Goal: Task Accomplishment & Management: Manage account settings

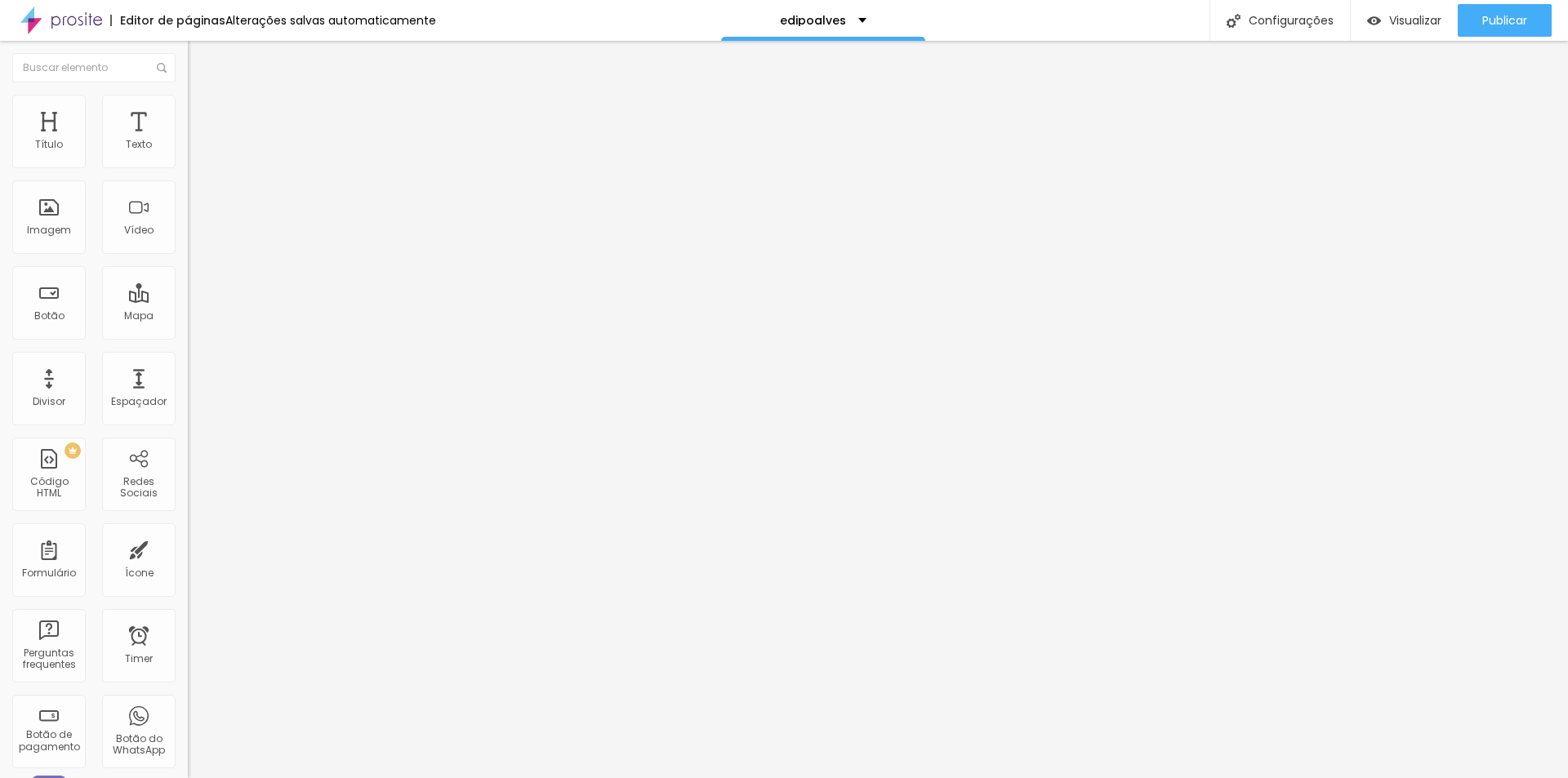
click at [188, 140] on span "Trocar imagem" at bounding box center [232, 133] width 89 height 14
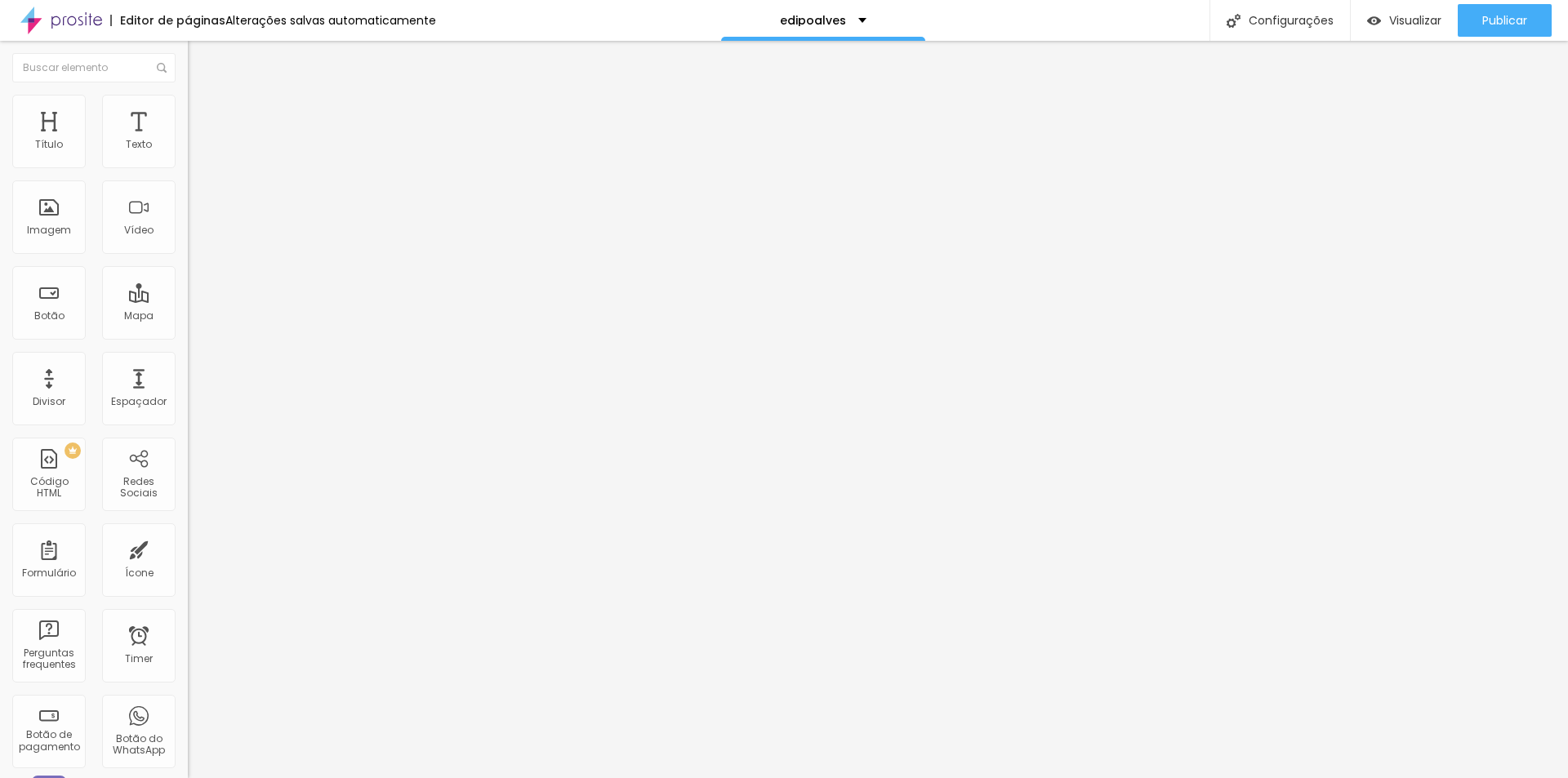
click at [200, 57] on img "button" at bounding box center [206, 59] width 13 height 13
click at [1289, 20] on div "Configurações" at bounding box center [1280, 20] width 140 height 41
click at [861, 16] on div "ÉDIPO ALVES" at bounding box center [823, 21] width 118 height 12
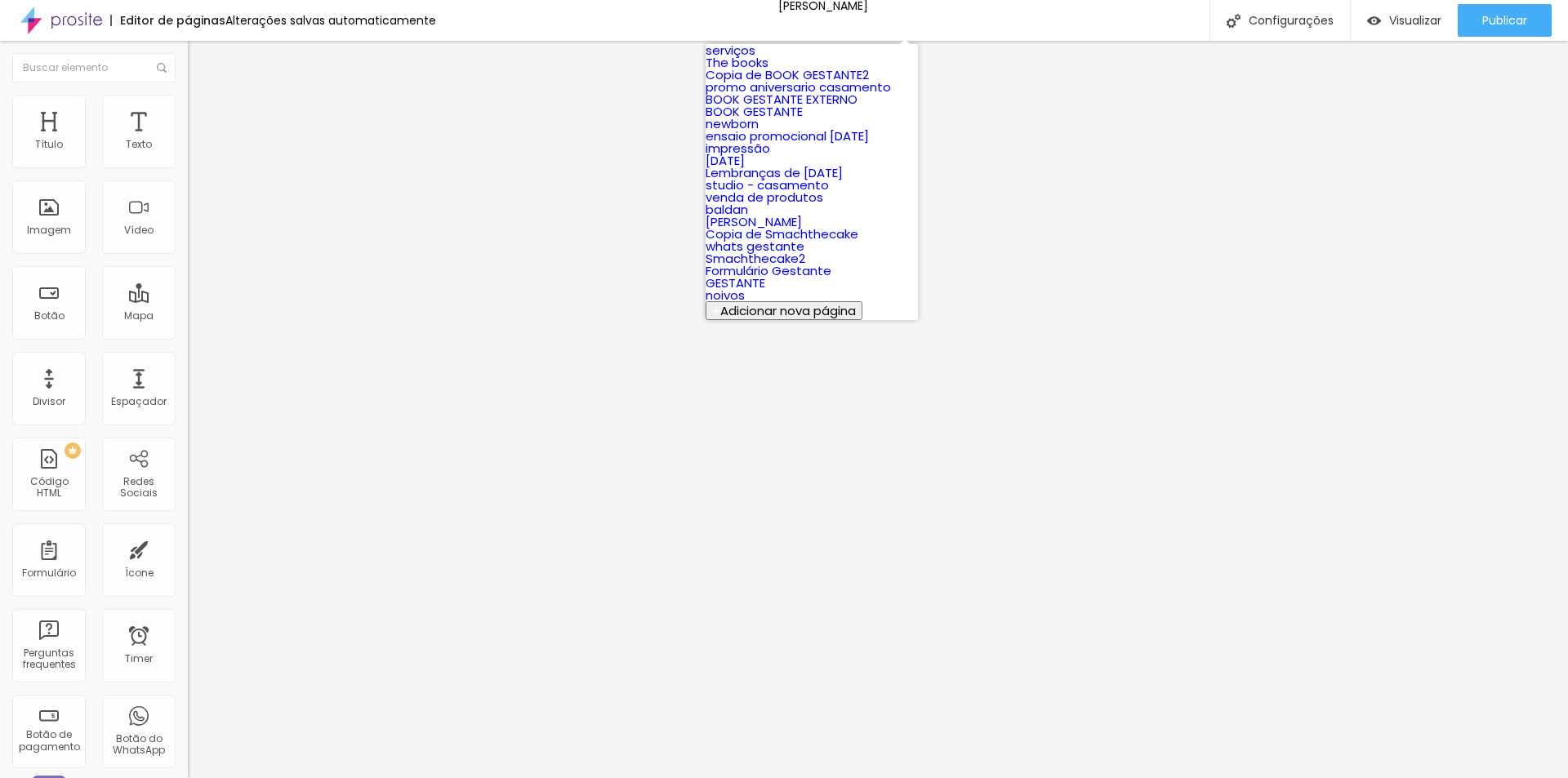
click at [1019, 24] on div "Editor de páginas Alterações salvas automaticamente ÉDIPO ALVES Configurações C…" at bounding box center [784, 20] width 1568 height 41
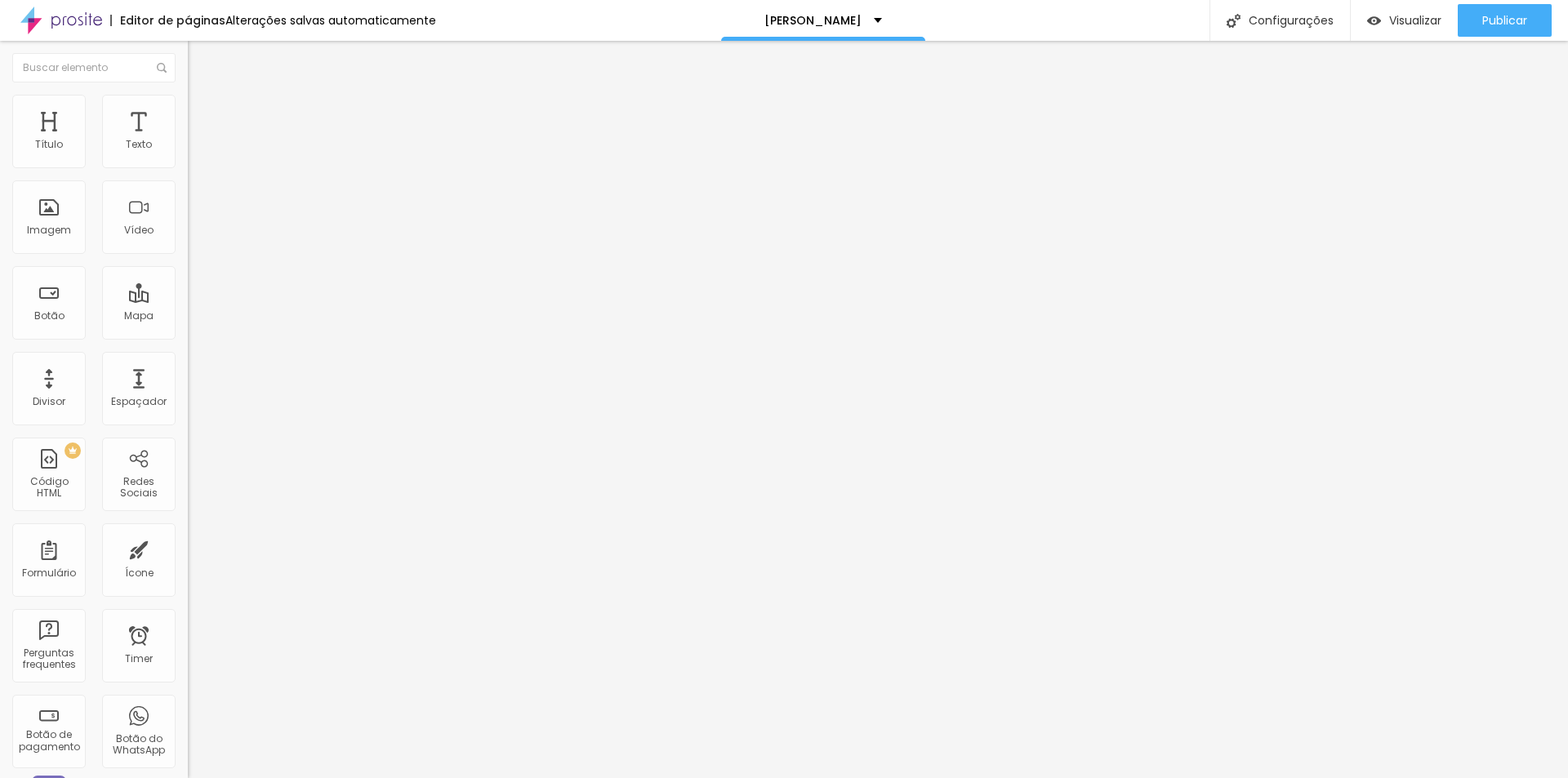
click at [188, 140] on span "Trocar imagem" at bounding box center [232, 133] width 89 height 14
click at [188, 106] on img at bounding box center [195, 102] width 15 height 15
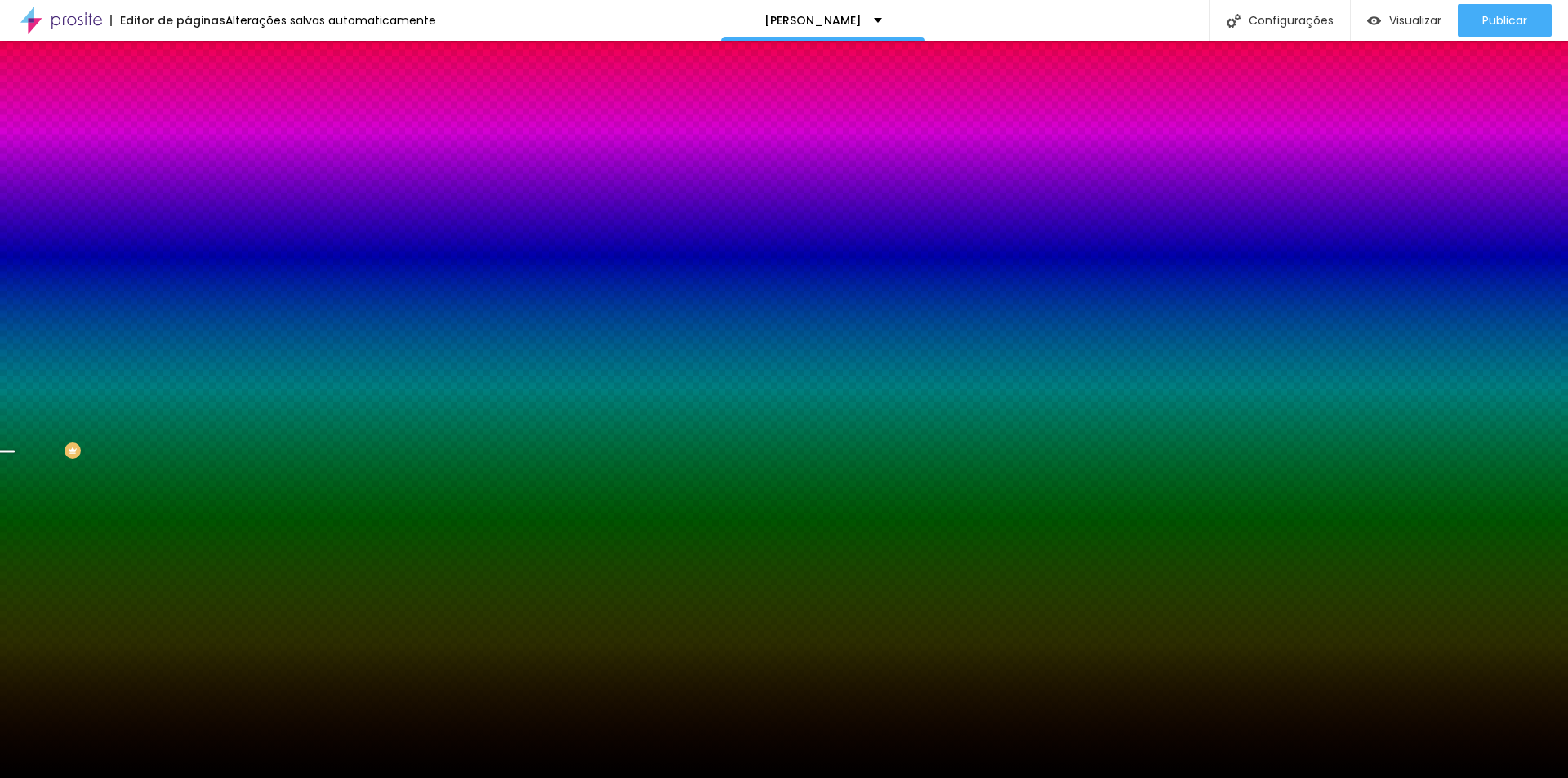
click at [188, 150] on span "Trocar imagem" at bounding box center [232, 143] width 89 height 14
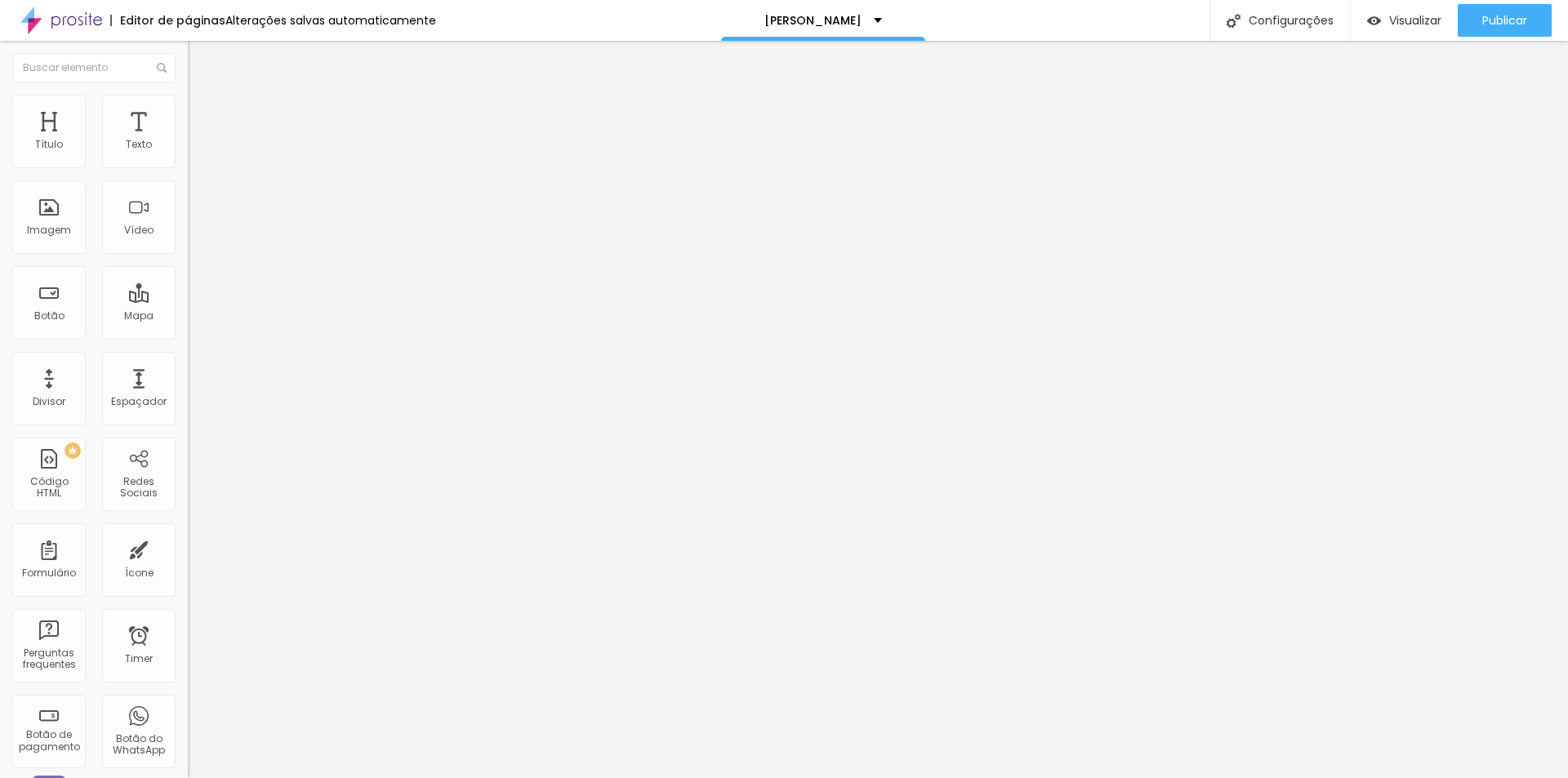
click at [188, 105] on img at bounding box center [195, 102] width 15 height 15
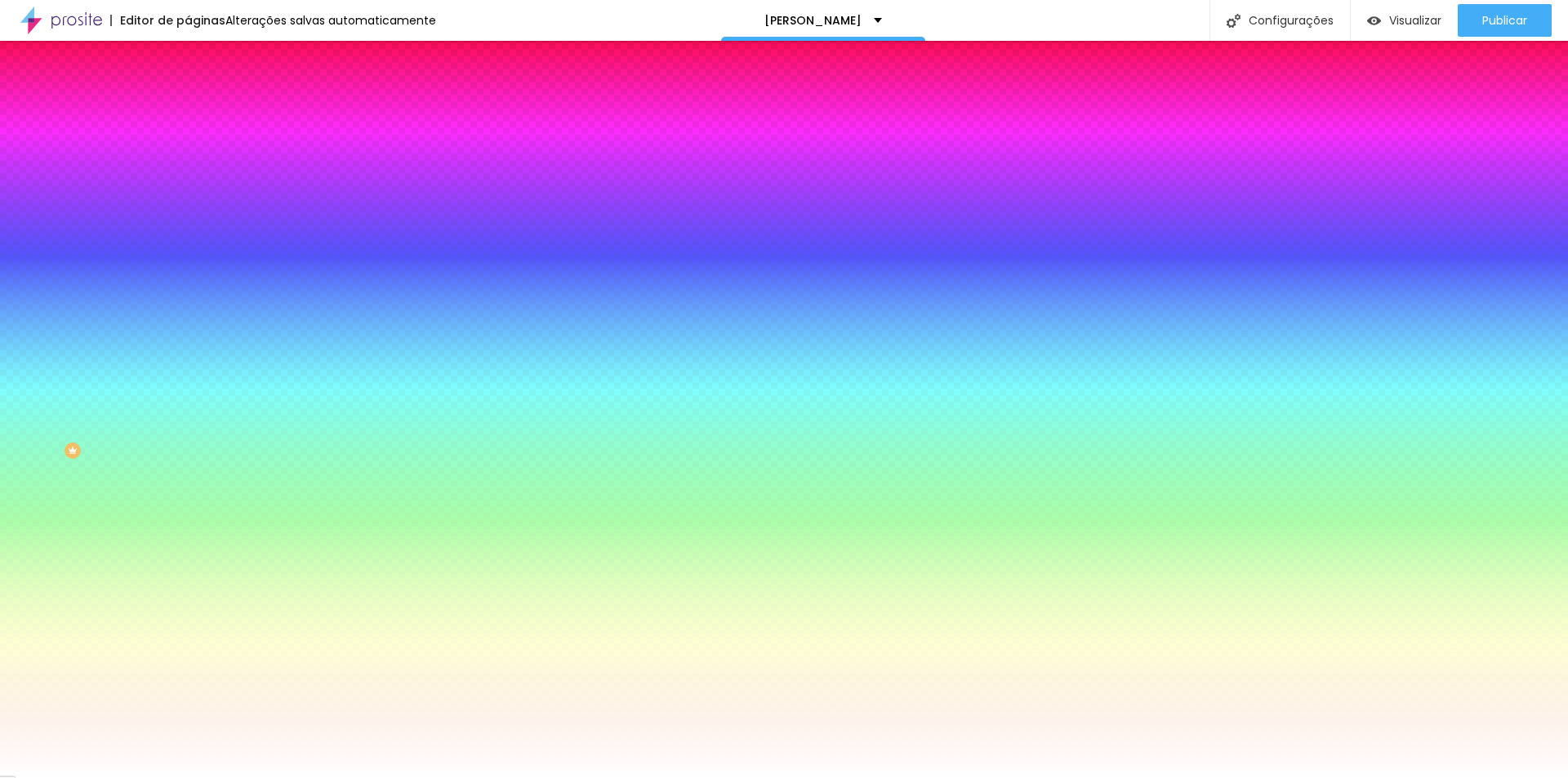
click at [188, 111] on li "Avançado" at bounding box center [282, 119] width 188 height 17
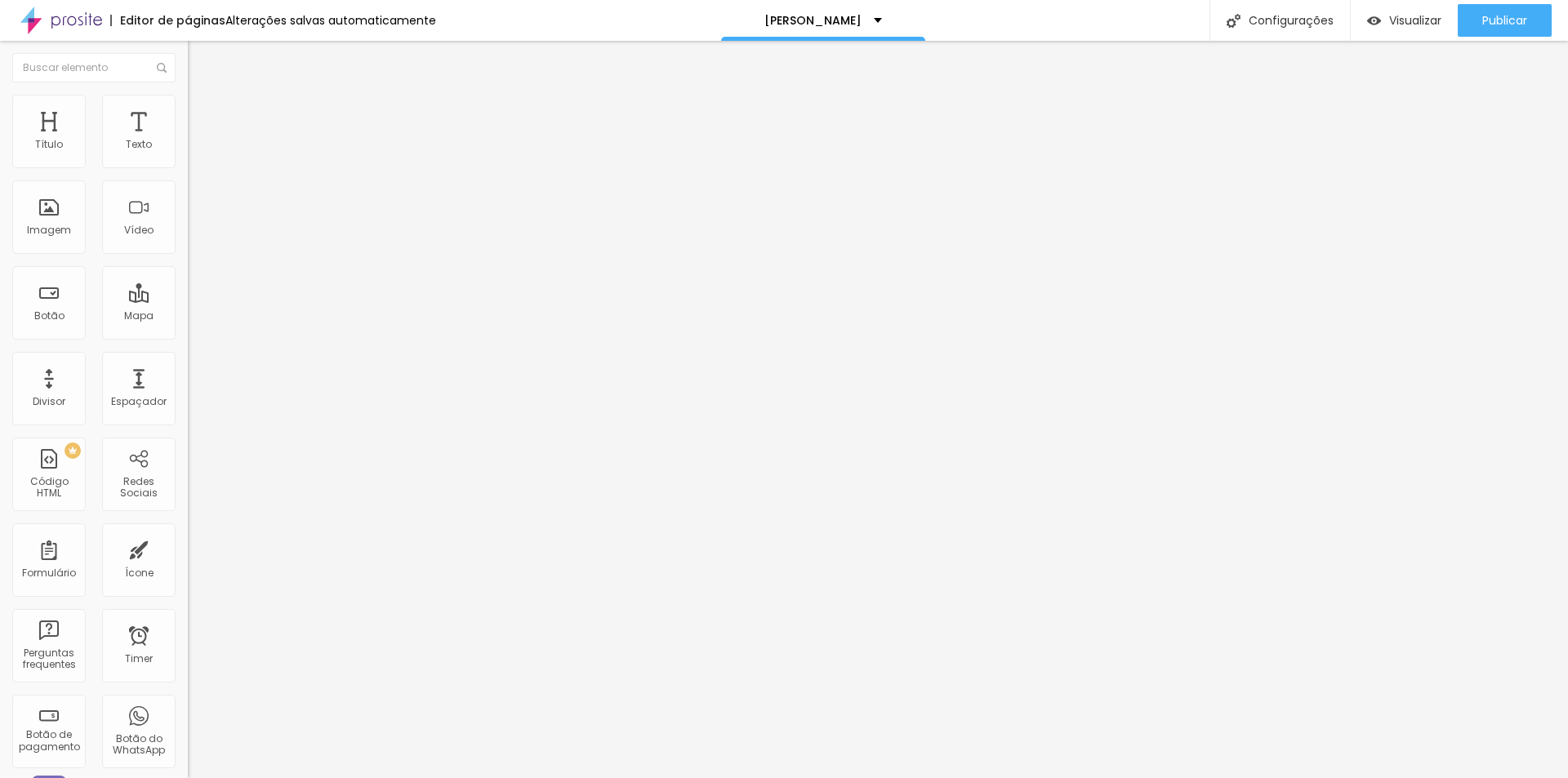
click at [203, 110] on span "Estilo" at bounding box center [216, 106] width 26 height 14
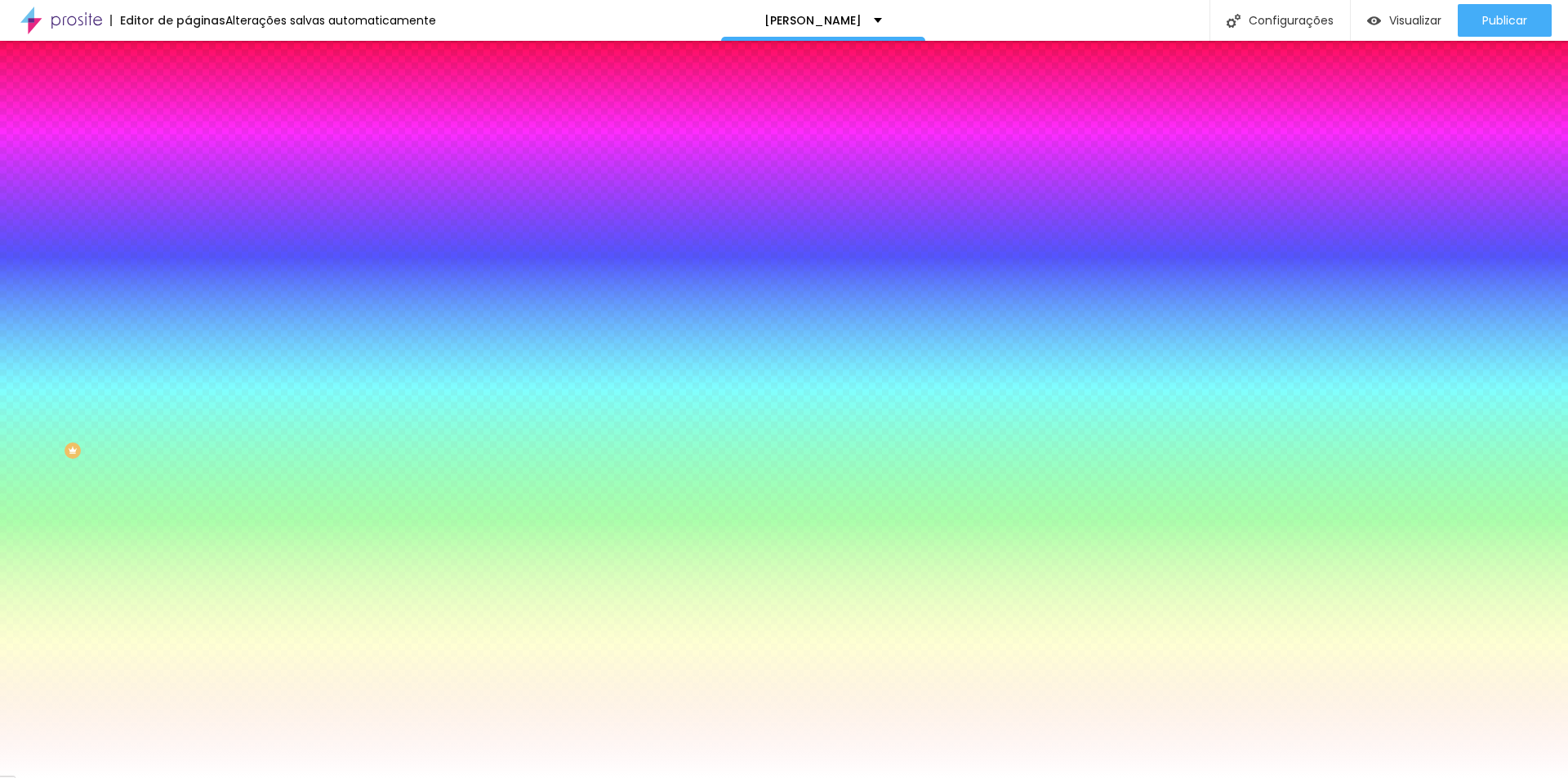
click at [188, 93] on img at bounding box center [195, 85] width 15 height 15
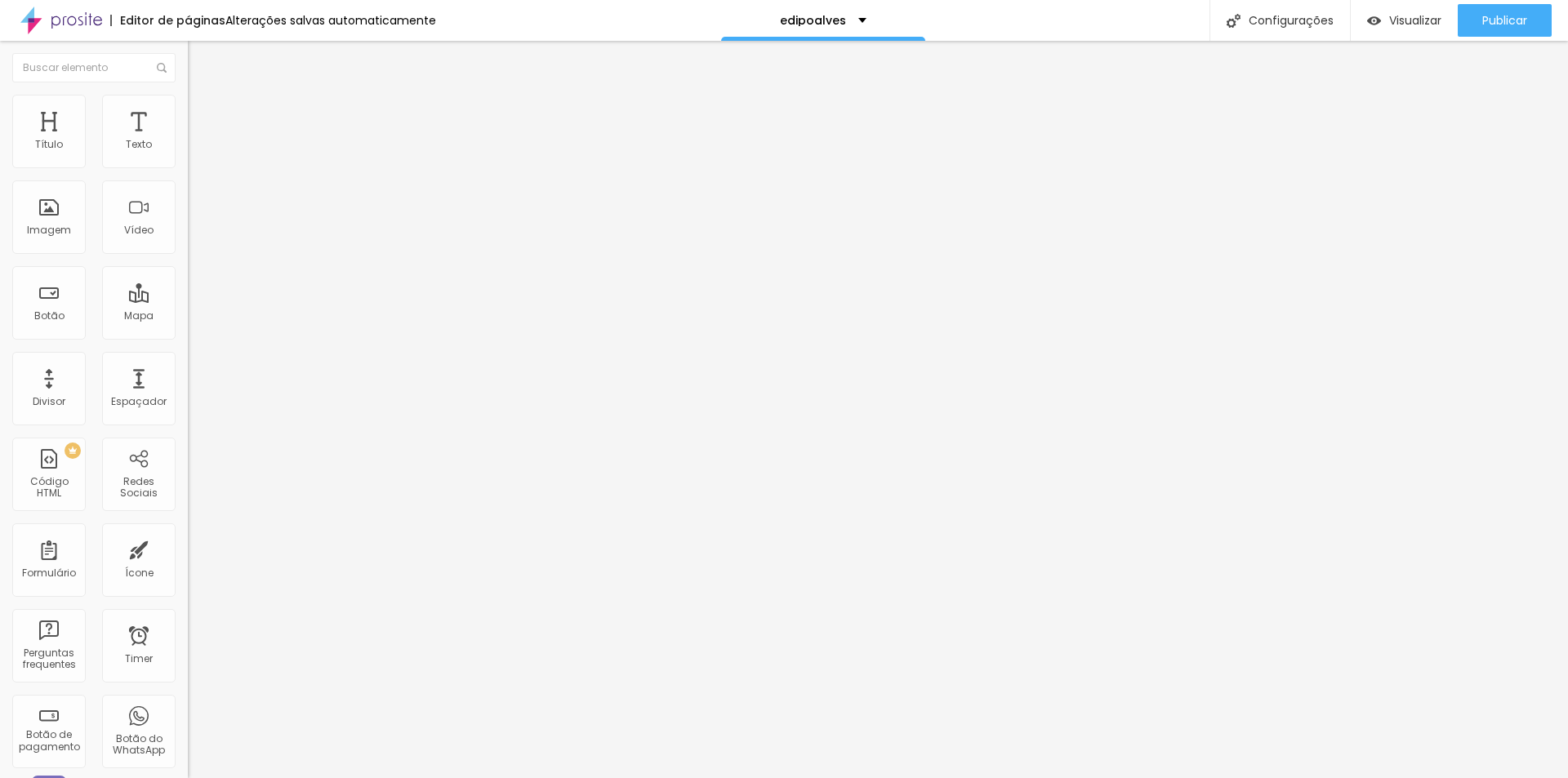
click at [188, 140] on span "Trocar imagem" at bounding box center [232, 133] width 89 height 14
click at [188, 256] on span "1:1 Quadrado" at bounding box center [219, 249] width 64 height 14
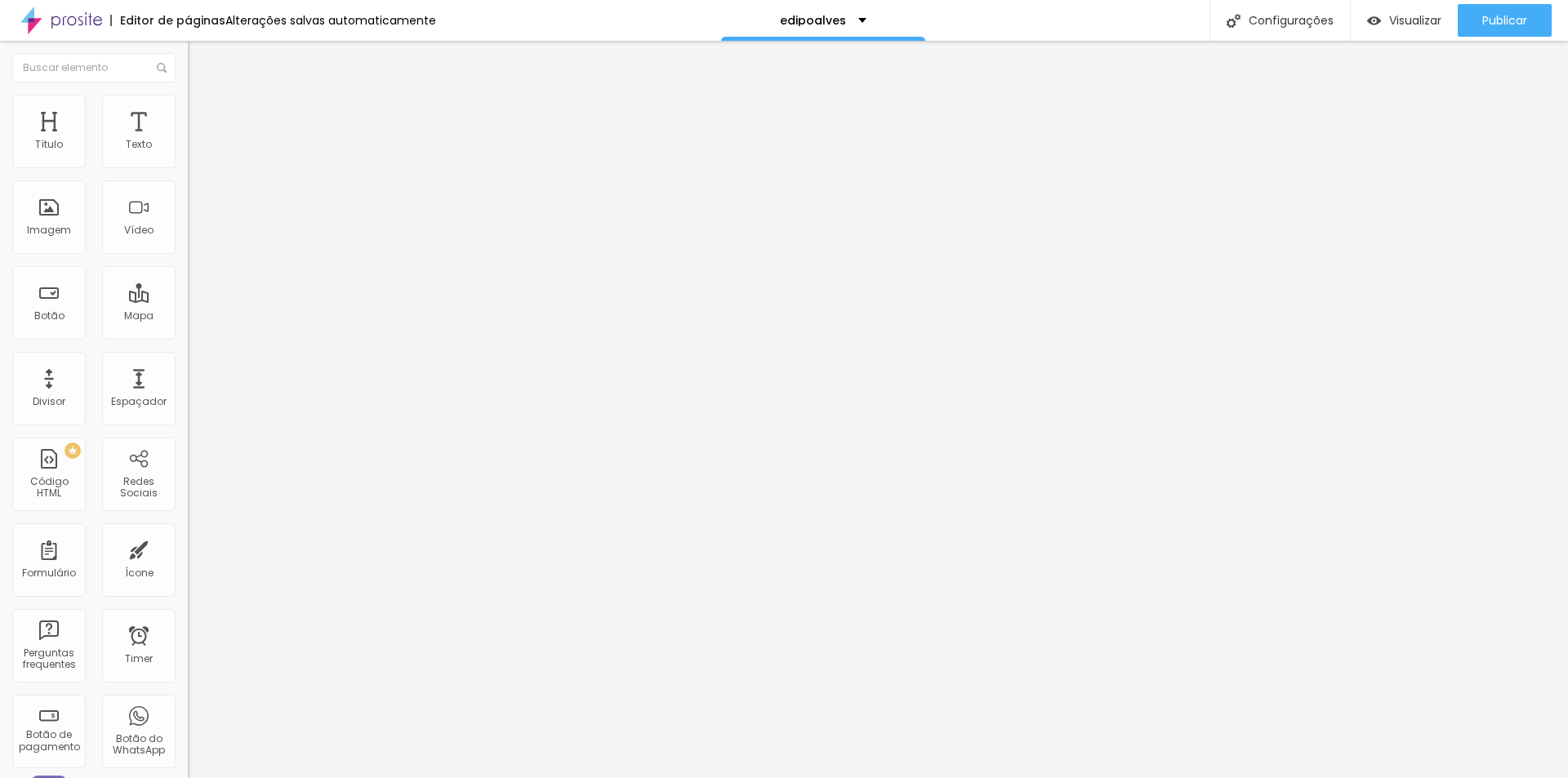
click at [188, 275] on span "Padrão" at bounding box center [206, 268] width 37 height 14
click at [188, 301] on span "Original" at bounding box center [208, 294] width 40 height 14
click at [188, 285] on span "Quadrado" at bounding box center [215, 278] width 53 height 14
click at [188, 266] on span "Cinema" at bounding box center [208, 258] width 41 height 14
click at [188, 301] on span "Original" at bounding box center [208, 294] width 40 height 14
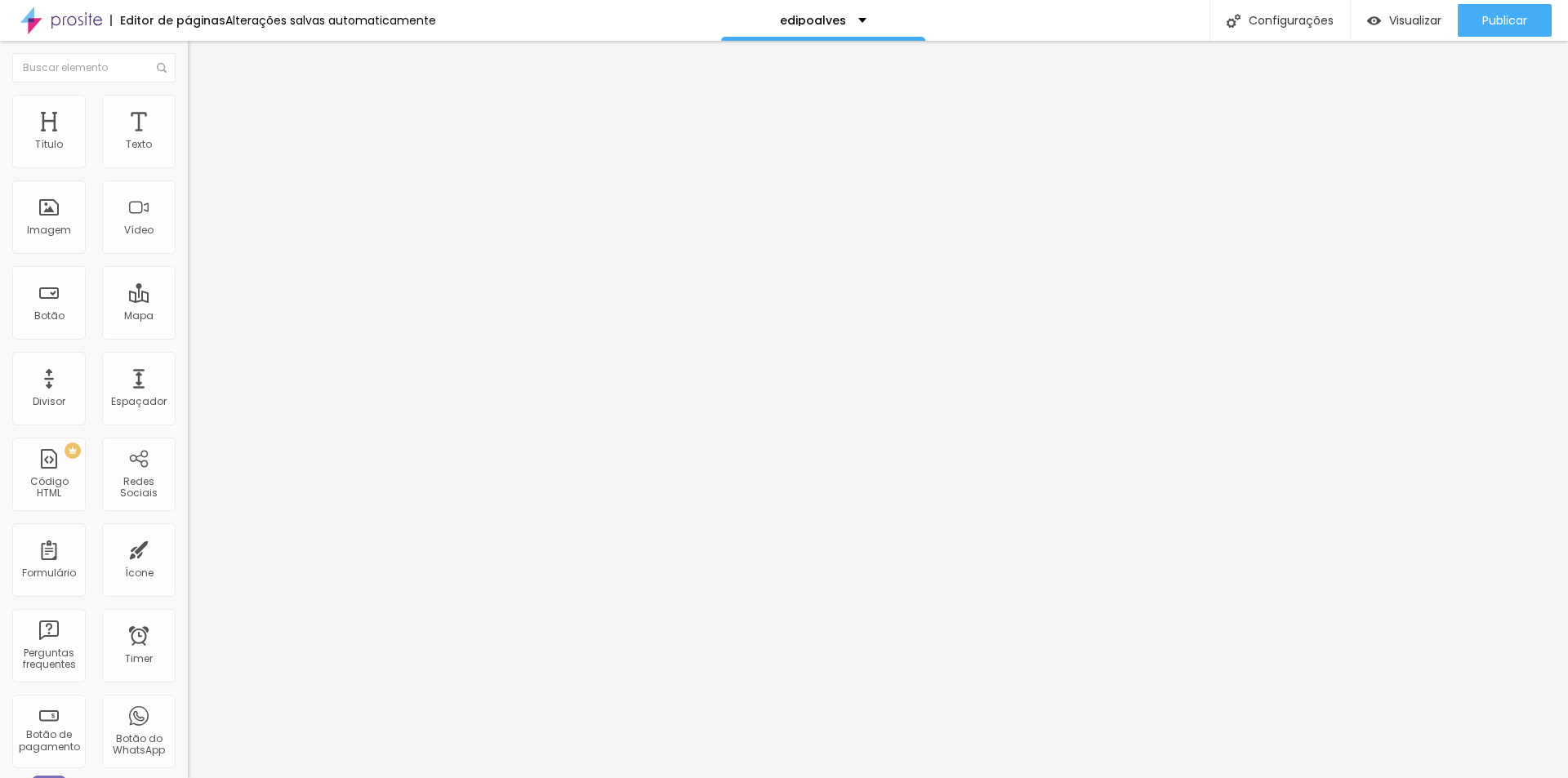
click at [188, 102] on img at bounding box center [195, 102] width 15 height 15
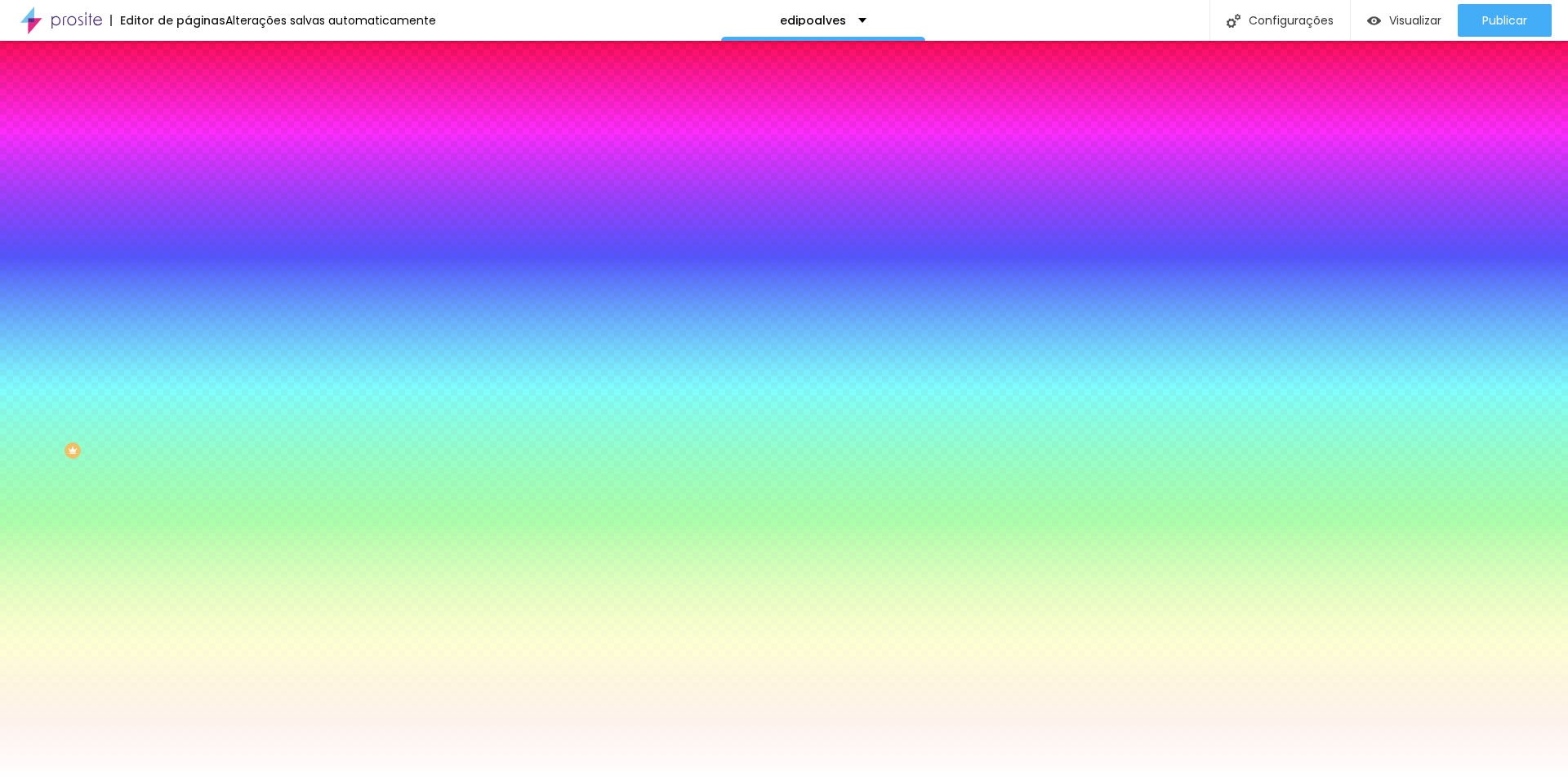
click at [188, 150] on span "Trocar imagem" at bounding box center [232, 143] width 89 height 14
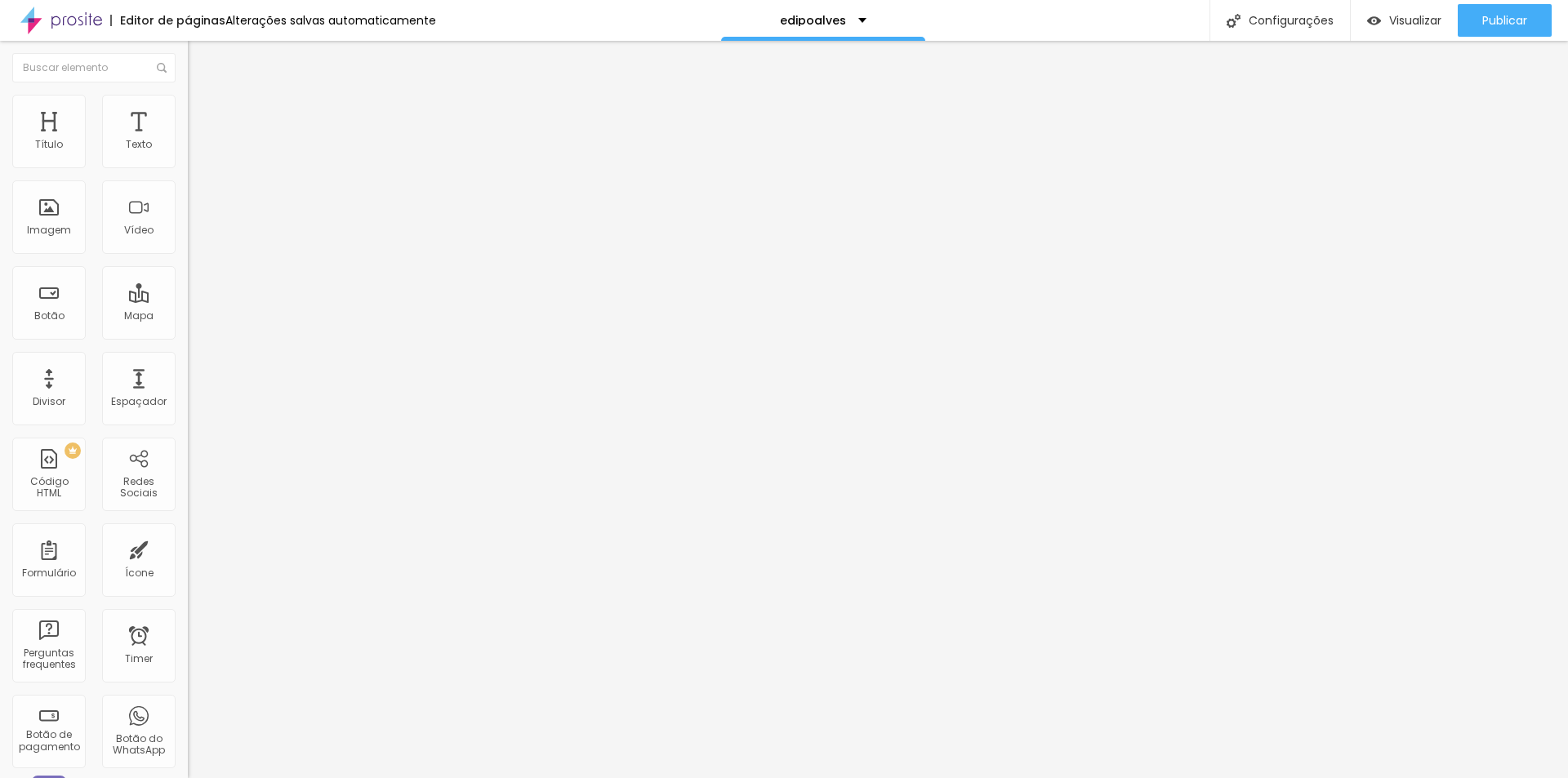
click at [203, 112] on span "Estilo" at bounding box center [216, 106] width 26 height 14
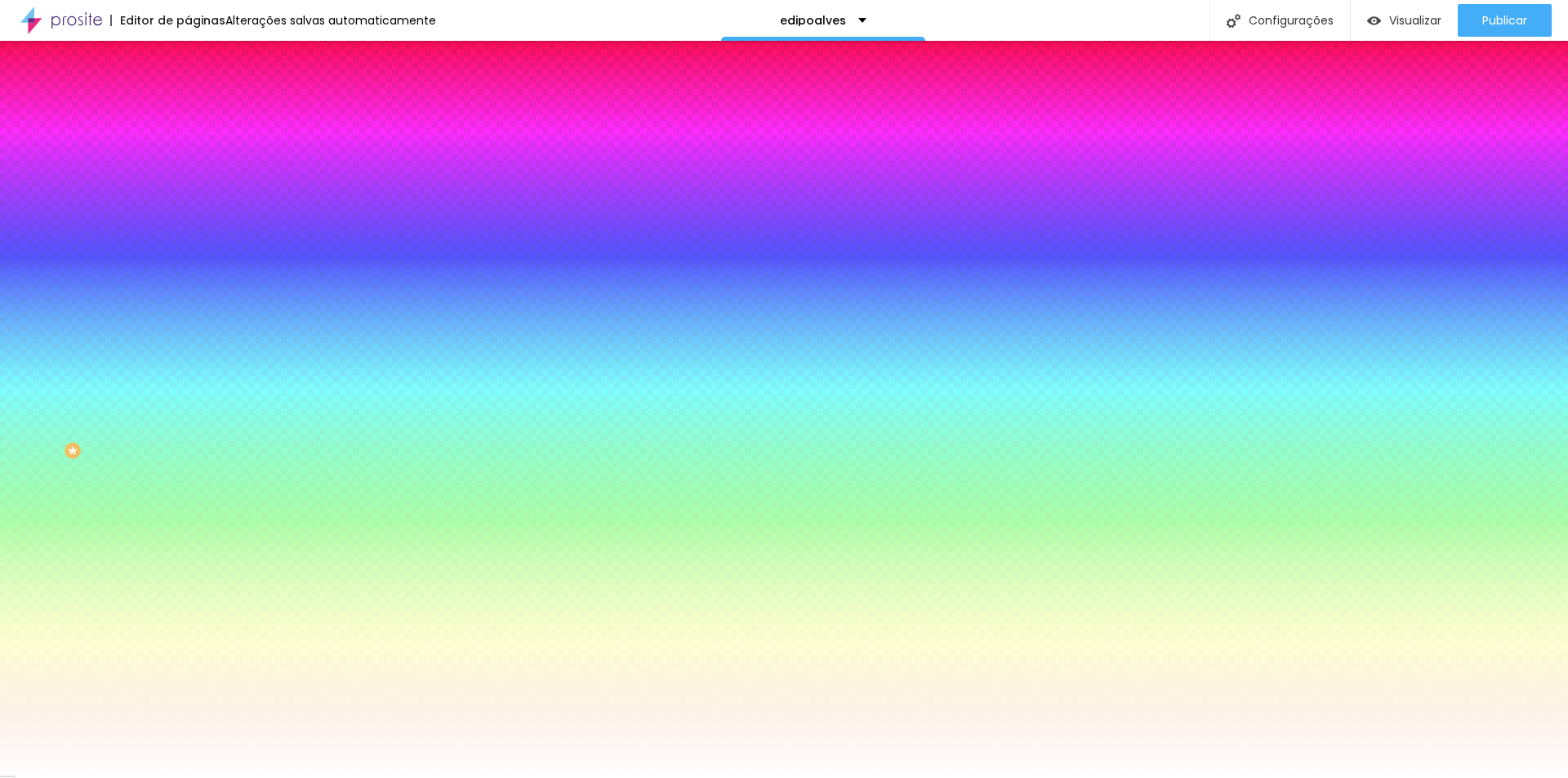
click at [188, 150] on span "Trocar imagem" at bounding box center [232, 143] width 89 height 14
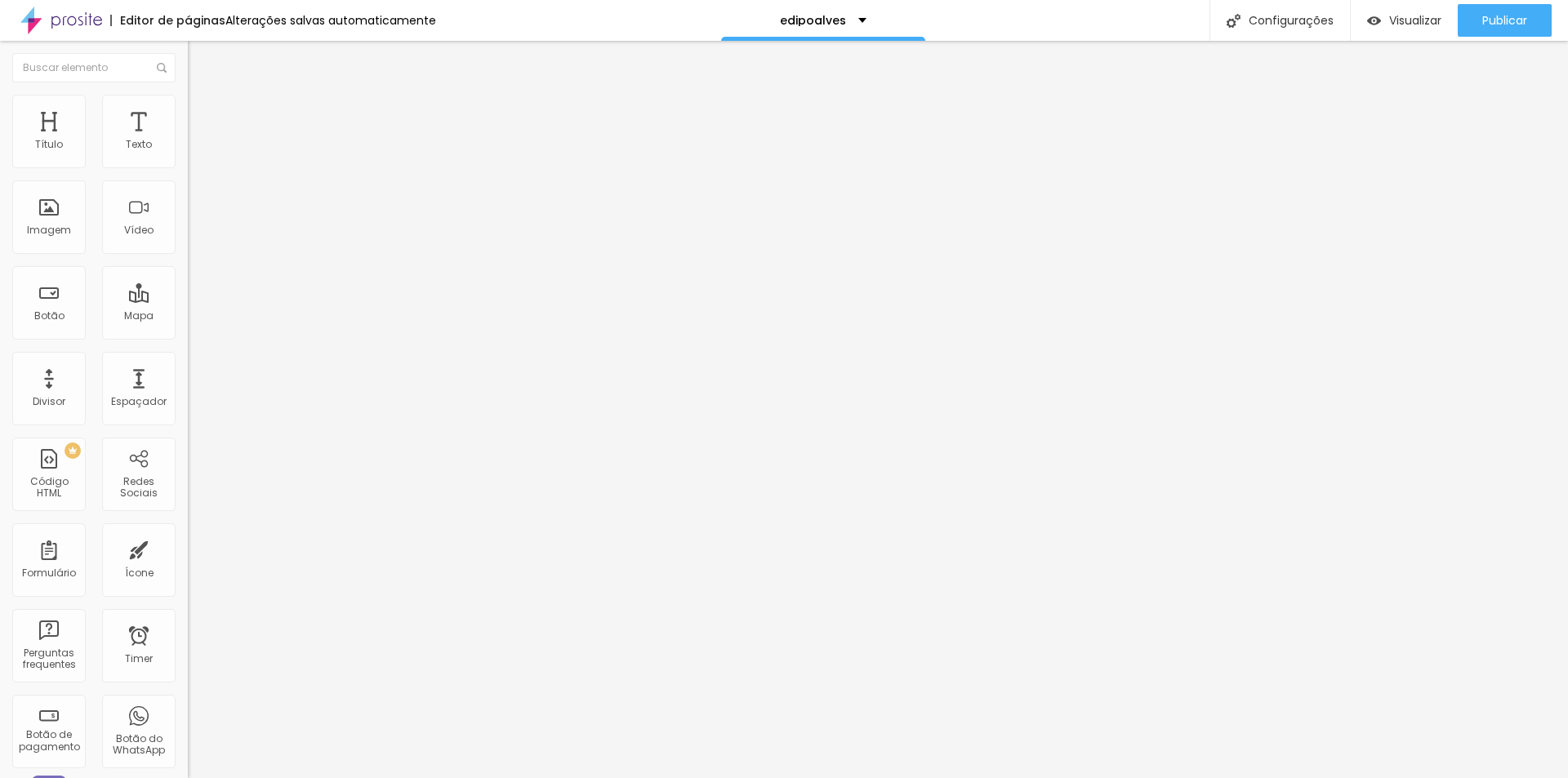
click at [188, 102] on img at bounding box center [195, 102] width 15 height 15
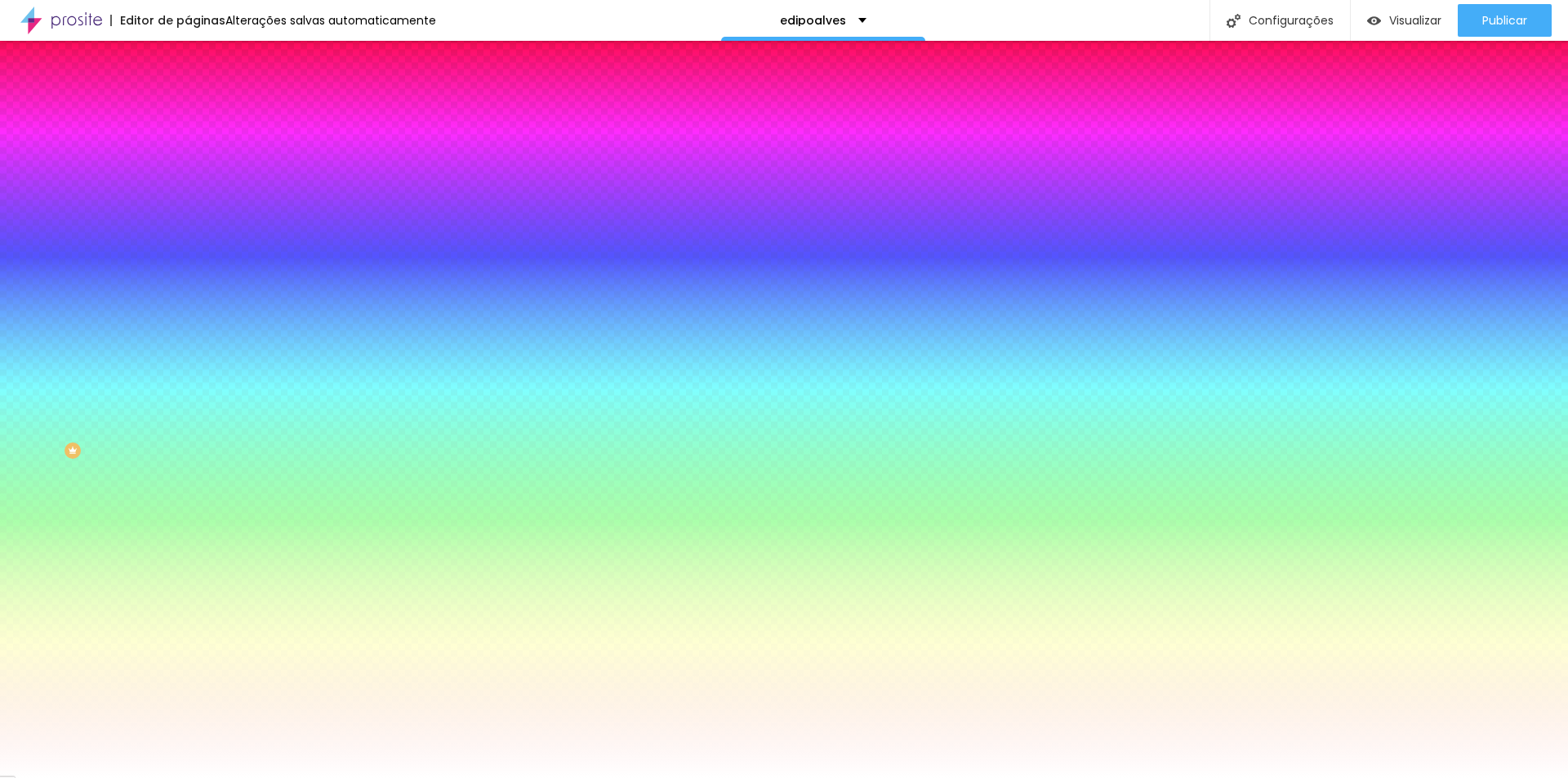
click at [188, 150] on span "Trocar imagem" at bounding box center [232, 143] width 89 height 14
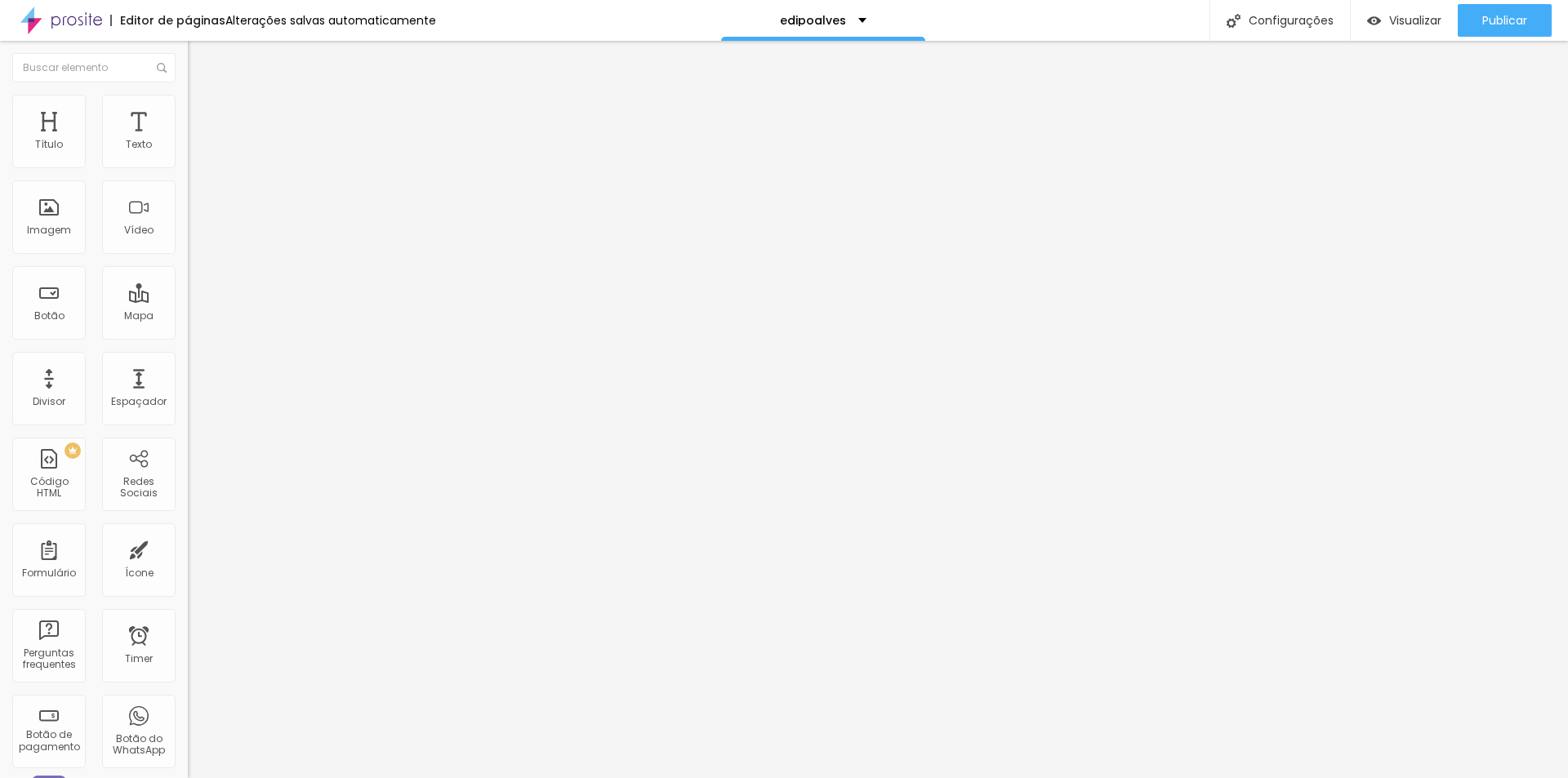
click at [188, 107] on li "Estilo" at bounding box center [282, 103] width 188 height 17
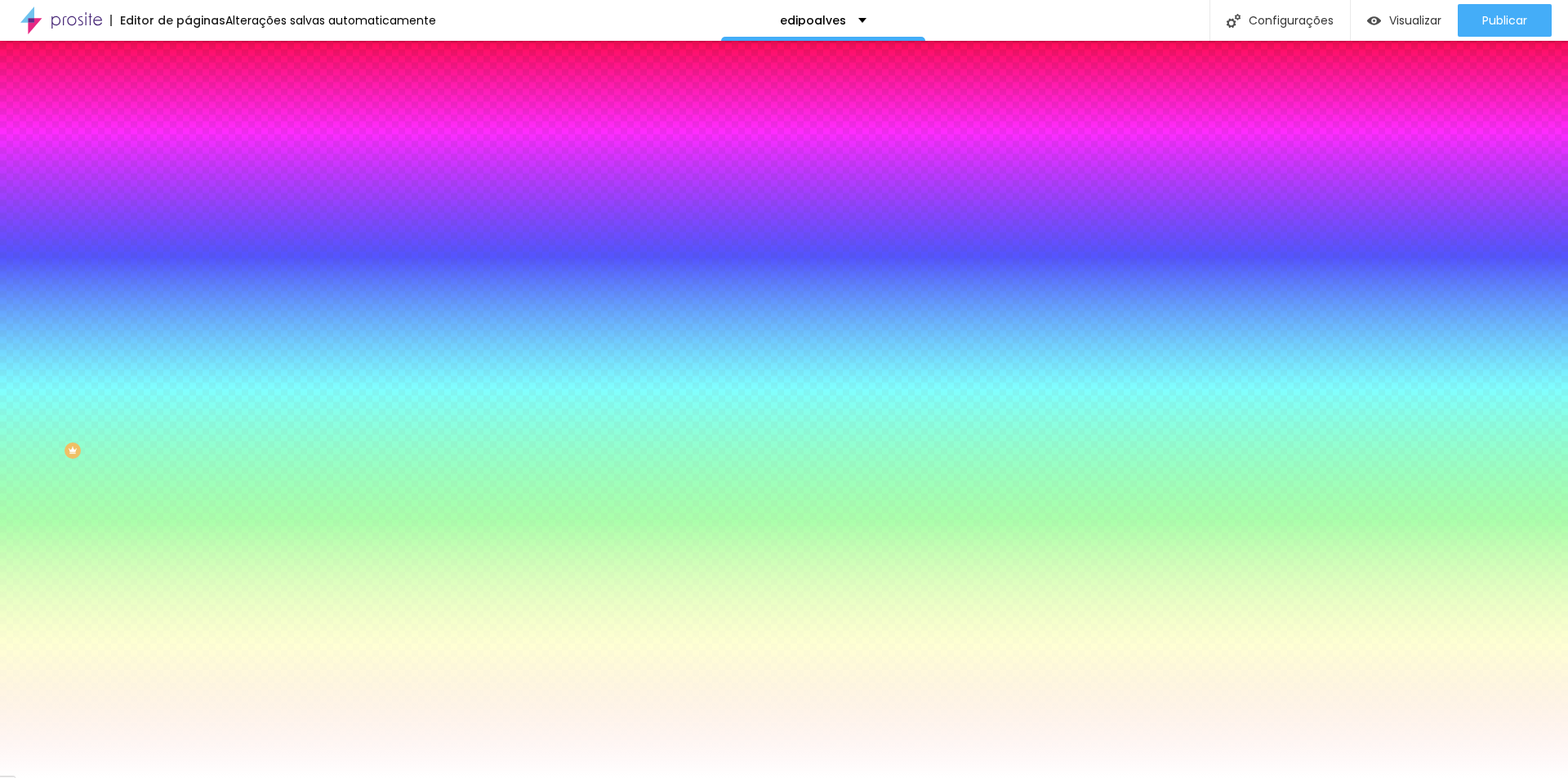
click at [188, 95] on li "Conteúdo" at bounding box center [282, 86] width 188 height 17
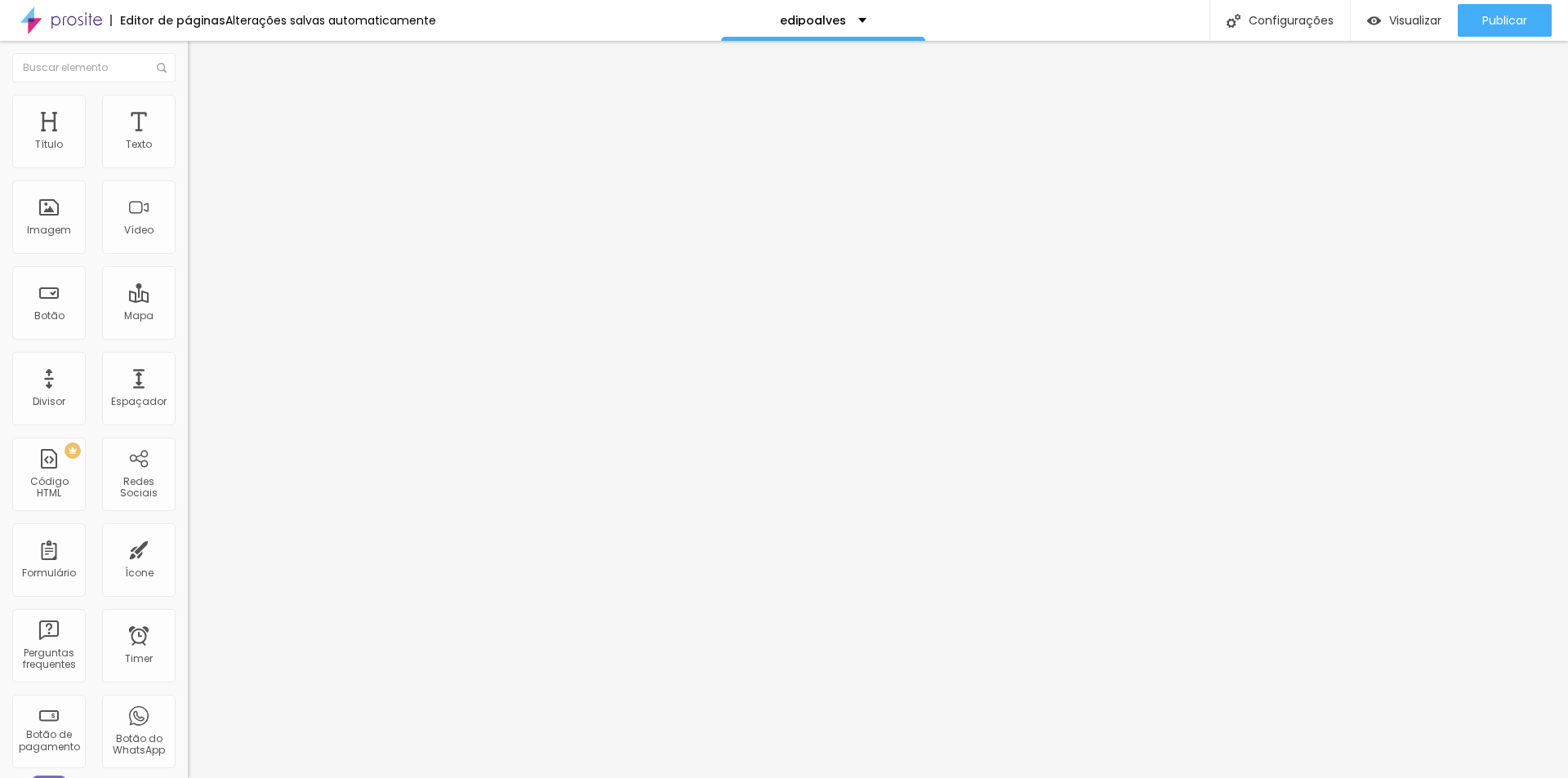
click at [188, 153] on input "3 dicas de como captar mais clientes" at bounding box center [286, 145] width 196 height 17
type input "G"
type input "n"
type input "Whatsapp"
click at [188, 336] on input "https://" at bounding box center [286, 328] width 196 height 17
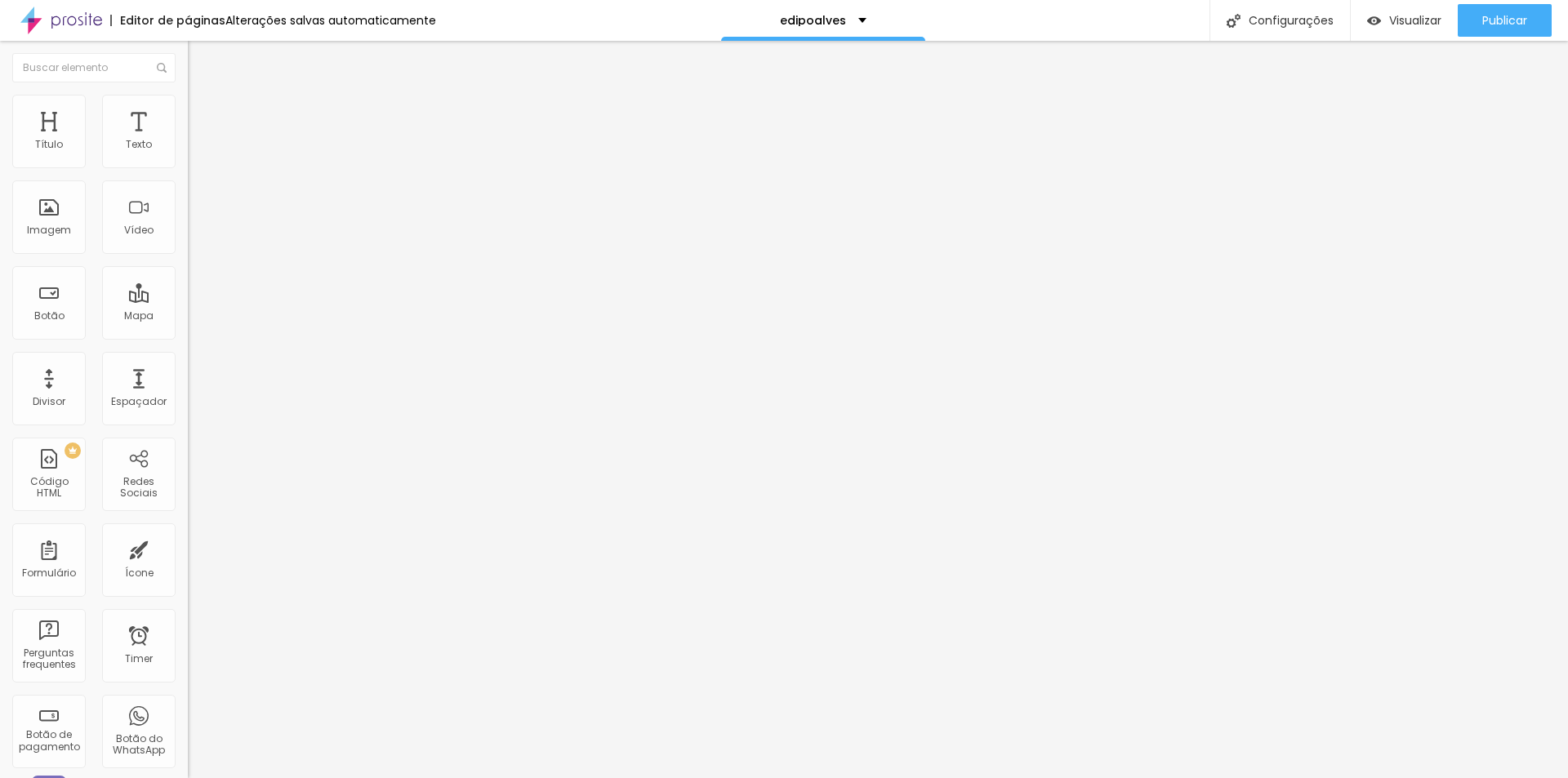
click at [188, 336] on input "https://" at bounding box center [286, 328] width 196 height 17
paste input "[DOMAIN_NAME][URL]"
type input "[URL][DOMAIN_NAME]"
click at [188, 100] on img at bounding box center [195, 102] width 15 height 15
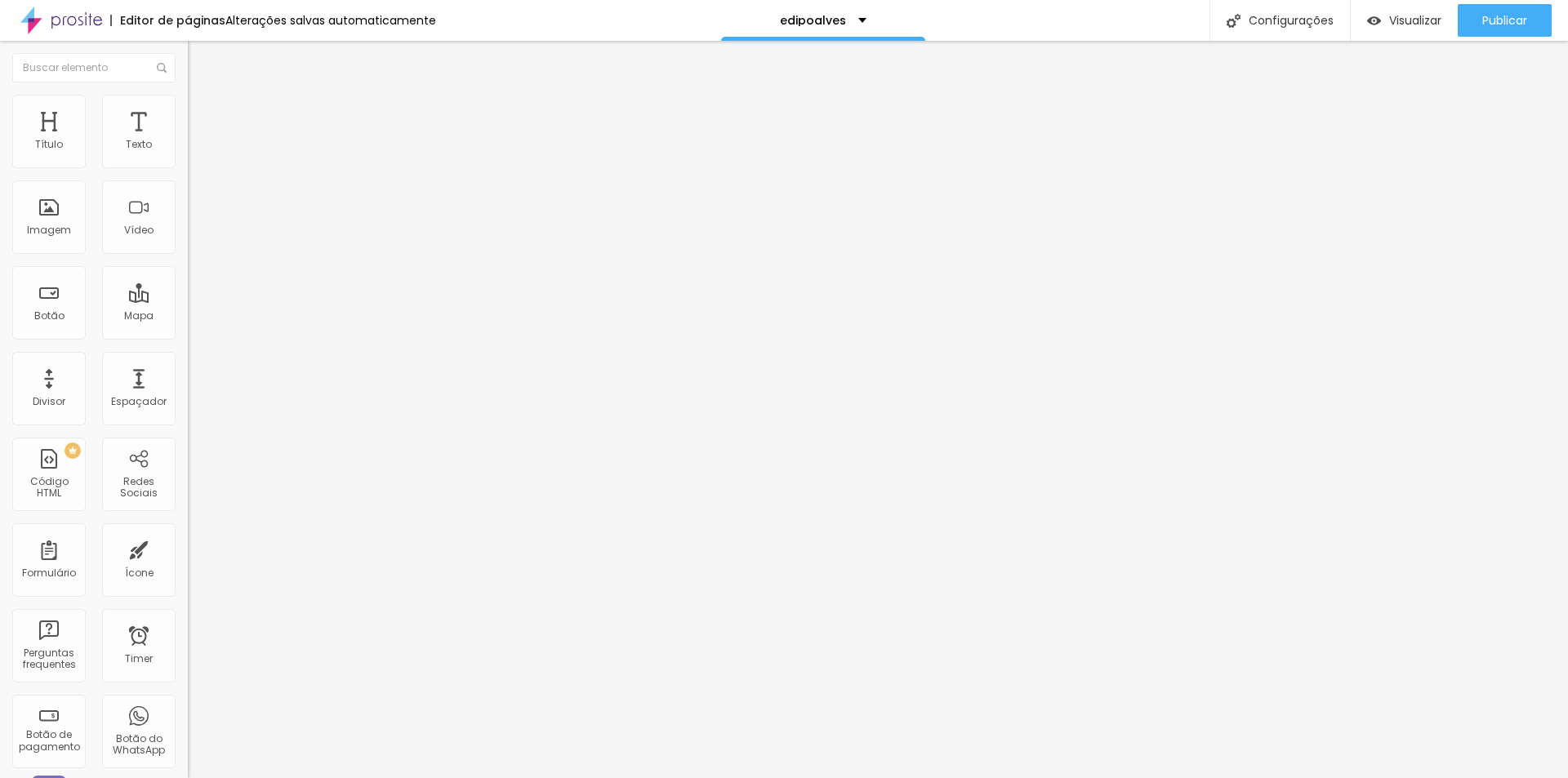
scroll to position [0, 0]
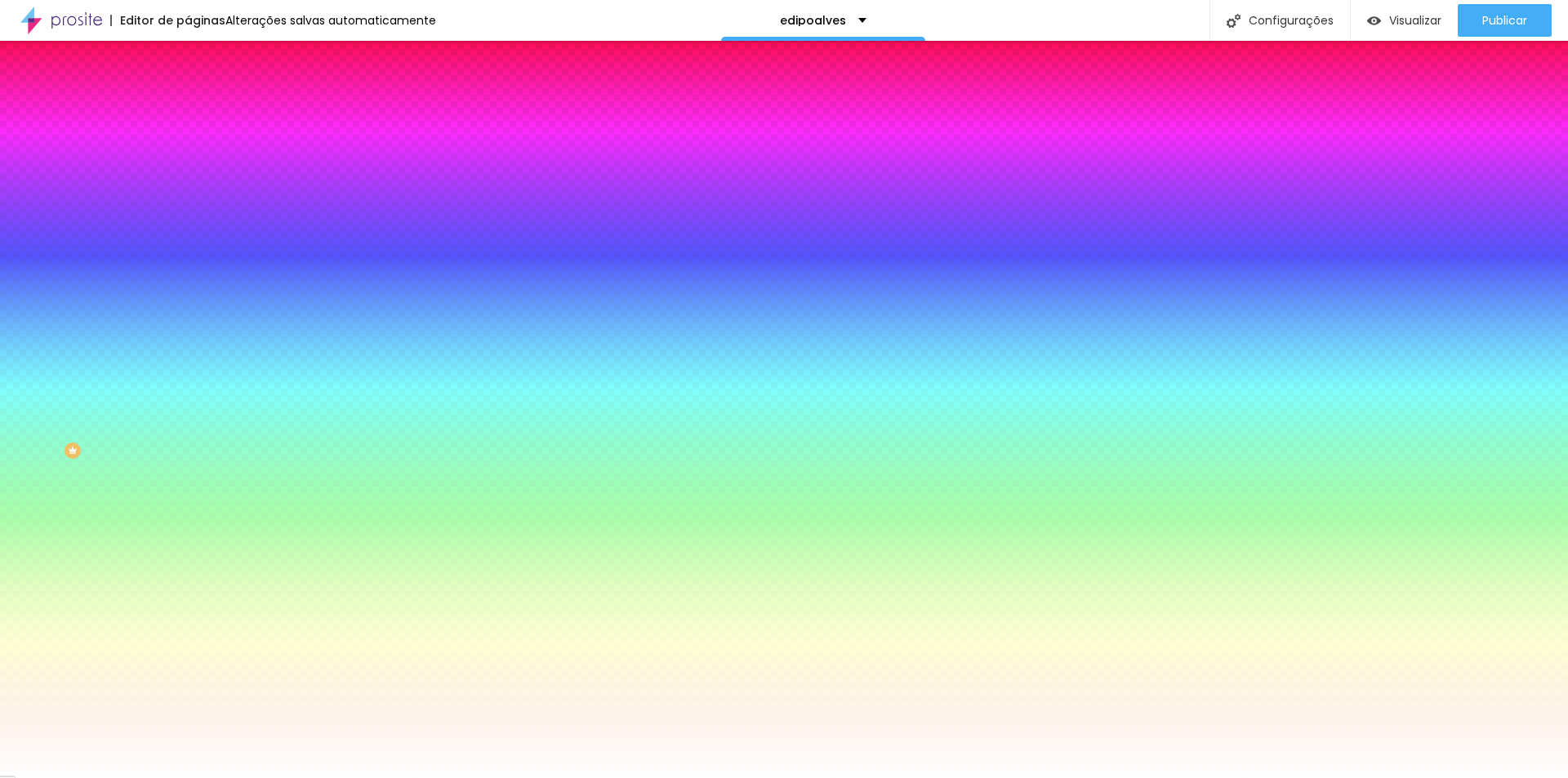
click at [188, 95] on li "Conteúdo" at bounding box center [282, 86] width 188 height 17
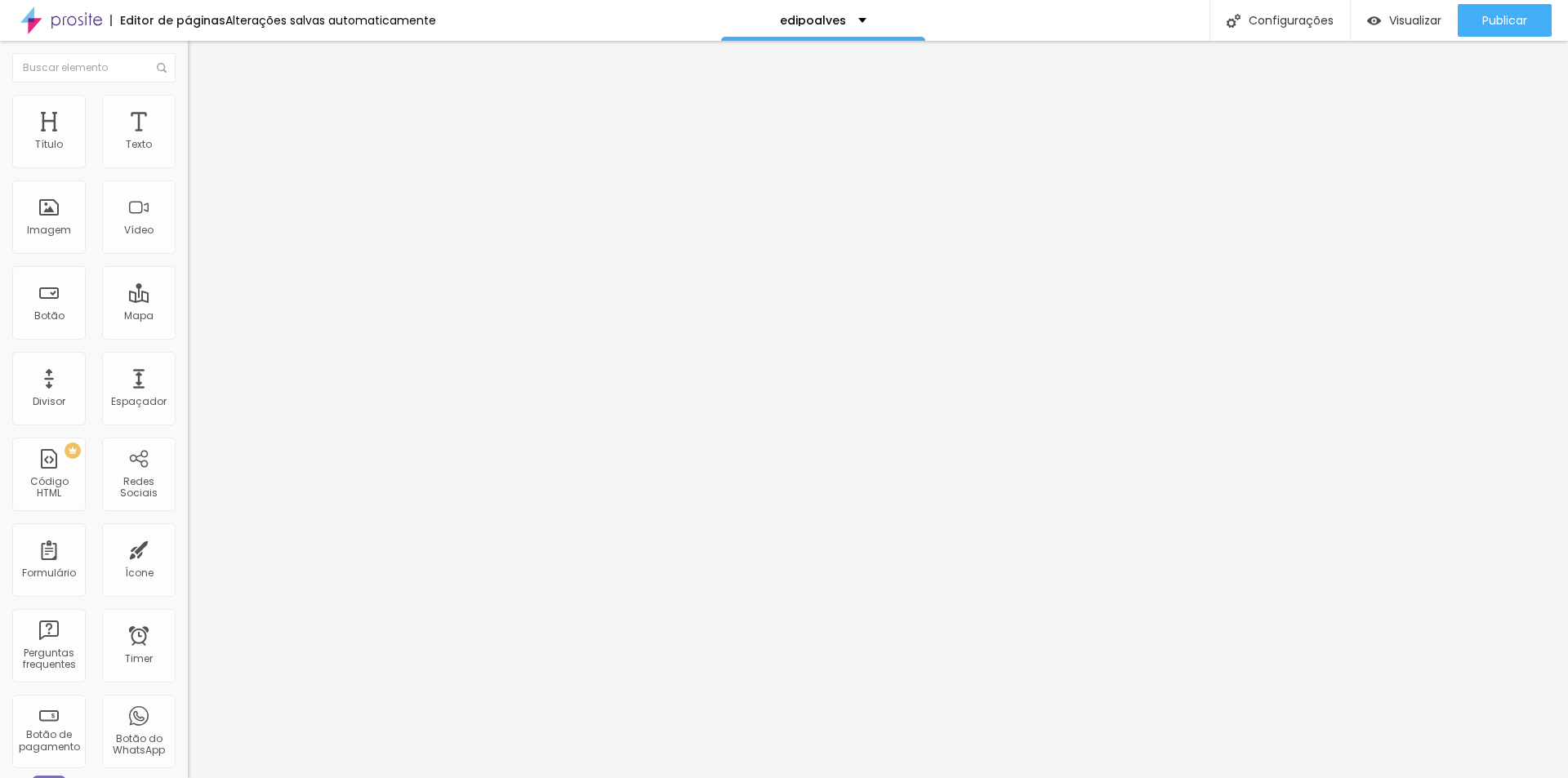
click at [188, 357] on div at bounding box center [282, 357] width 188 height 0
click at [188, 104] on img at bounding box center [195, 102] width 15 height 15
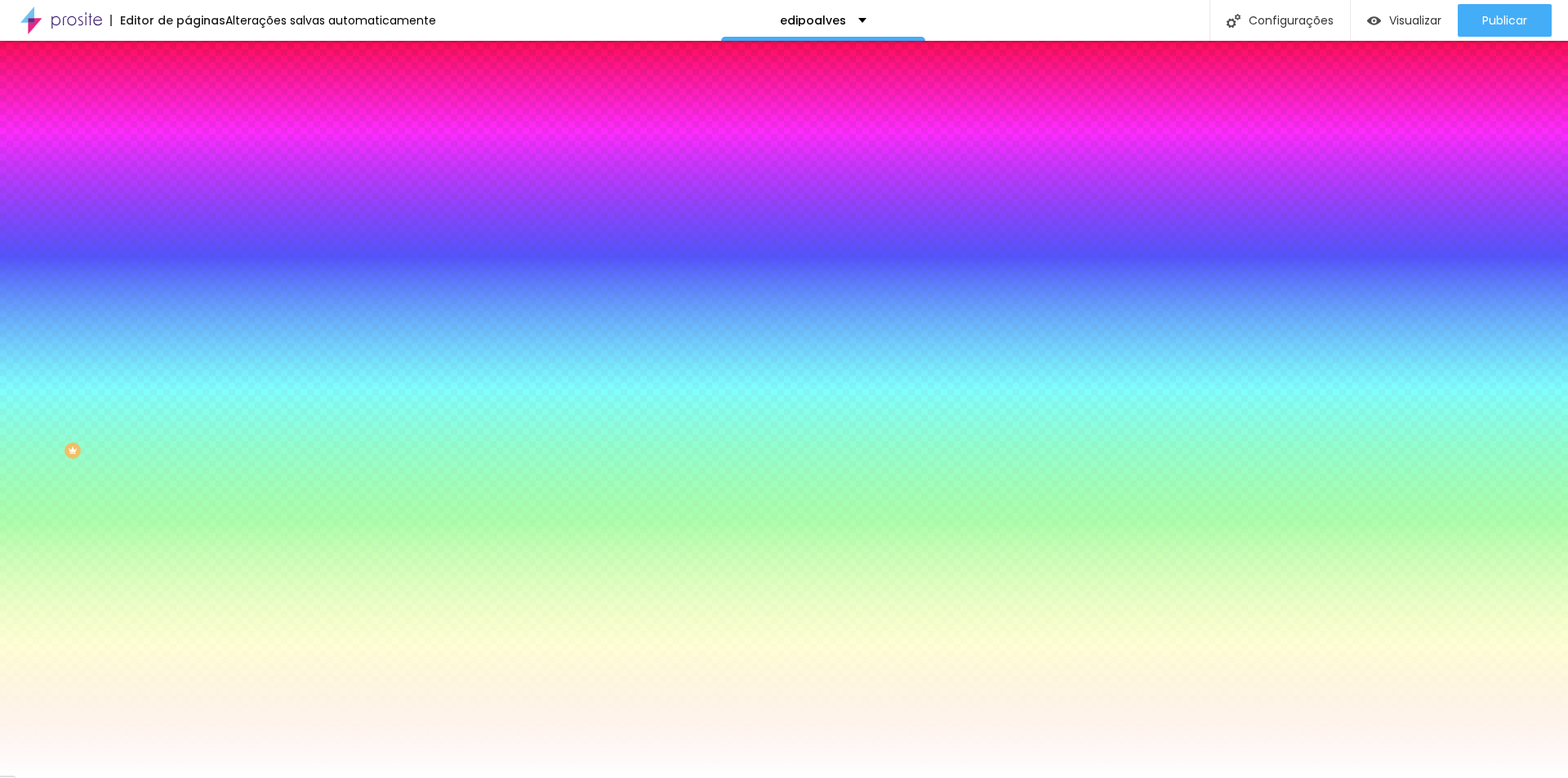
click at [188, 556] on div at bounding box center [282, 556] width 188 height 0
click at [36, 482] on div at bounding box center [784, 389] width 1568 height 778
type input "#0F0F0F"
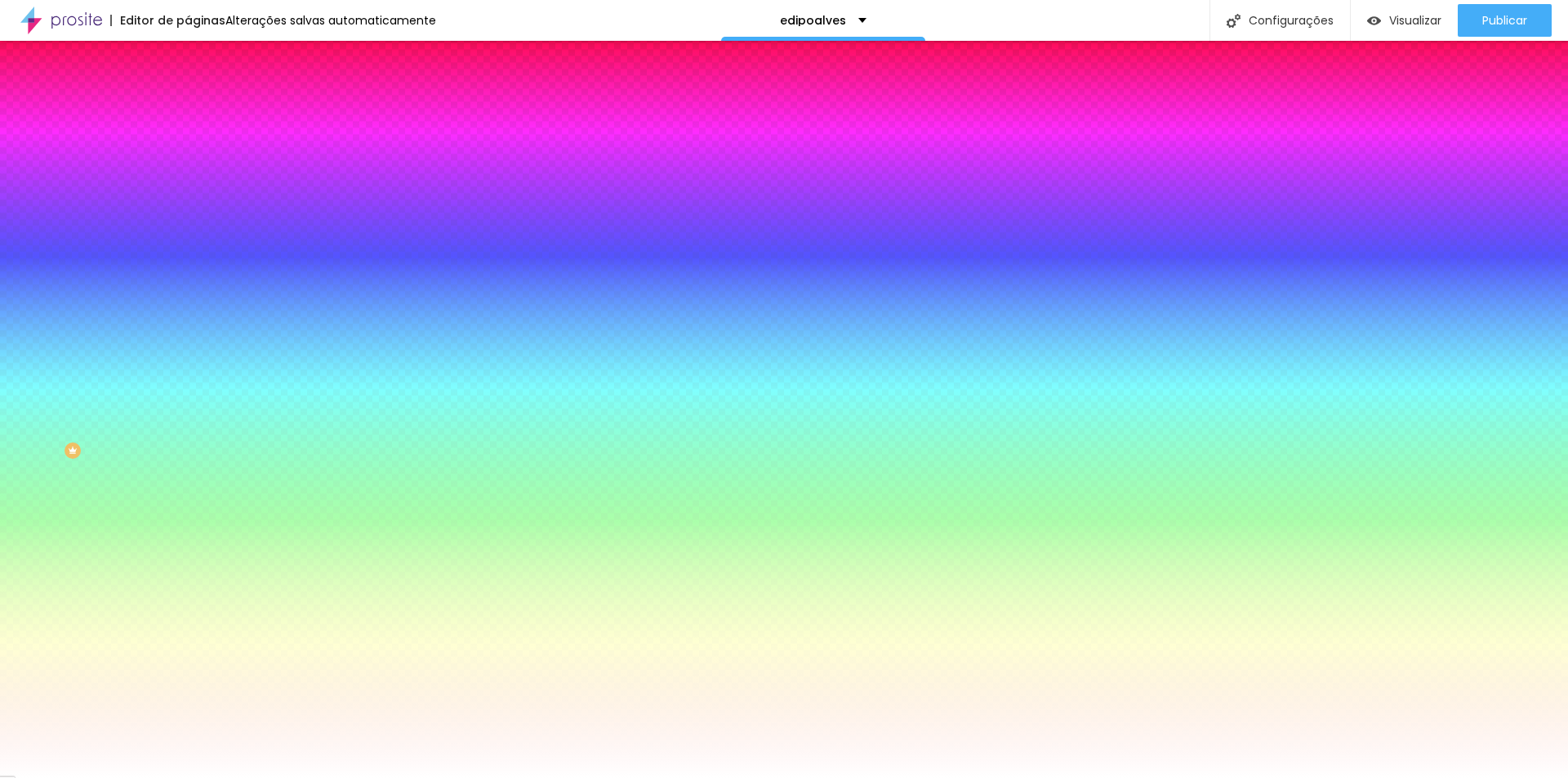
drag, startPoint x: 36, startPoint y: 482, endPoint x: 19, endPoint y: 486, distance: 17.5
click at [188, 486] on div "Editar Botão Conteúdo Estilo Avançado Cor de fundo Voltar ao padrão #FFFFFF Tip…" at bounding box center [282, 409] width 188 height 737
click at [195, 203] on icon "button" at bounding box center [200, 208] width 10 height 10
type input "15"
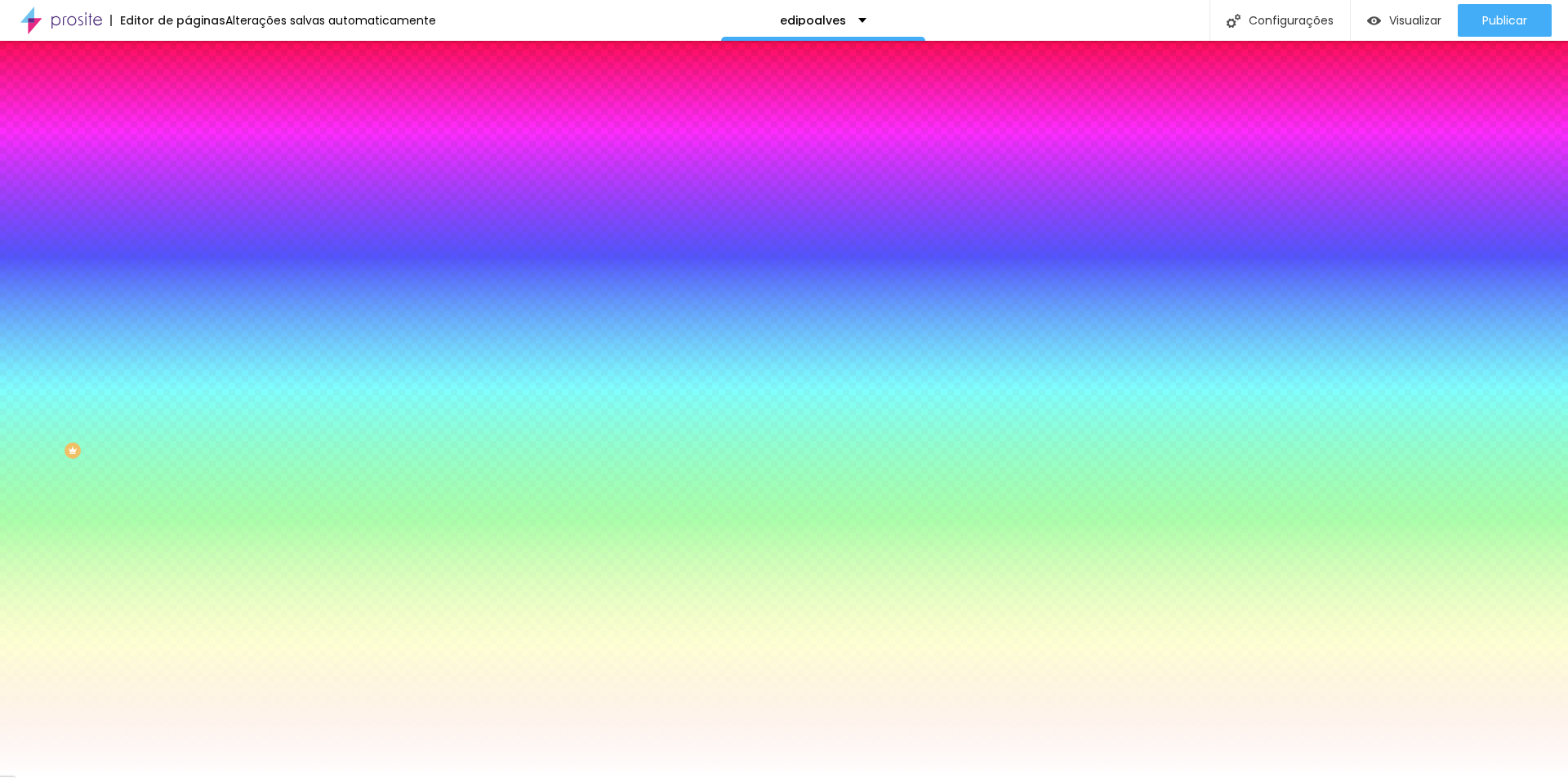
type input "14"
type input "15"
type input "16"
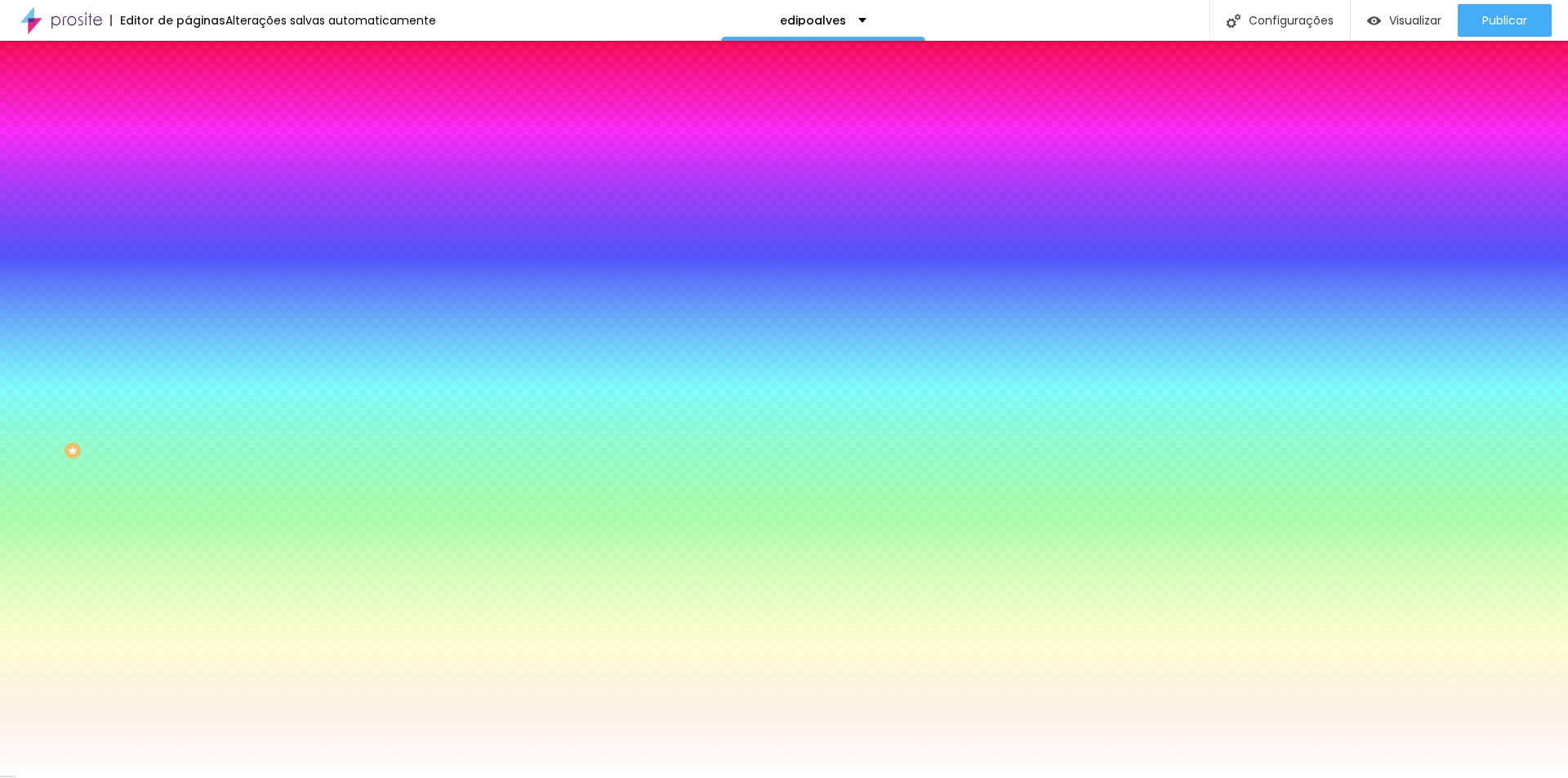
type input "16"
type input "17"
type input "18"
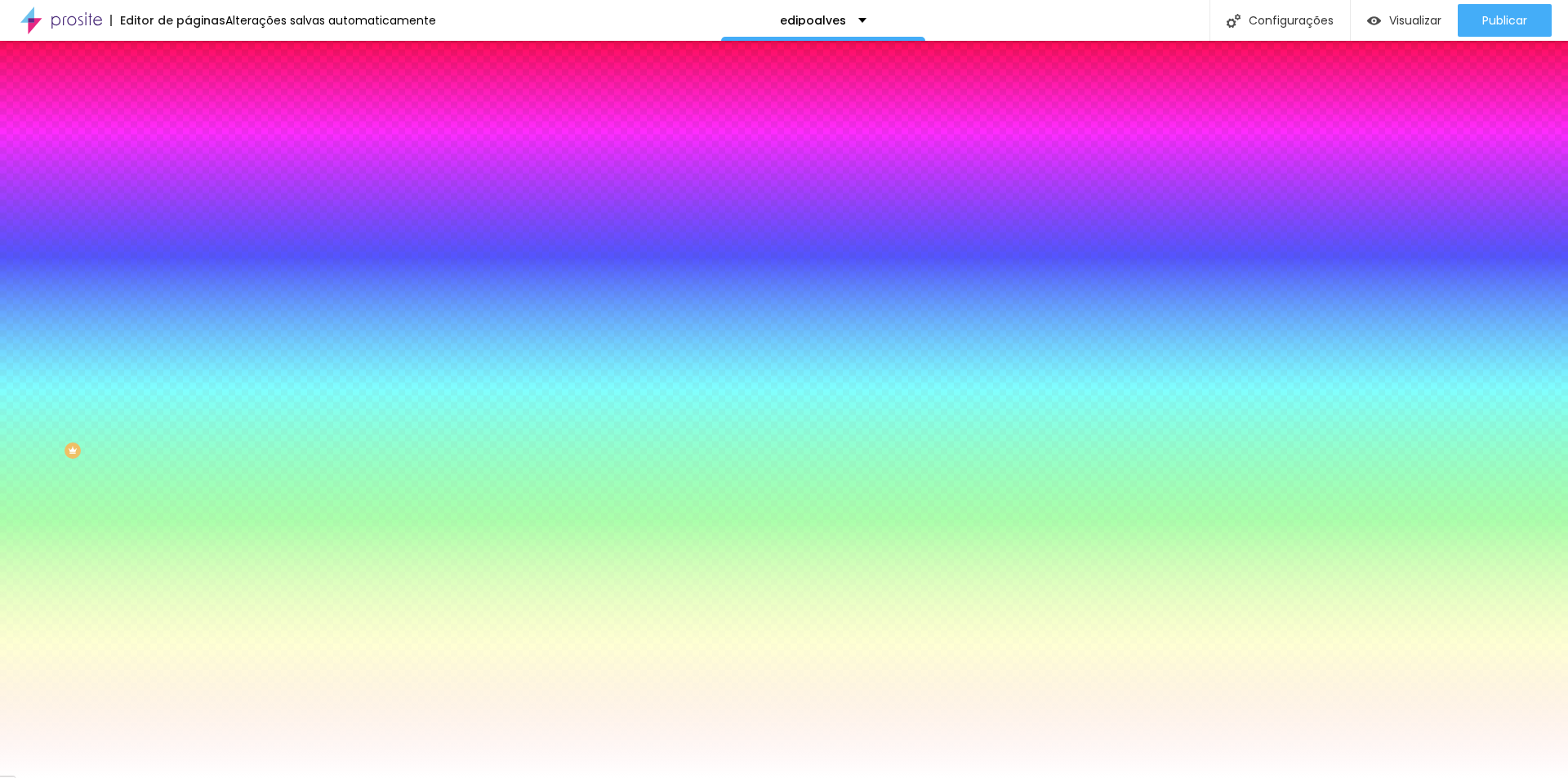
type input "19"
type input "18"
drag, startPoint x: 249, startPoint y: 314, endPoint x: 258, endPoint y: 317, distance: 9.5
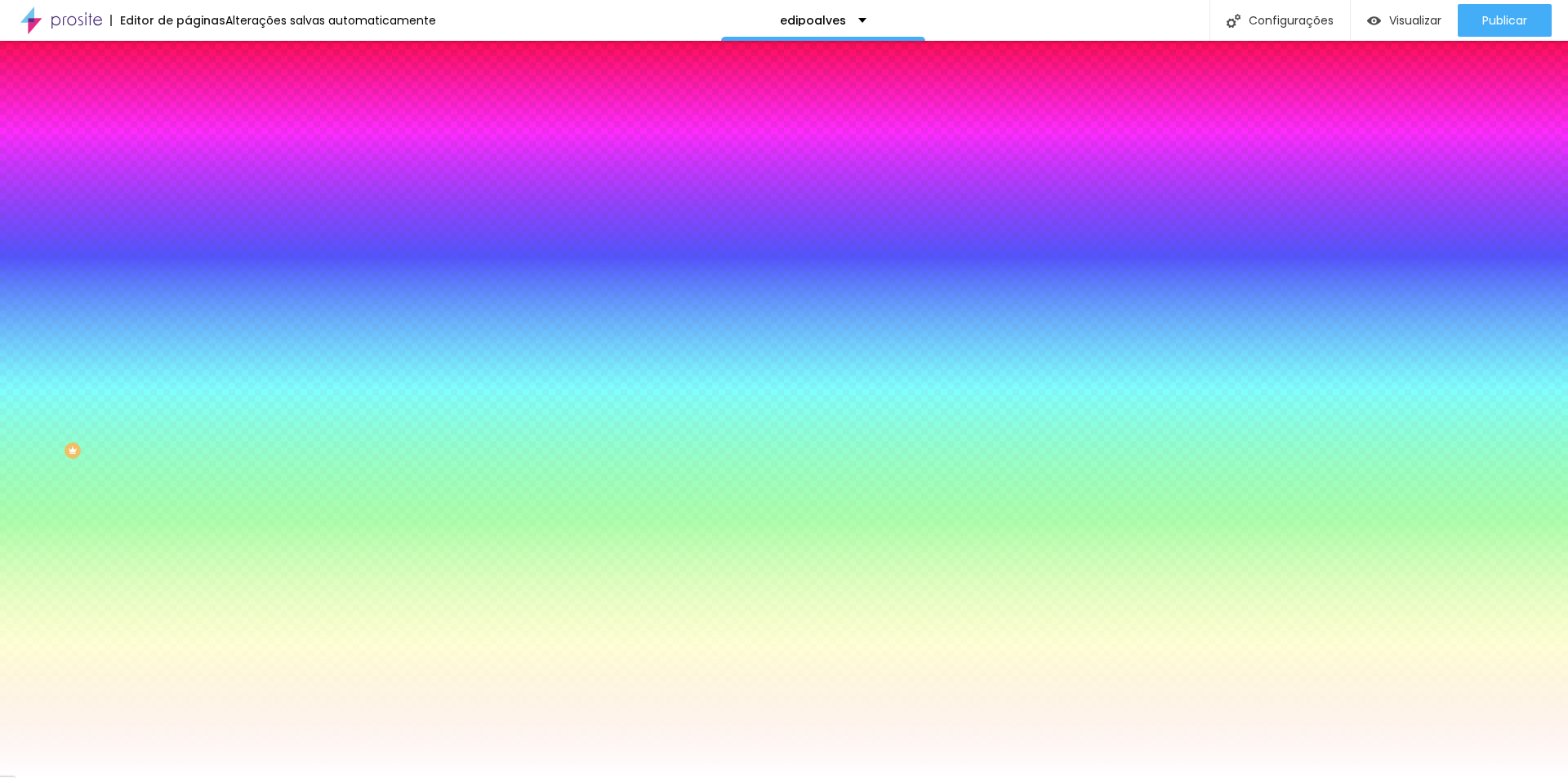
type input "18"
type input "0.3"
type input "0.4"
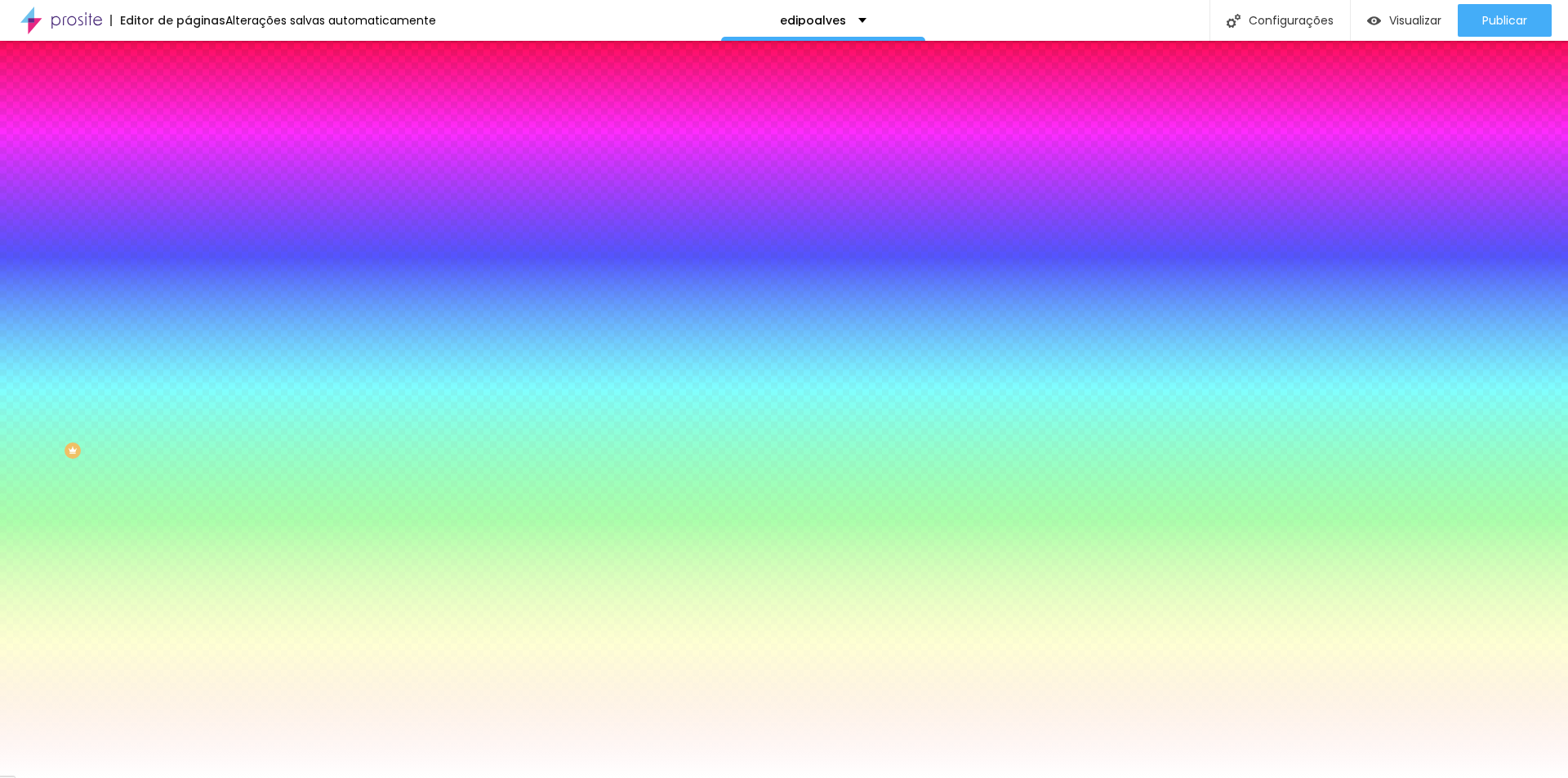
type input "0.6"
type input "0.8"
type input "0.9"
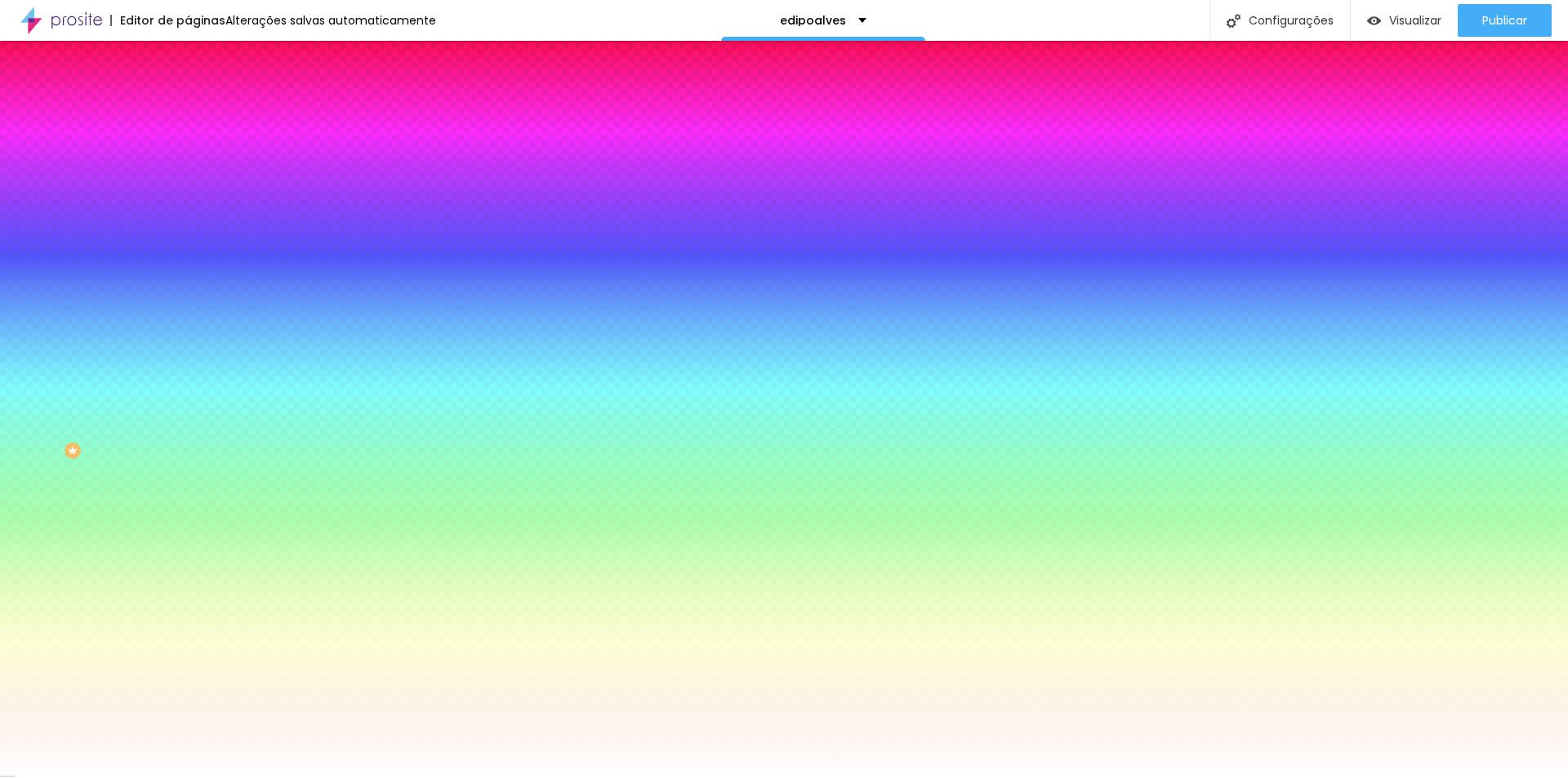
type input "0.9"
type input "1.2"
type input "1.6"
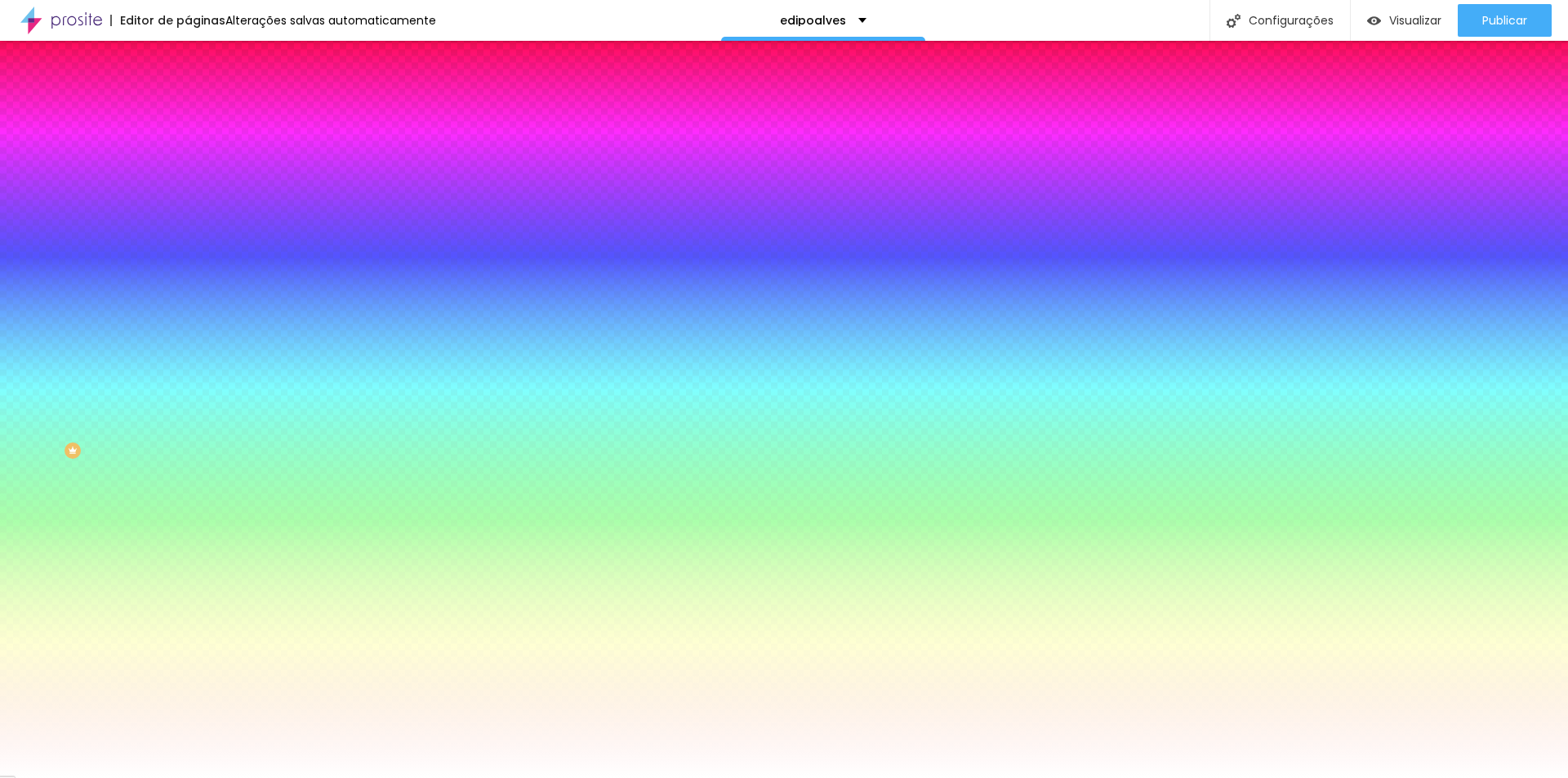
type input "2.2"
type input "2.3"
type input "2.5"
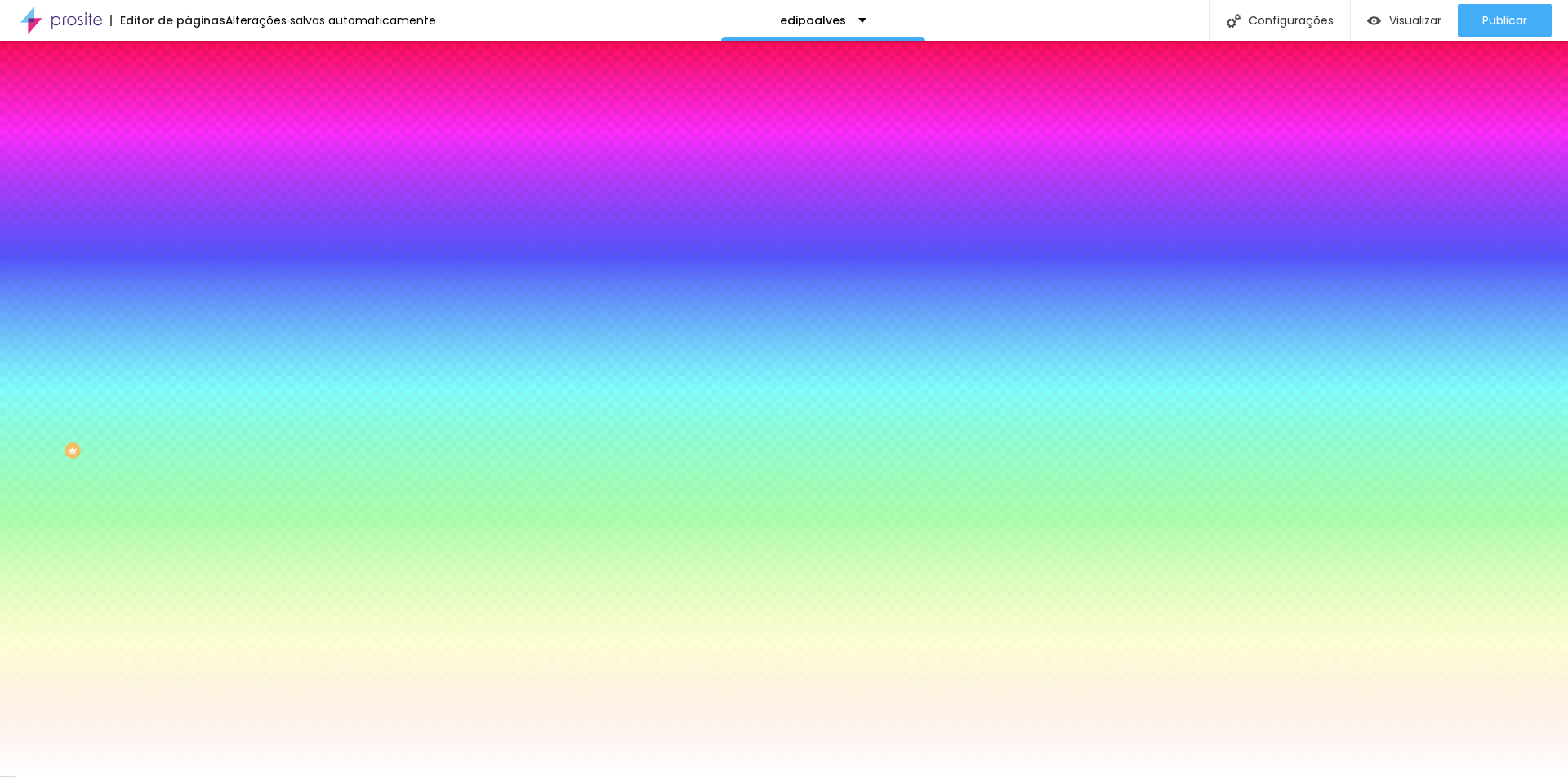
type input "2.5"
type input "3"
type input "3.2"
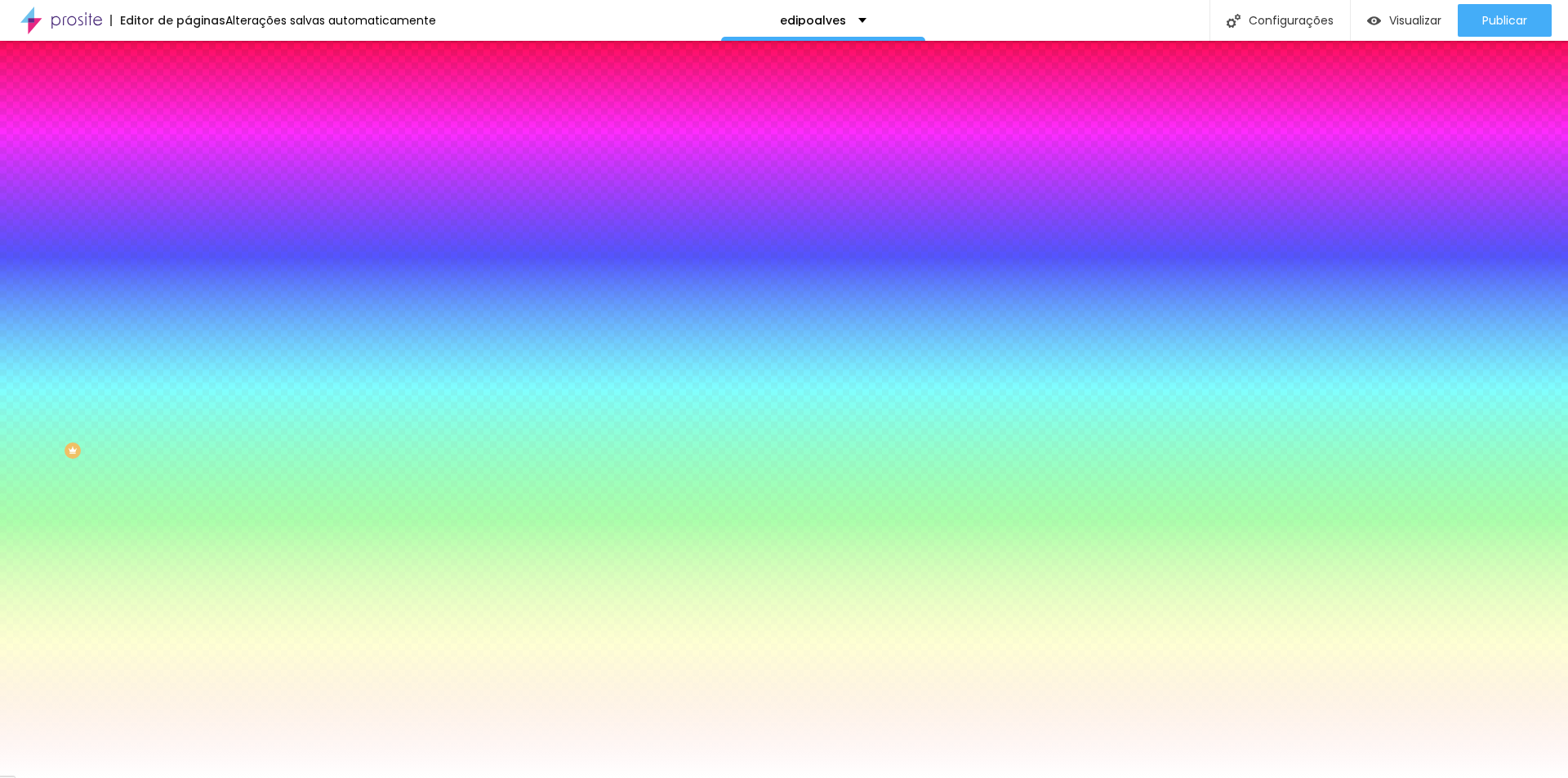
type input "3.4"
type input "3.5"
type input "3.6"
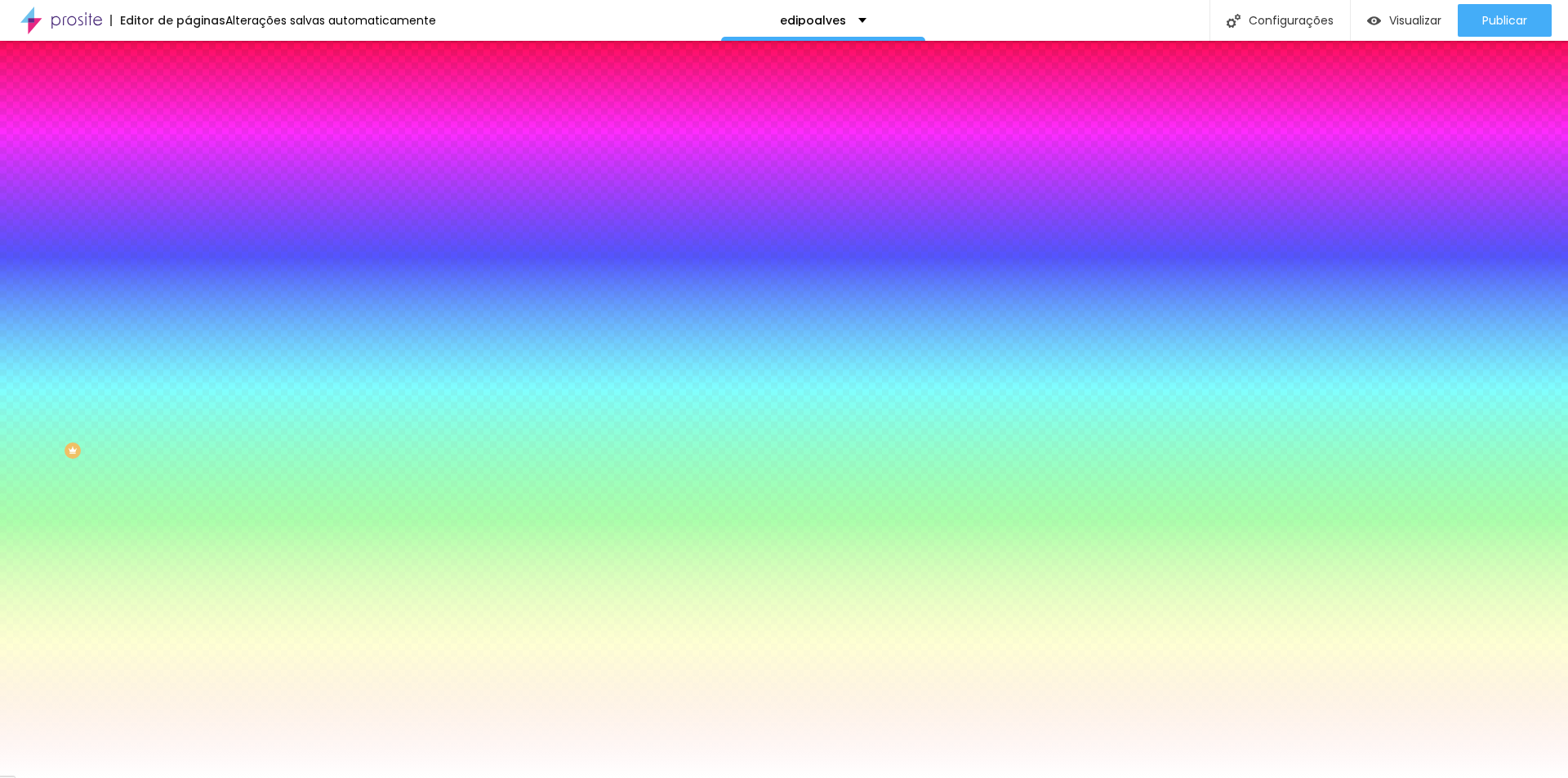
type input "3.6"
type input "3.5"
type input "3.4"
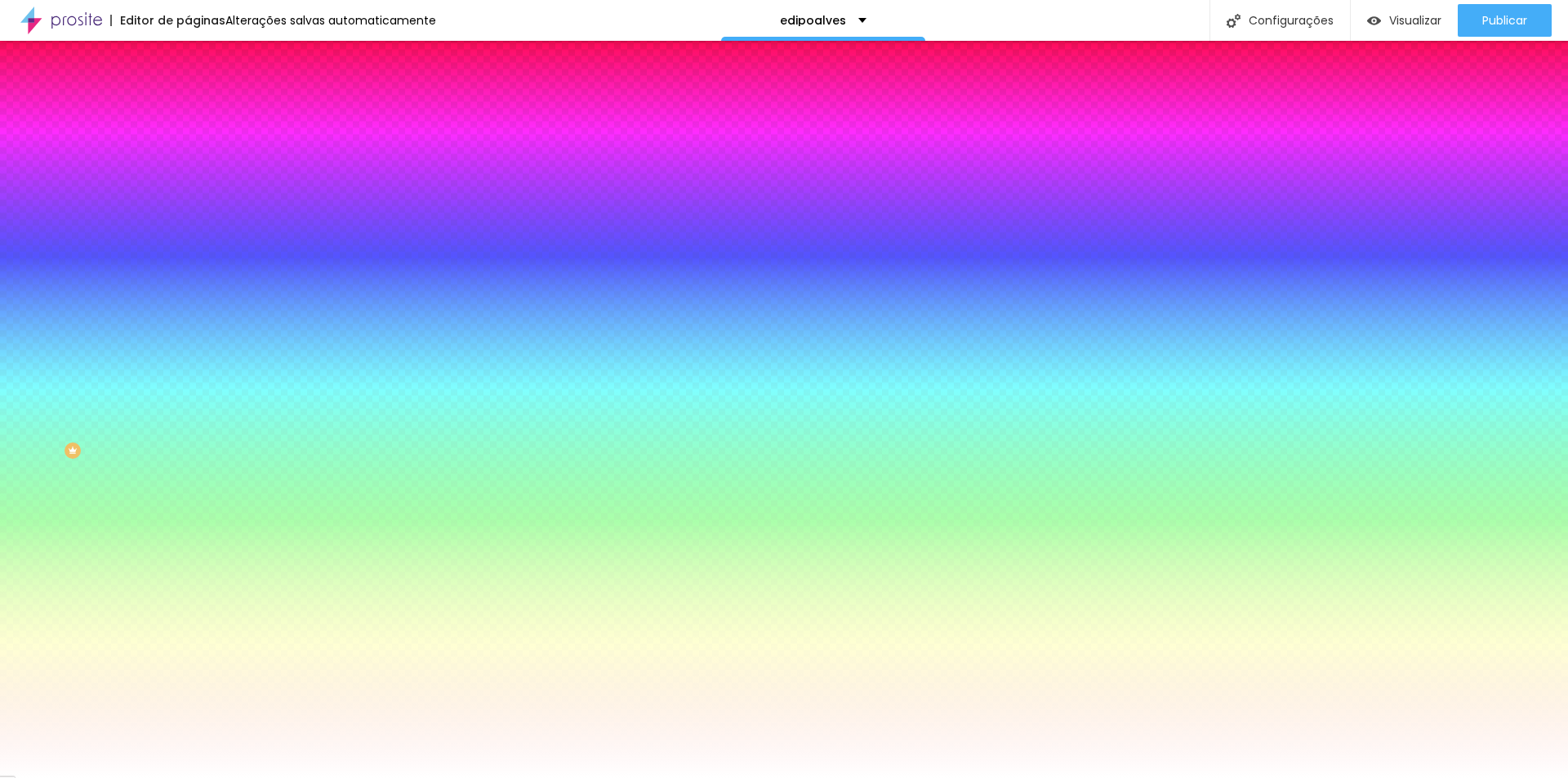
type input "3.3"
type input "3.2"
type input "3.1"
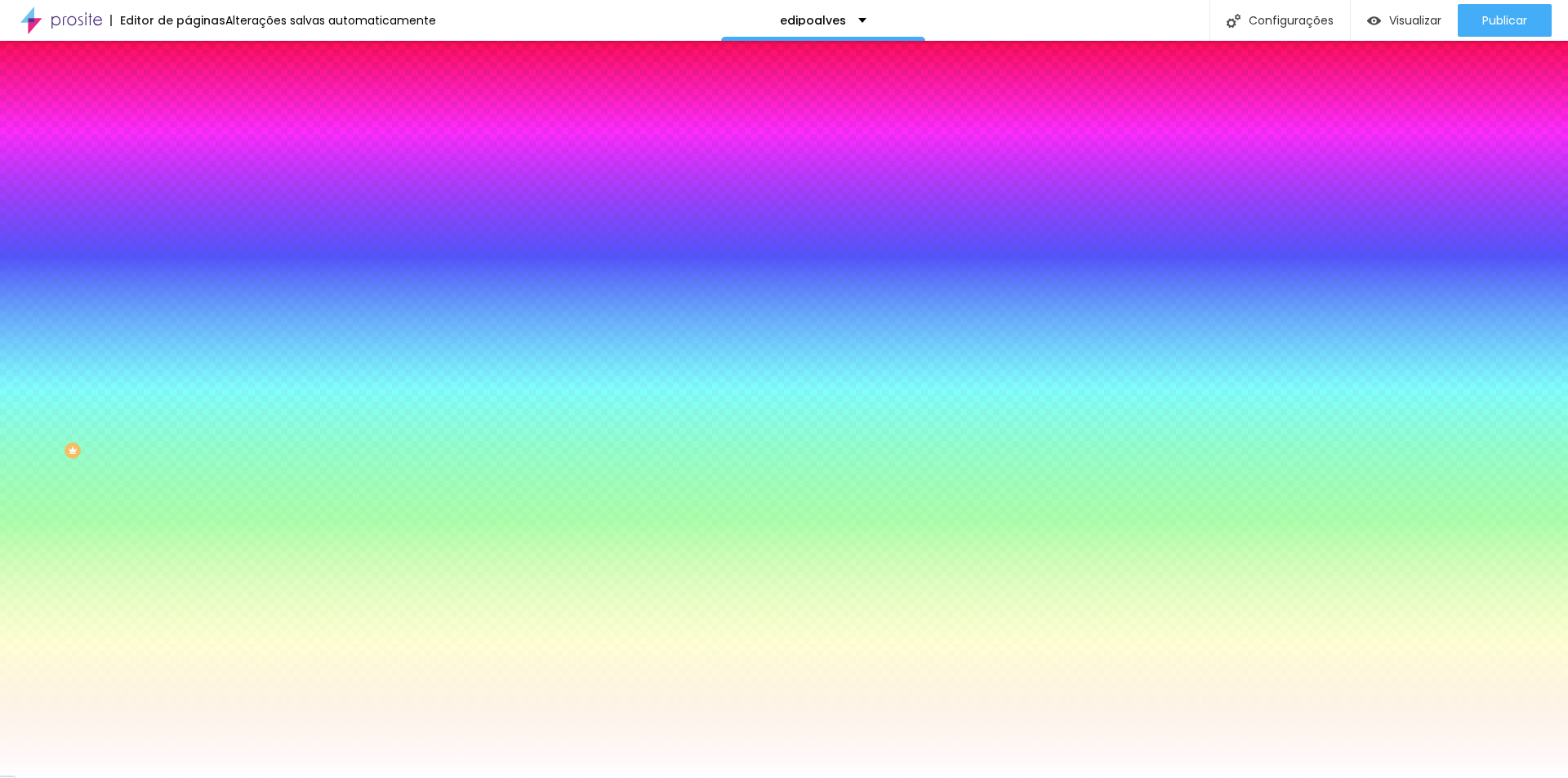
type input "3.1"
type input "3"
drag, startPoint x: 213, startPoint y: 354, endPoint x: 246, endPoint y: 356, distance: 33.1
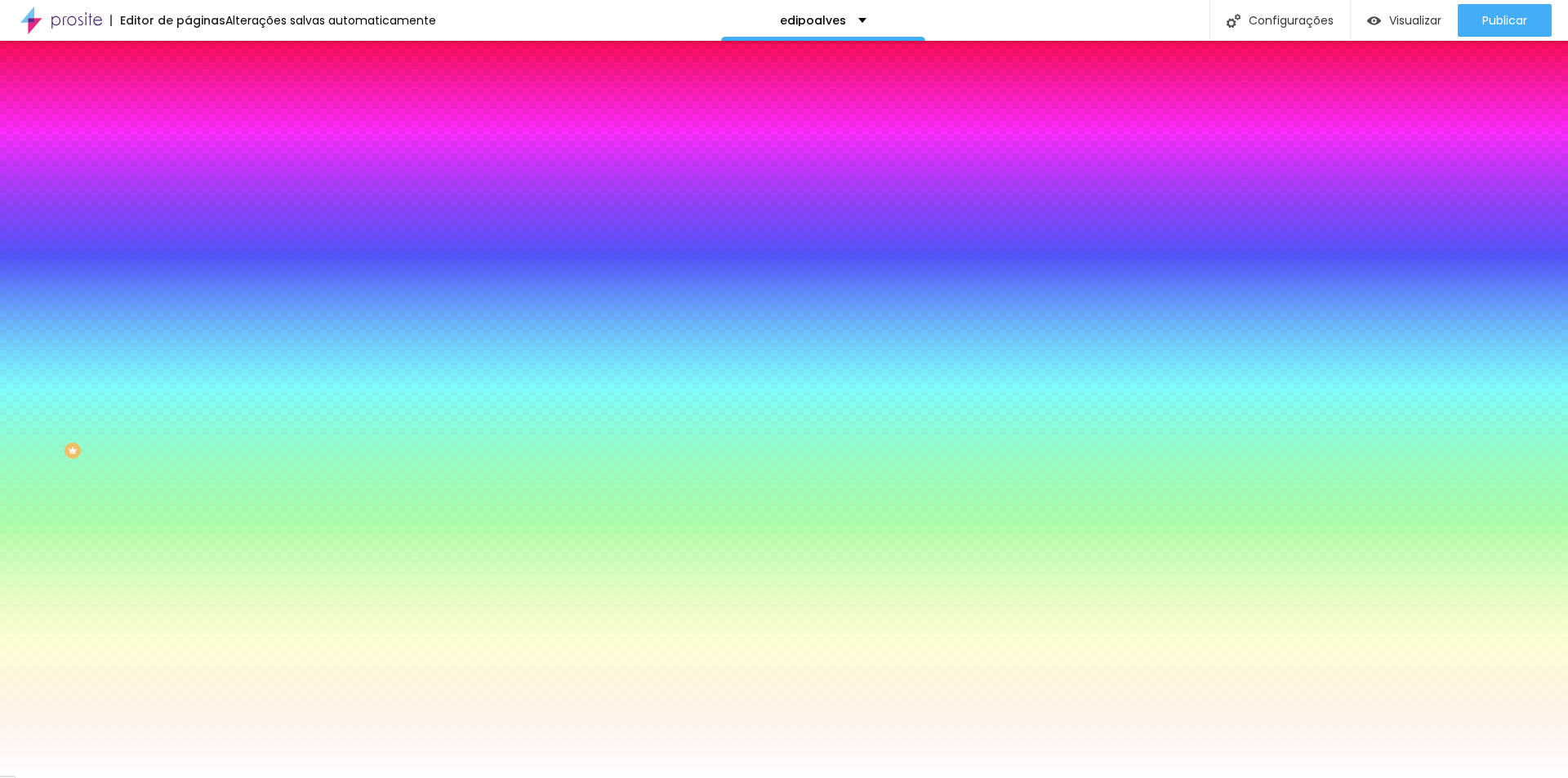
type input "2.6"
type input "2.5"
type input "2.1"
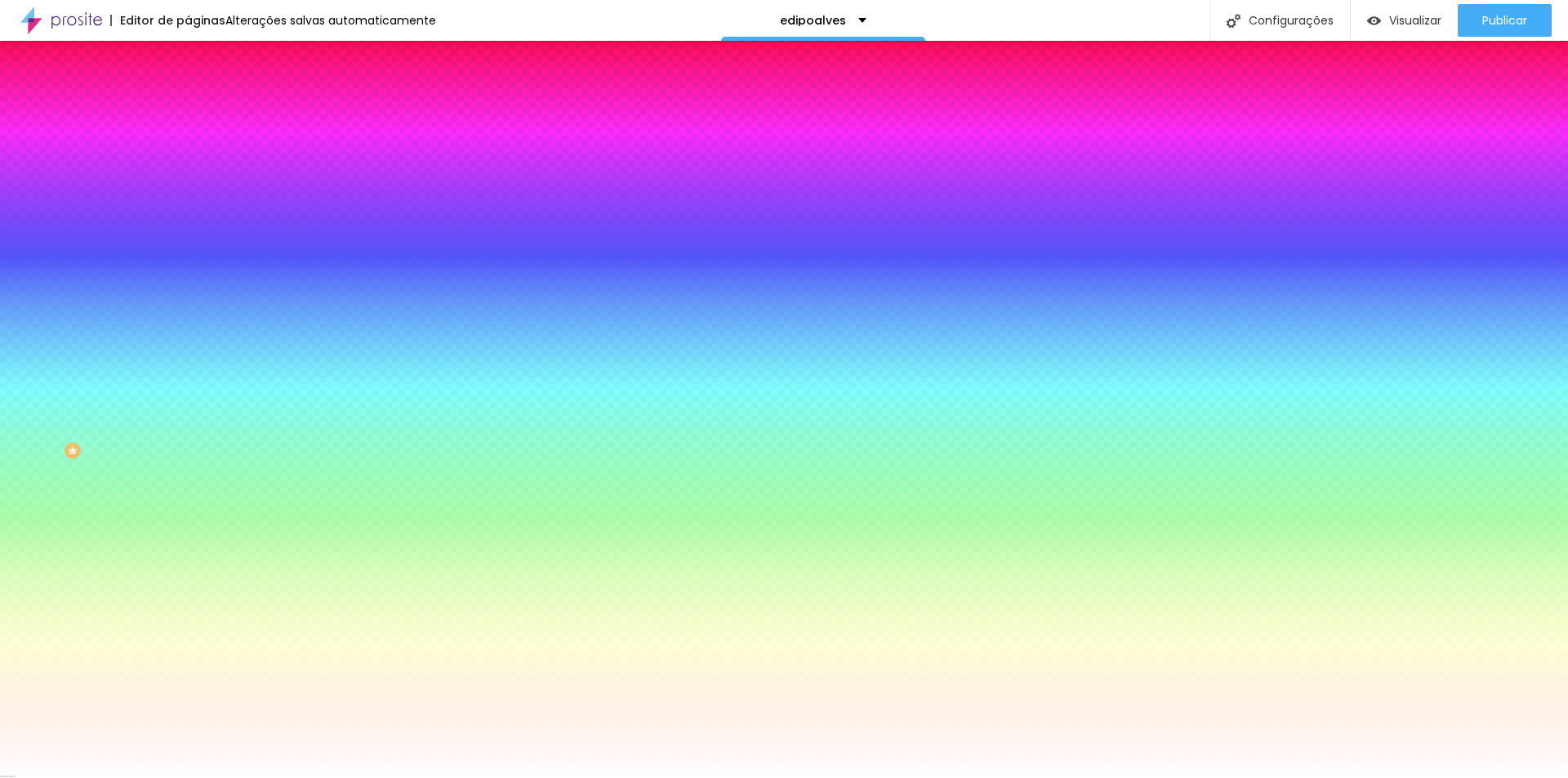
type input "2.1"
type input "2"
type input "1.9"
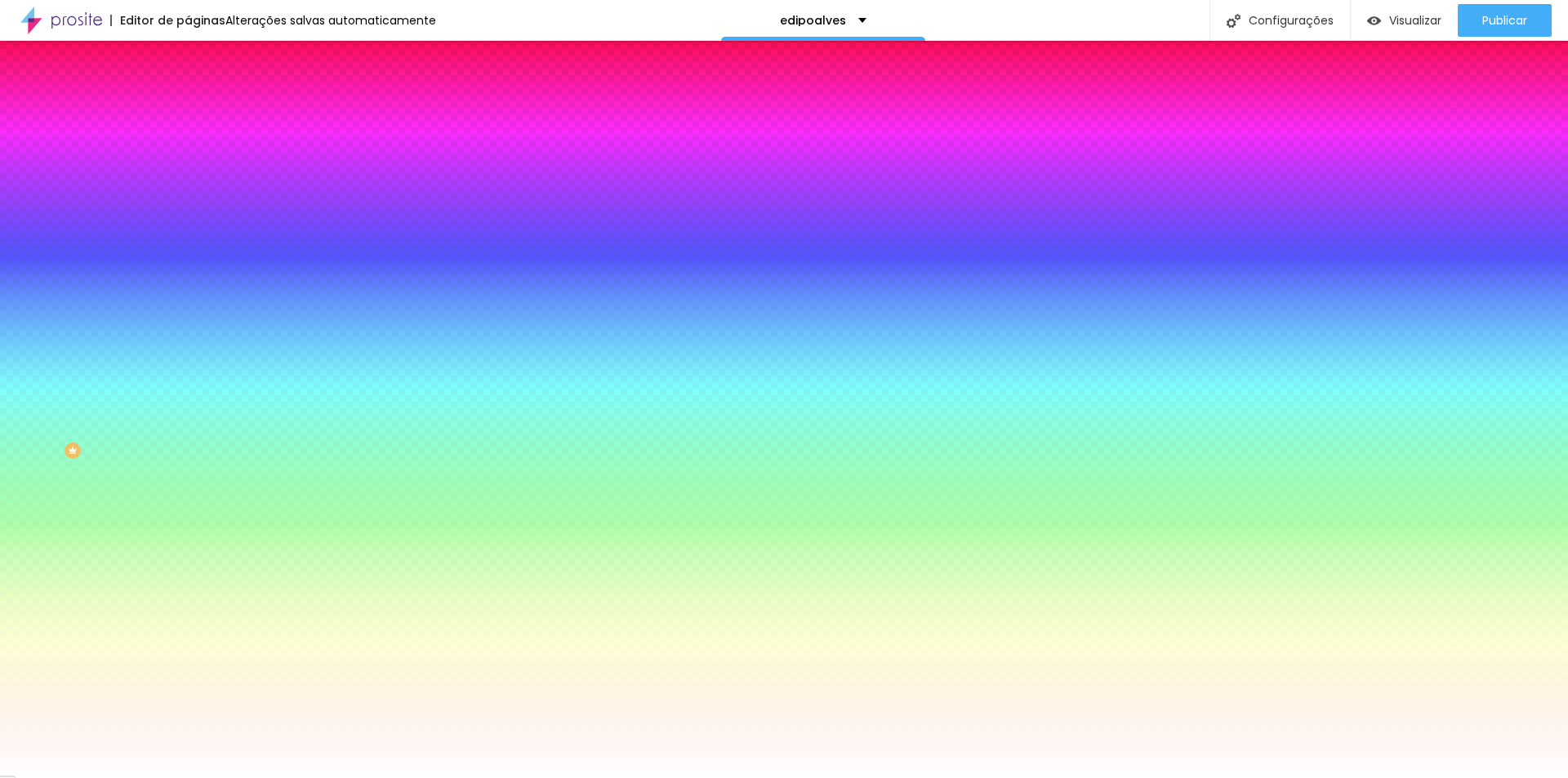
type input "1.6"
type input "1.5"
type input "1.4"
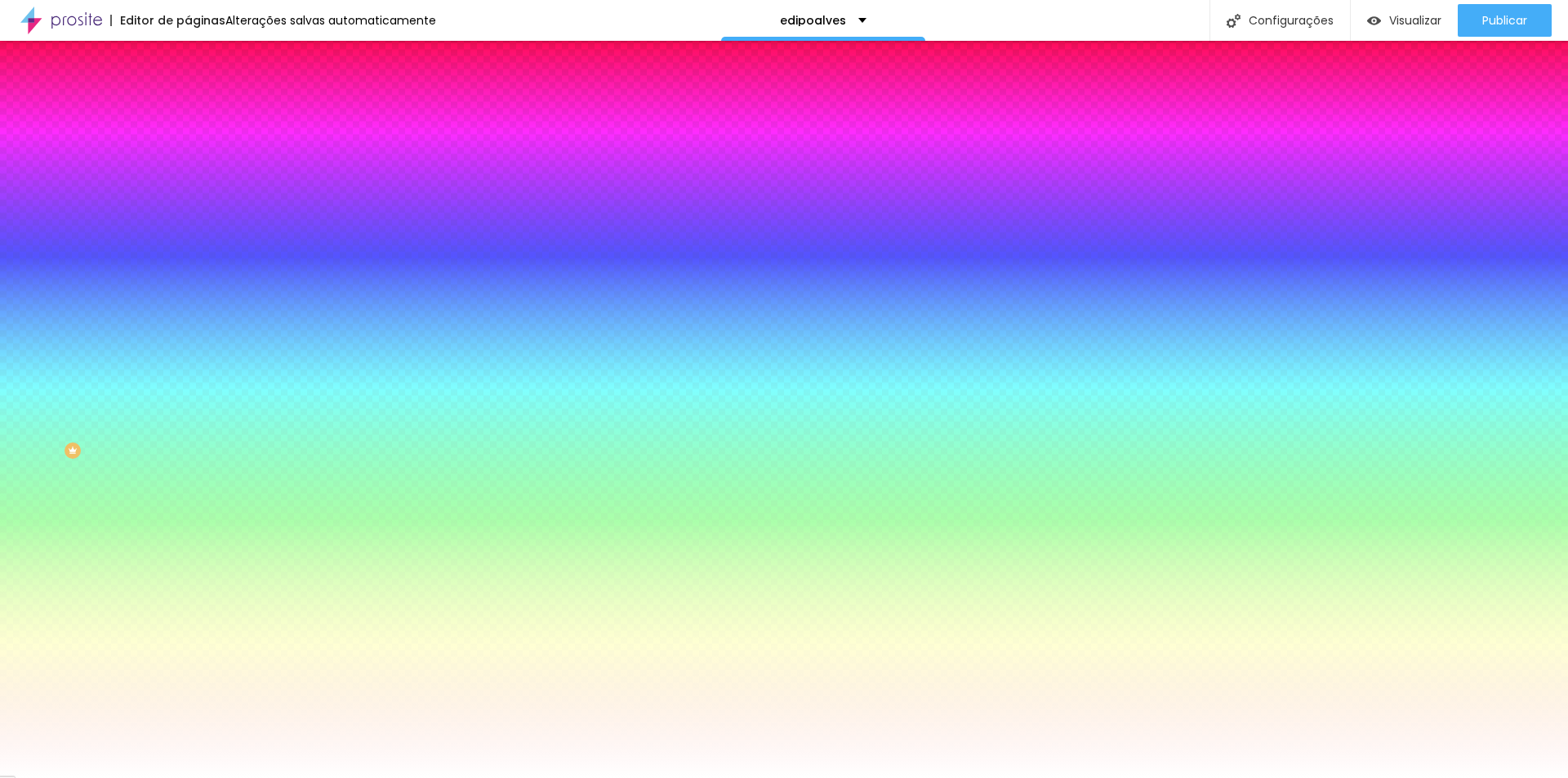
type input "1.4"
drag, startPoint x: 244, startPoint y: 355, endPoint x: 227, endPoint y: 355, distance: 17.0
type input "1.4"
click at [32, 778] on div at bounding box center [784, 778] width 1568 height 0
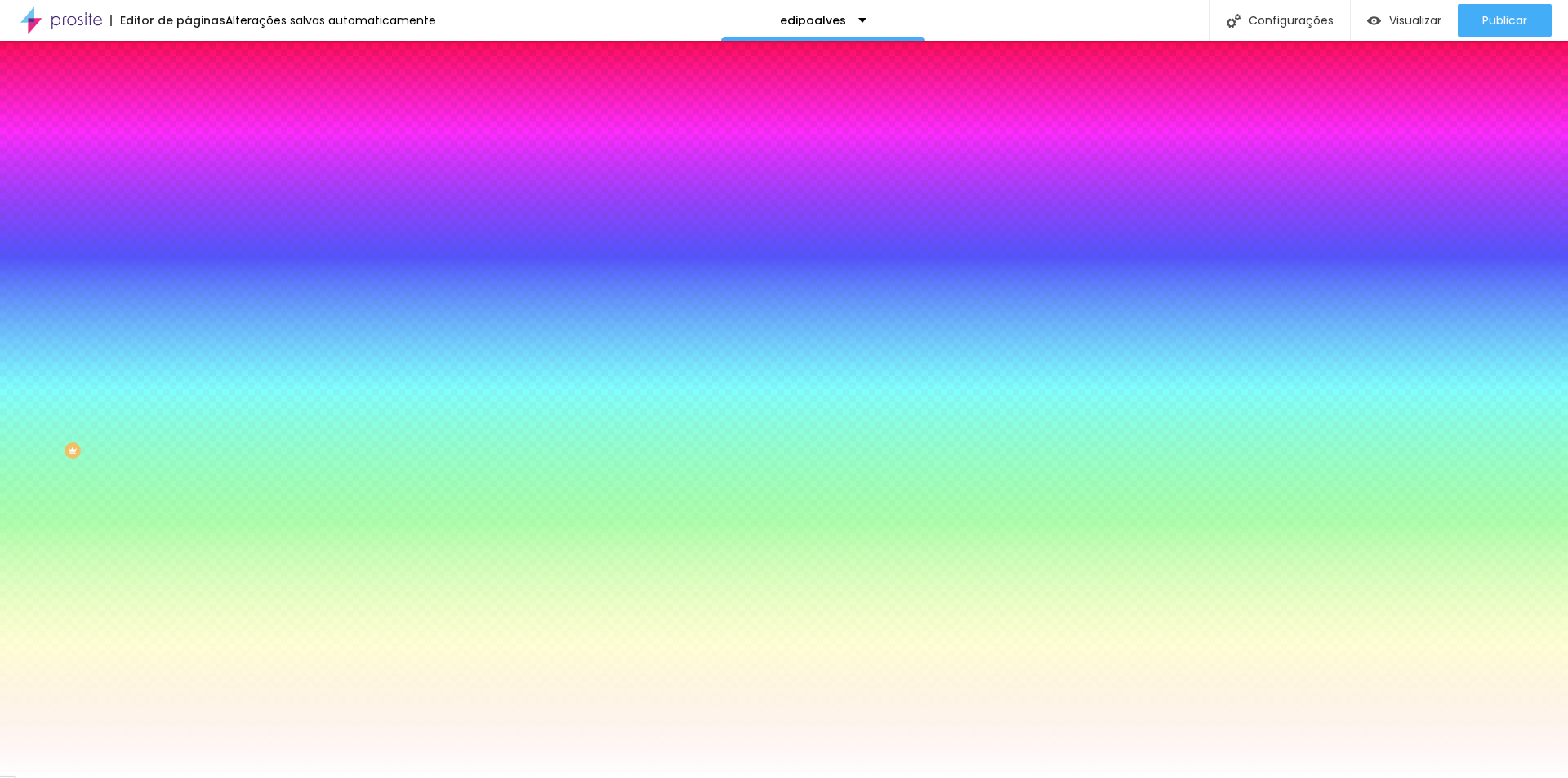
click at [188, 302] on button "button" at bounding box center [199, 309] width 23 height 17
click at [170, 519] on div at bounding box center [784, 389] width 1568 height 778
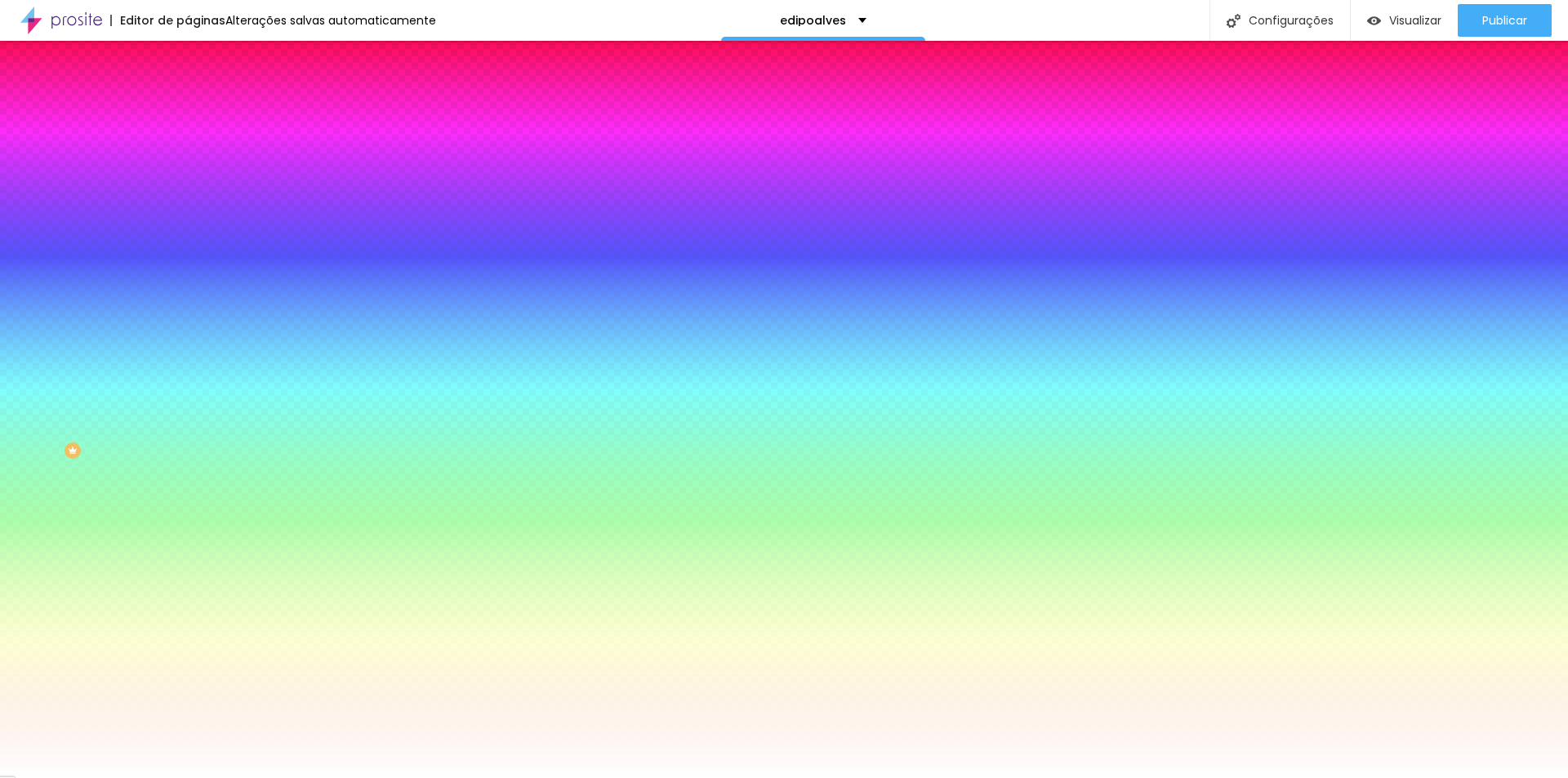
click at [96, 778] on div at bounding box center [784, 778] width 1568 height 0
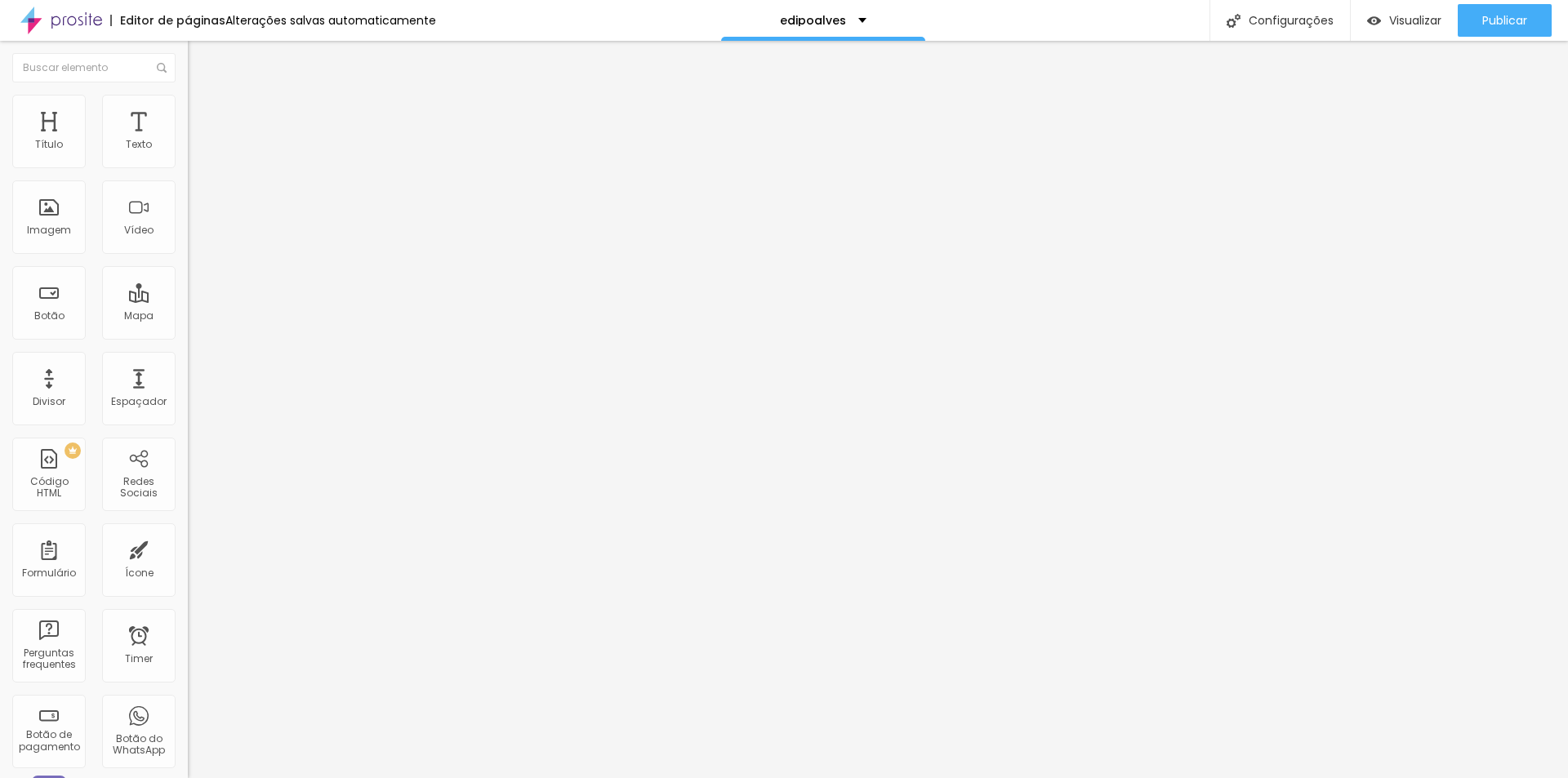
click at [188, 100] on li "Estilo" at bounding box center [282, 103] width 188 height 17
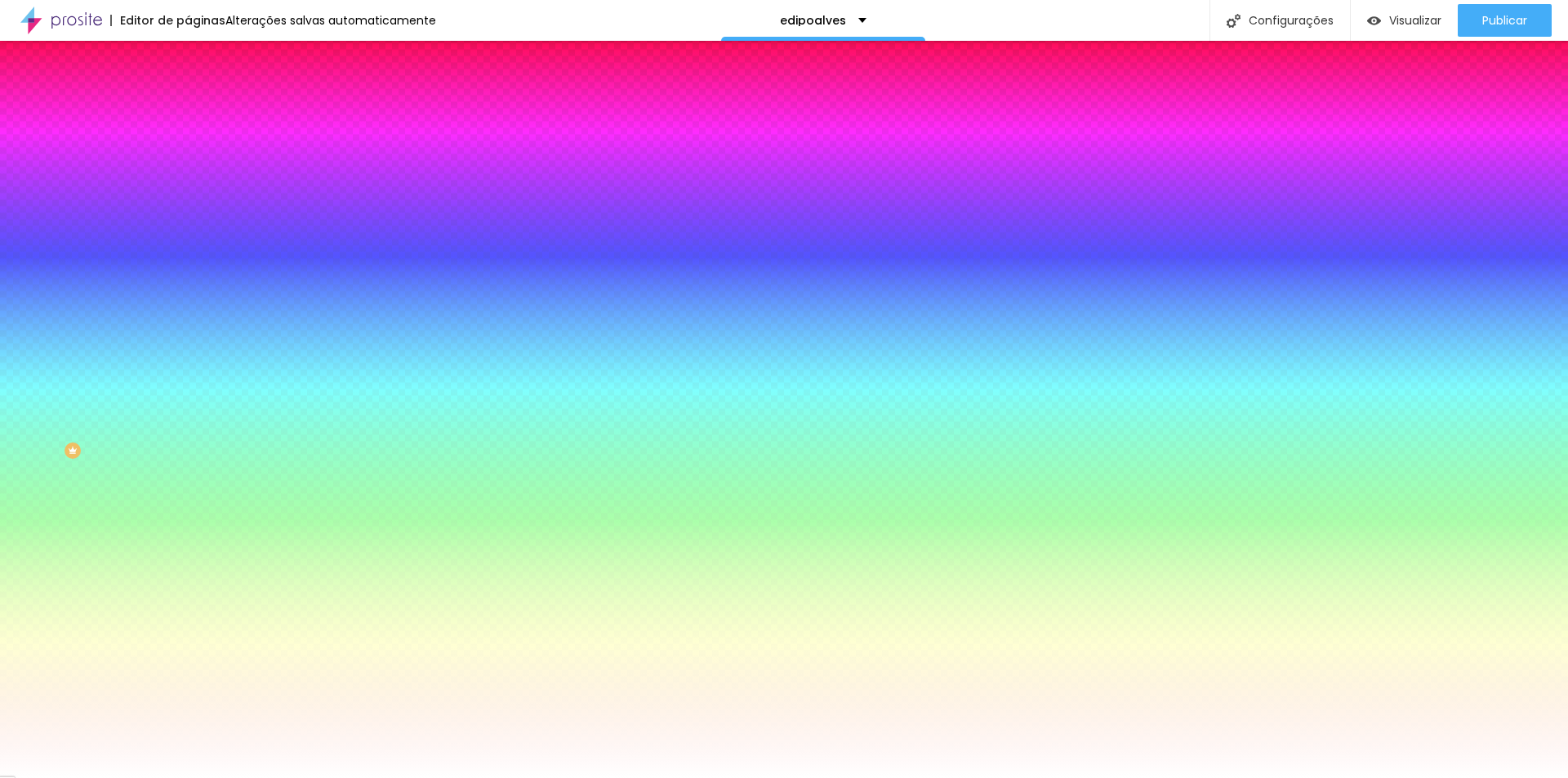
click at [196, 648] on icon "button" at bounding box center [199, 651] width 7 height 7
click at [66, 778] on div at bounding box center [784, 778] width 1568 height 0
click at [195, 629] on icon "button" at bounding box center [201, 635] width 12 height 12
click at [195, 647] on icon "button" at bounding box center [200, 651] width 10 height 10
type input "1"
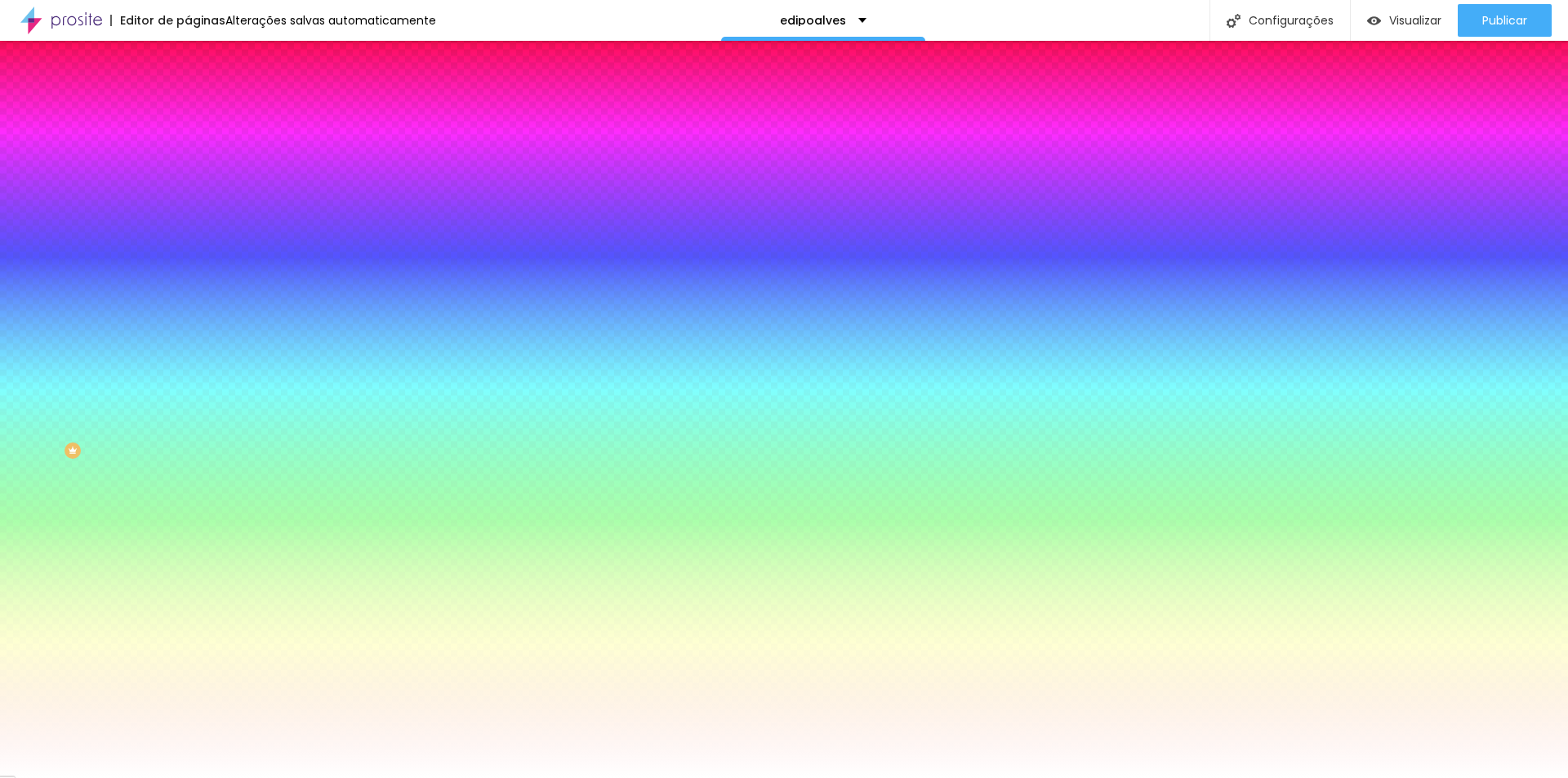
type input "1"
type input "2"
drag, startPoint x: 175, startPoint y: 485, endPoint x: 266, endPoint y: 495, distance: 91.5
type input "2"
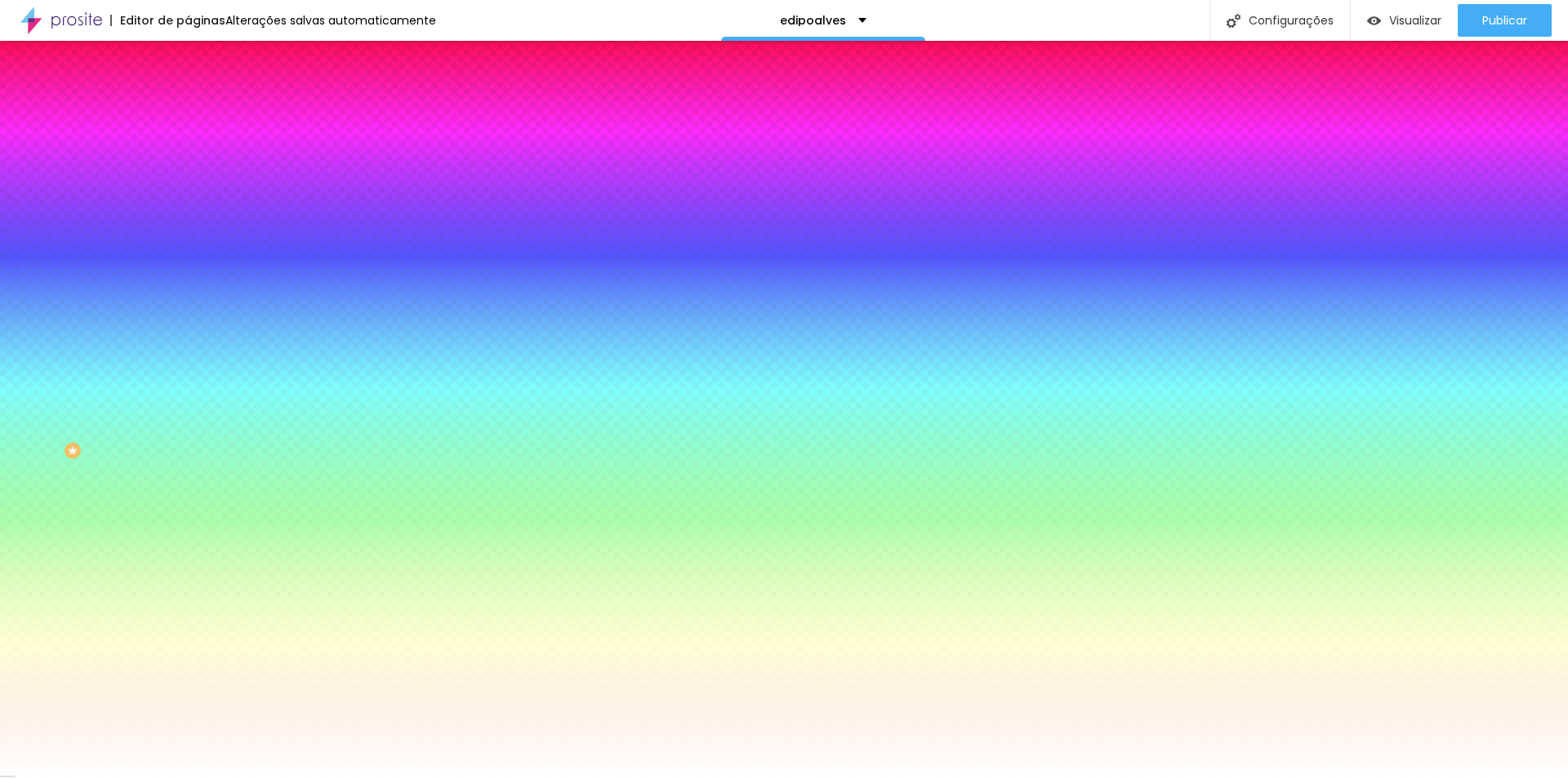
type input "1"
type input "0"
drag, startPoint x: 249, startPoint y: 486, endPoint x: 149, endPoint y: 486, distance: 100.0
type input "0"
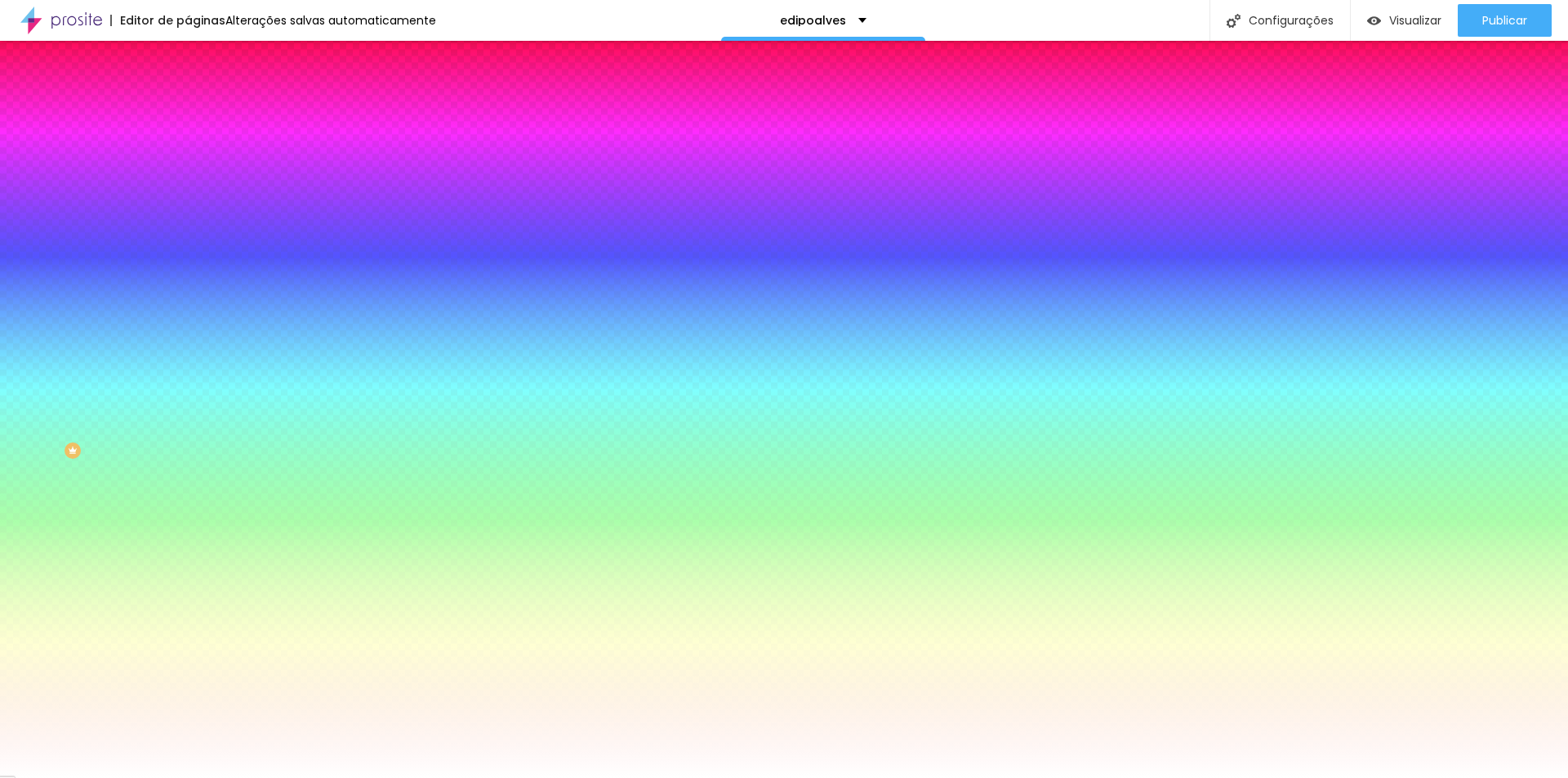
click at [81, 778] on div at bounding box center [784, 778] width 1568 height 0
click at [188, 282] on span "ATIVO" at bounding box center [202, 277] width 29 height 14
click at [195, 303] on icon "button" at bounding box center [200, 308] width 10 height 10
click at [49, 778] on div at bounding box center [784, 778] width 1568 height 0
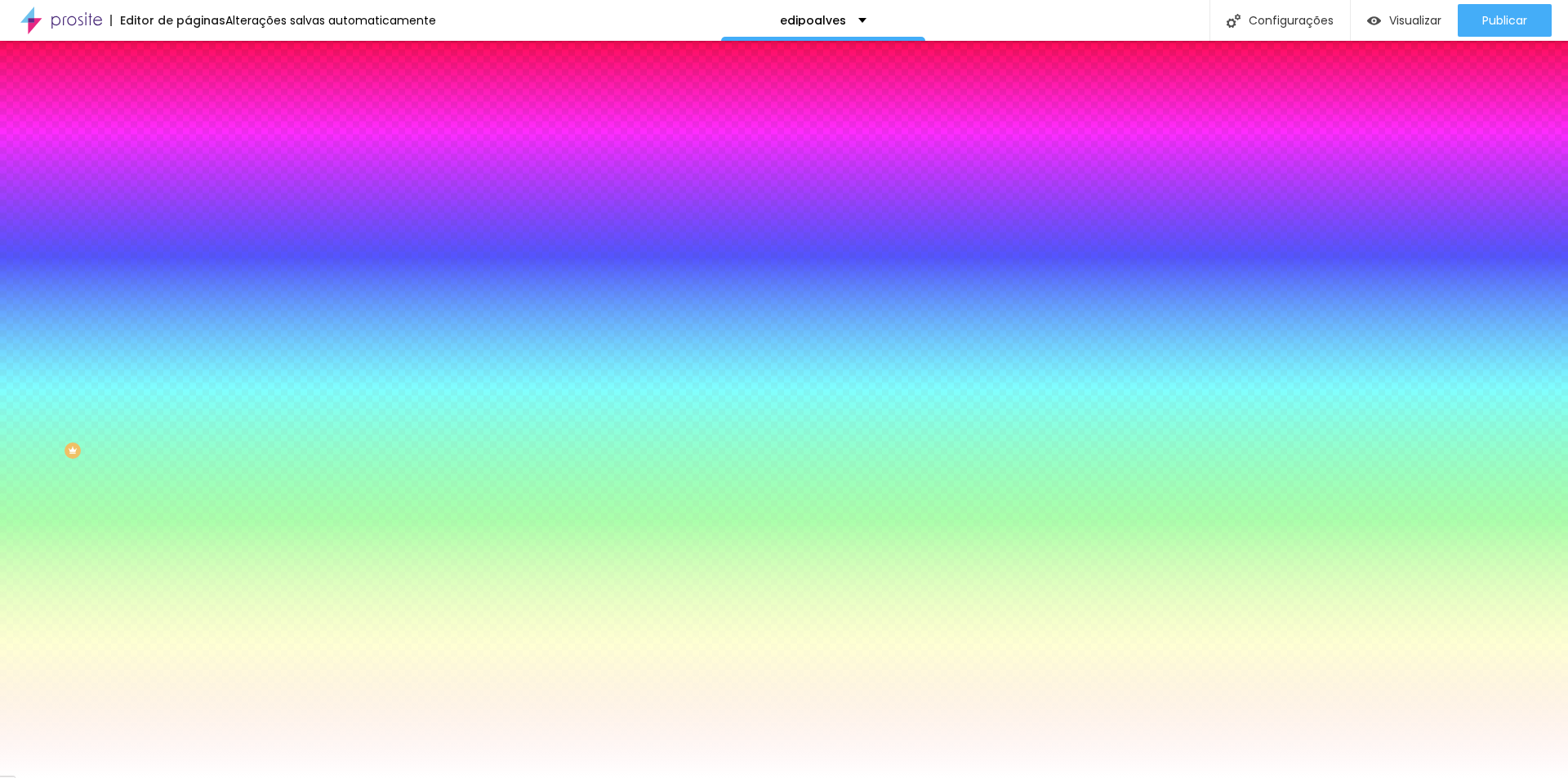
click at [196, 250] on icon "button" at bounding box center [199, 253] width 7 height 7
click at [219, 515] on div at bounding box center [784, 389] width 1568 height 778
type input "#0A0A0A"
drag, startPoint x: 223, startPoint y: 515, endPoint x: 213, endPoint y: 519, distance: 10.8
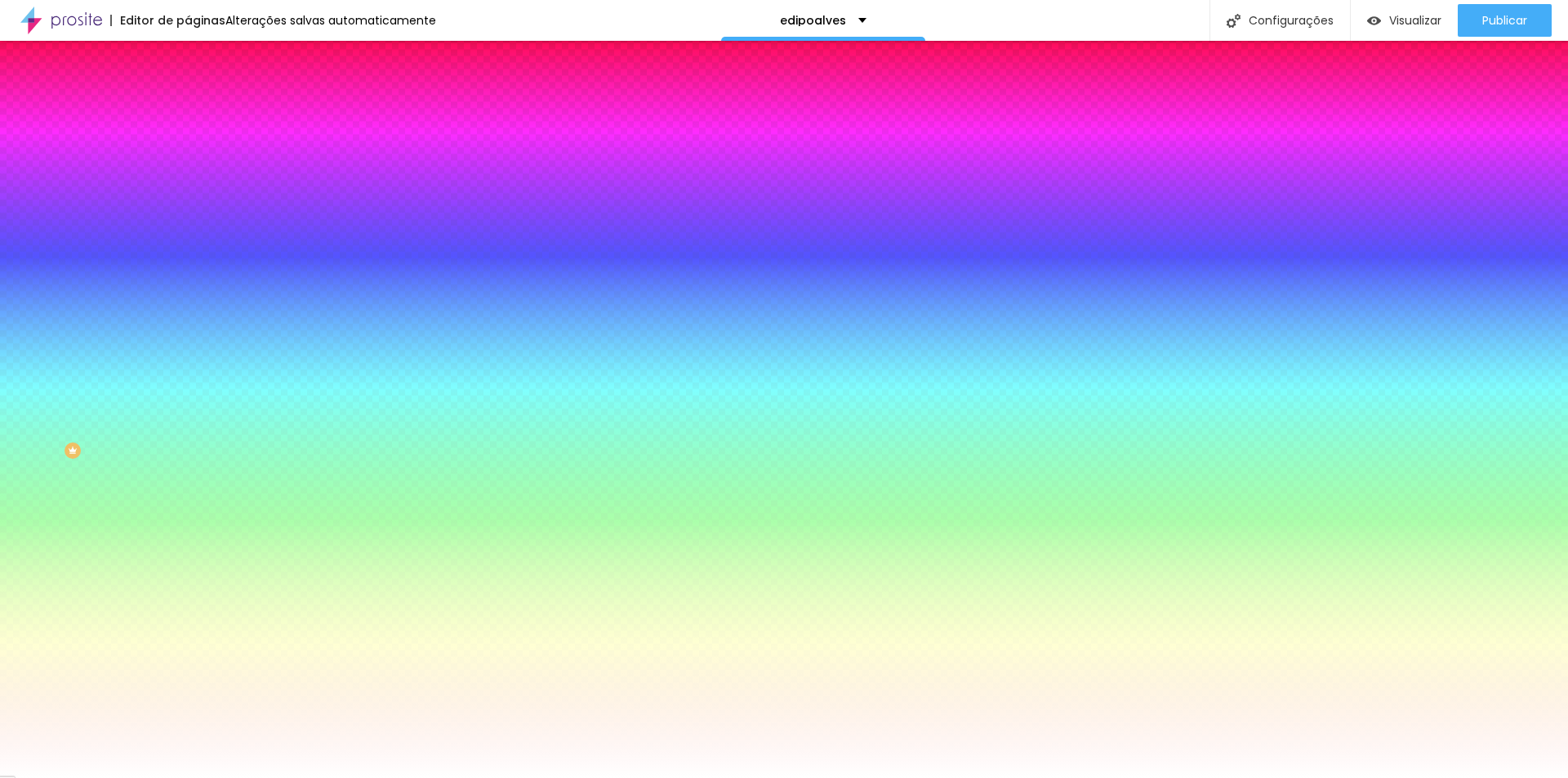
click at [1204, 778] on div at bounding box center [784, 778] width 1568 height 0
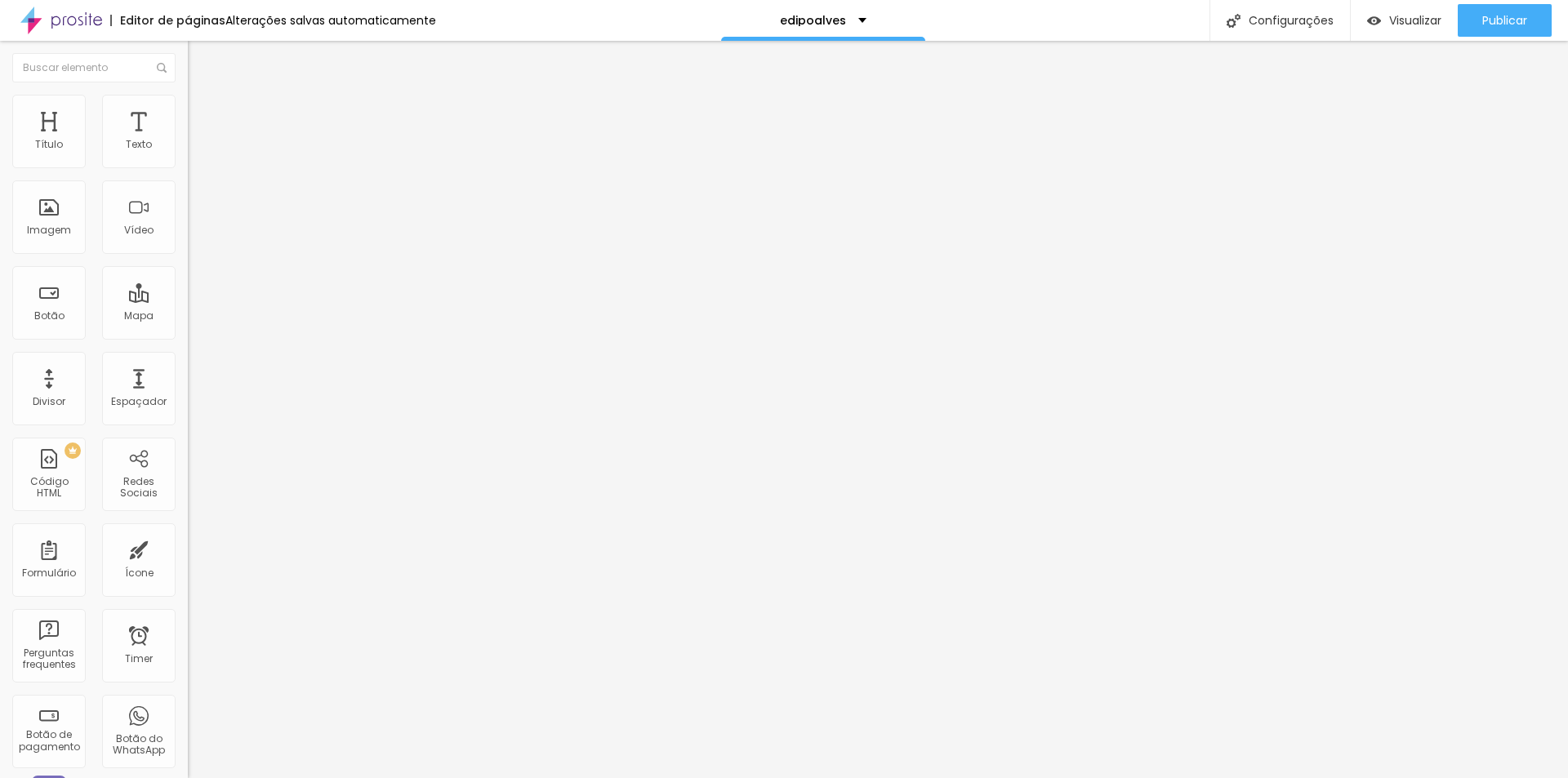
click at [188, 106] on img at bounding box center [195, 102] width 15 height 15
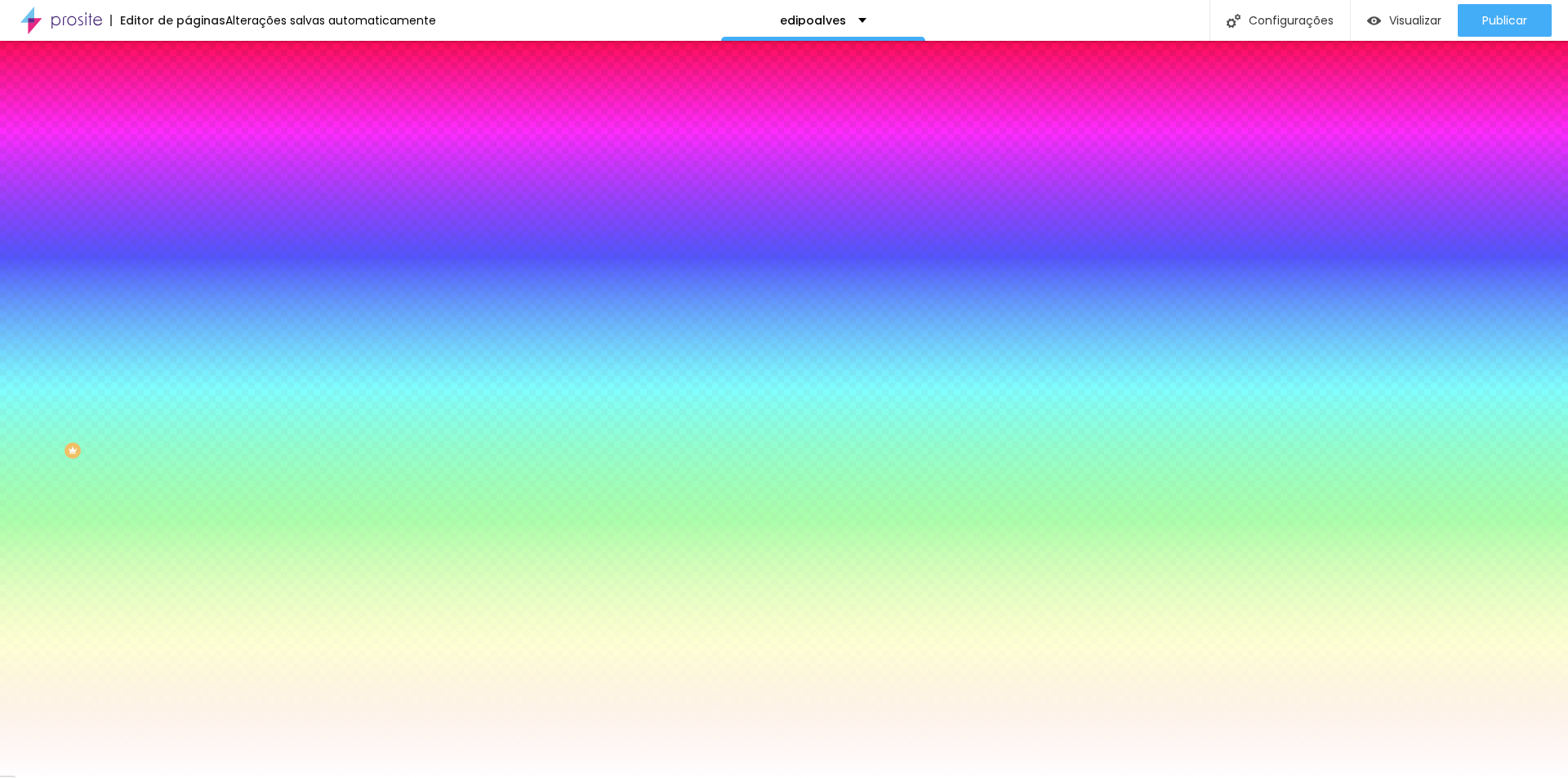
click at [188, 93] on img at bounding box center [195, 85] width 15 height 15
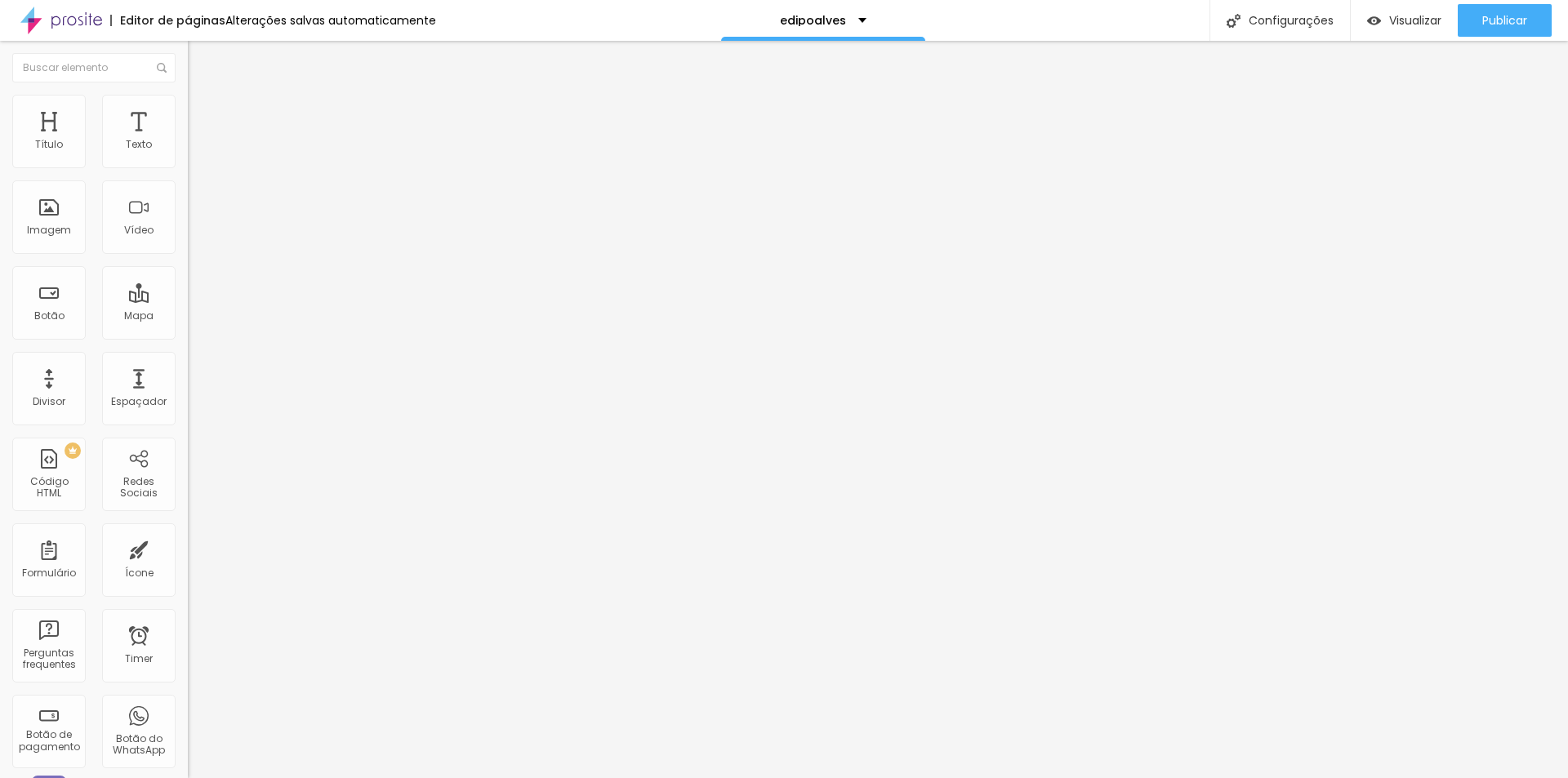
click at [188, 153] on input "Whatsapp" at bounding box center [286, 145] width 196 height 17
drag, startPoint x: 87, startPoint y: 183, endPoint x: 0, endPoint y: 167, distance: 88.5
click at [188, 167] on div "Texto Whatsapp Alinhamento [GEOGRAPHIC_DATA] Link URL [URL][DOMAIN_NAME] Abrir …" at bounding box center [282, 251] width 188 height 247
type input "Site"
click at [188, 336] on input "[URL][DOMAIN_NAME]" at bounding box center [286, 328] width 196 height 17
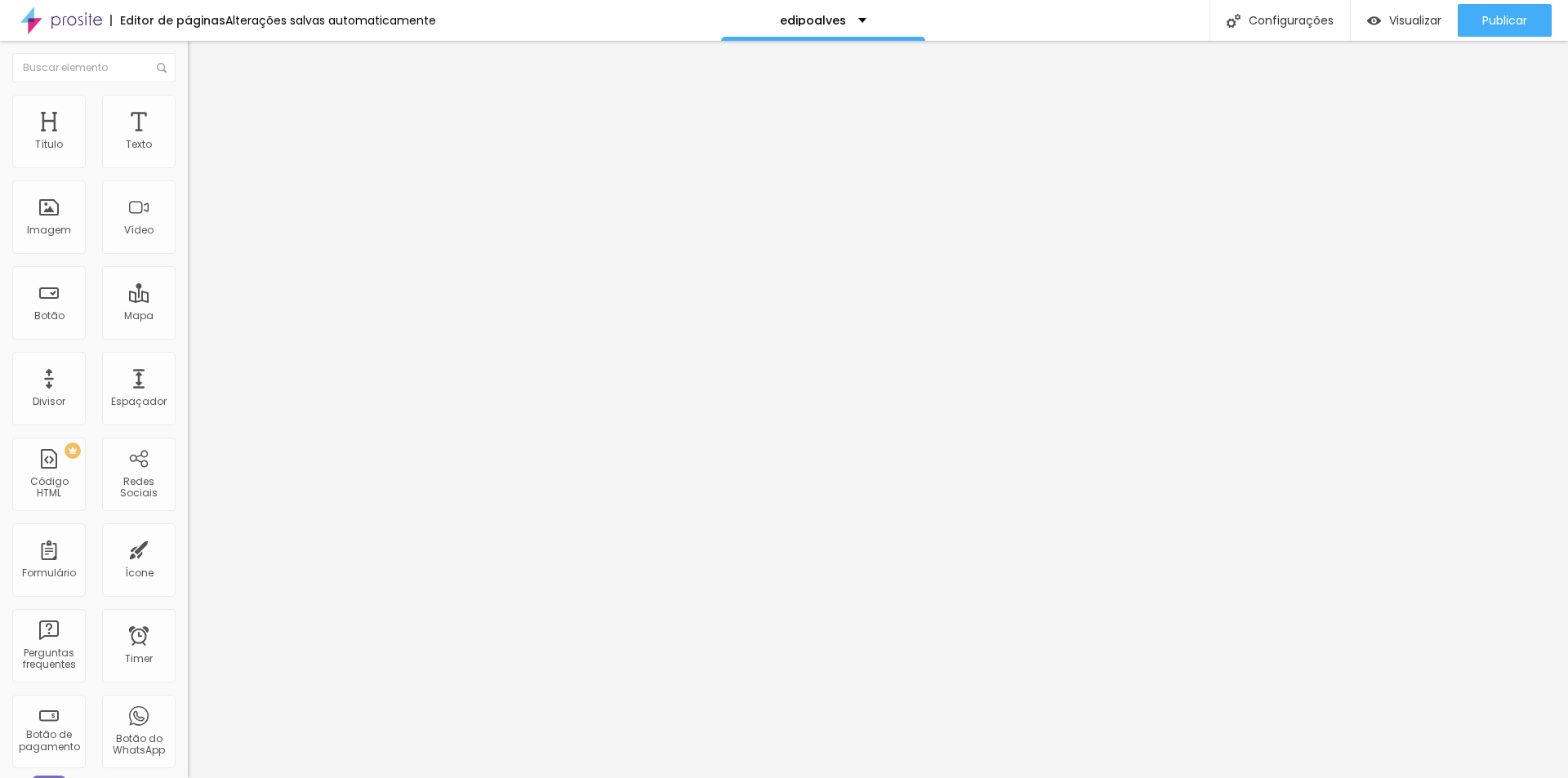
paste input "[URL][DOMAIN_NAME]"
type input "https://[URL][DOMAIN_NAME]"
click at [188, 107] on li "Estilo" at bounding box center [282, 103] width 188 height 17
click at [188, 106] on li "Estilo" at bounding box center [282, 103] width 188 height 17
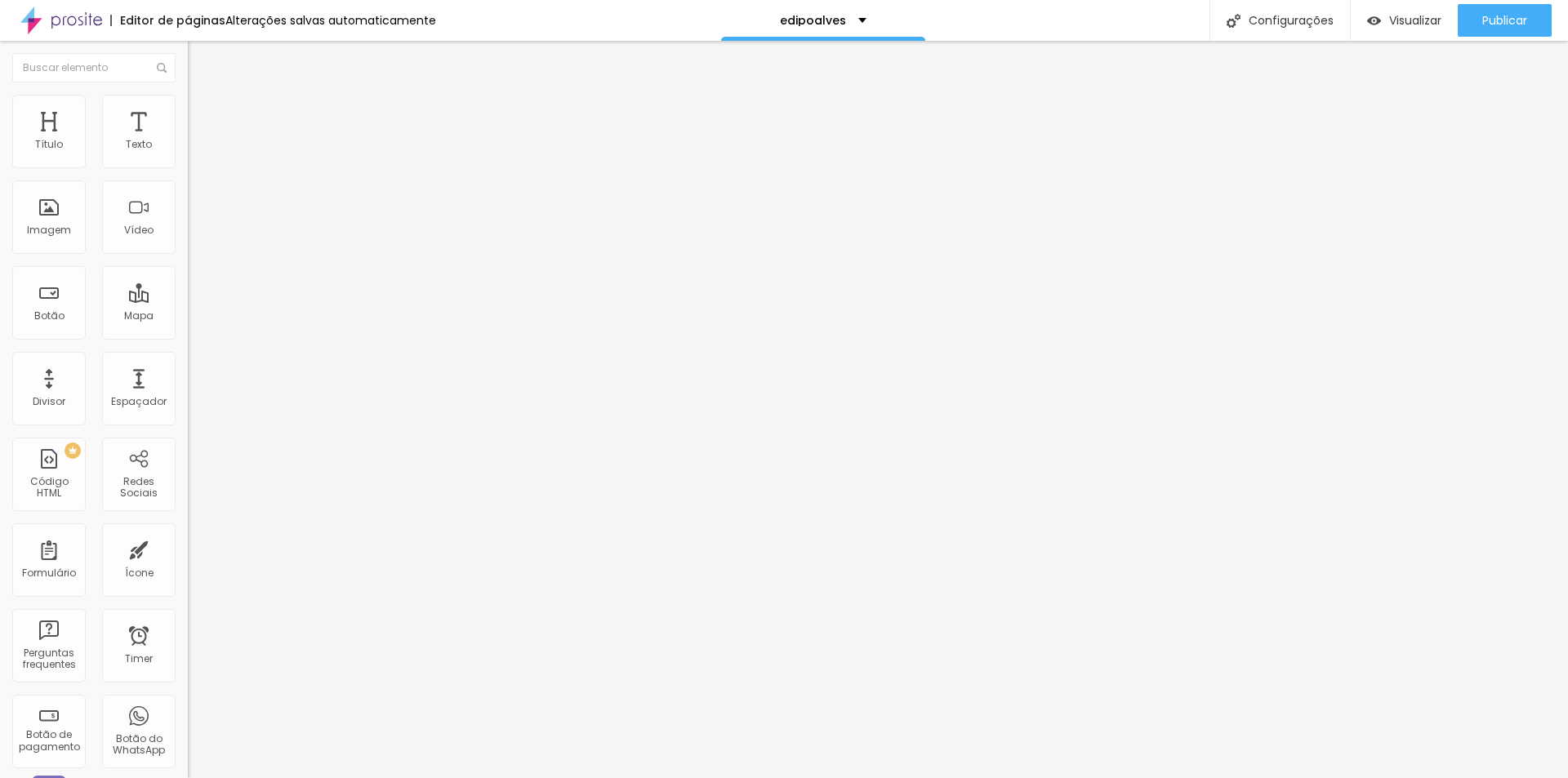
type input "88"
type input "87"
type input "86"
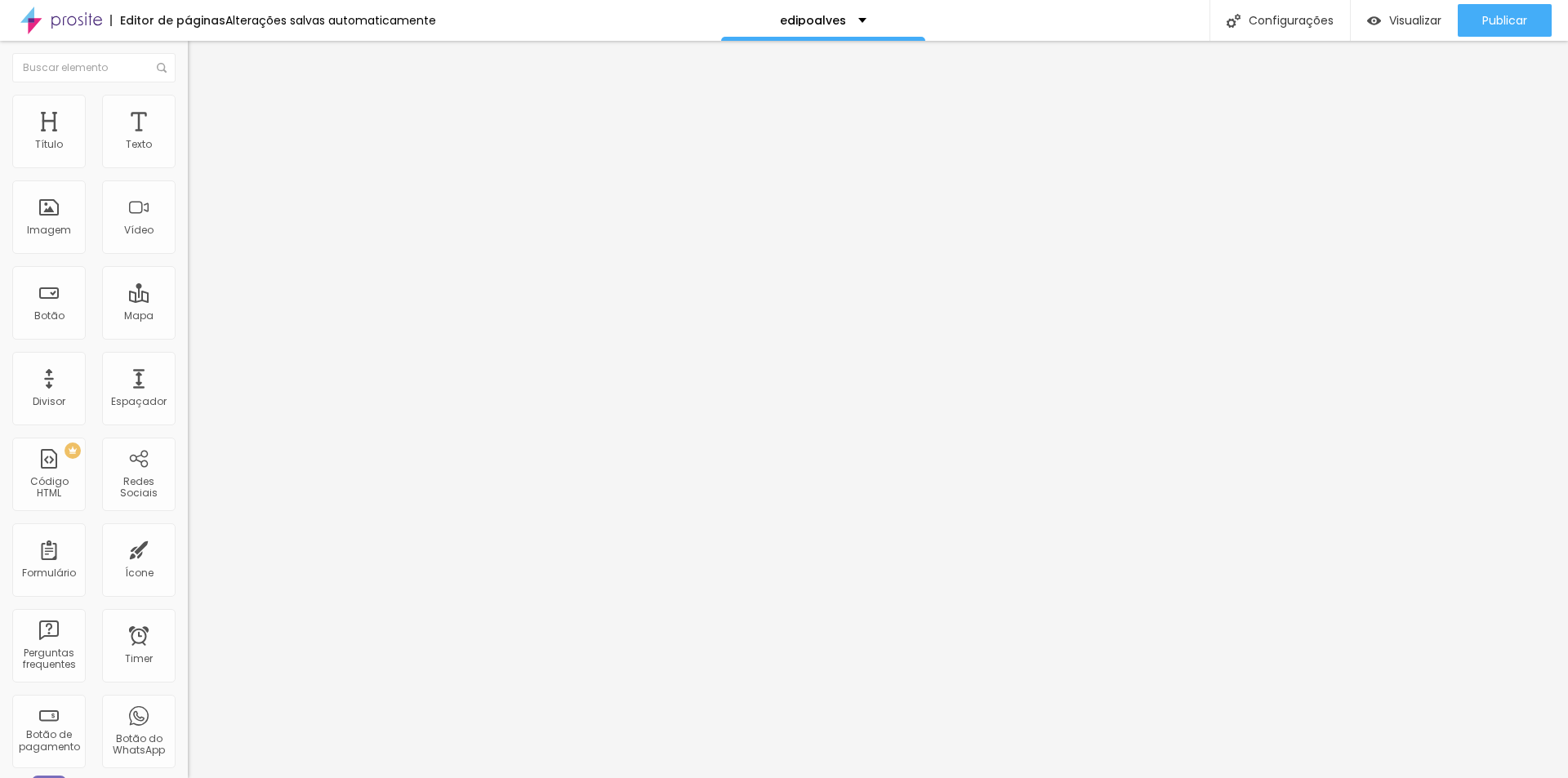
type input "86"
type input "84"
type input "77"
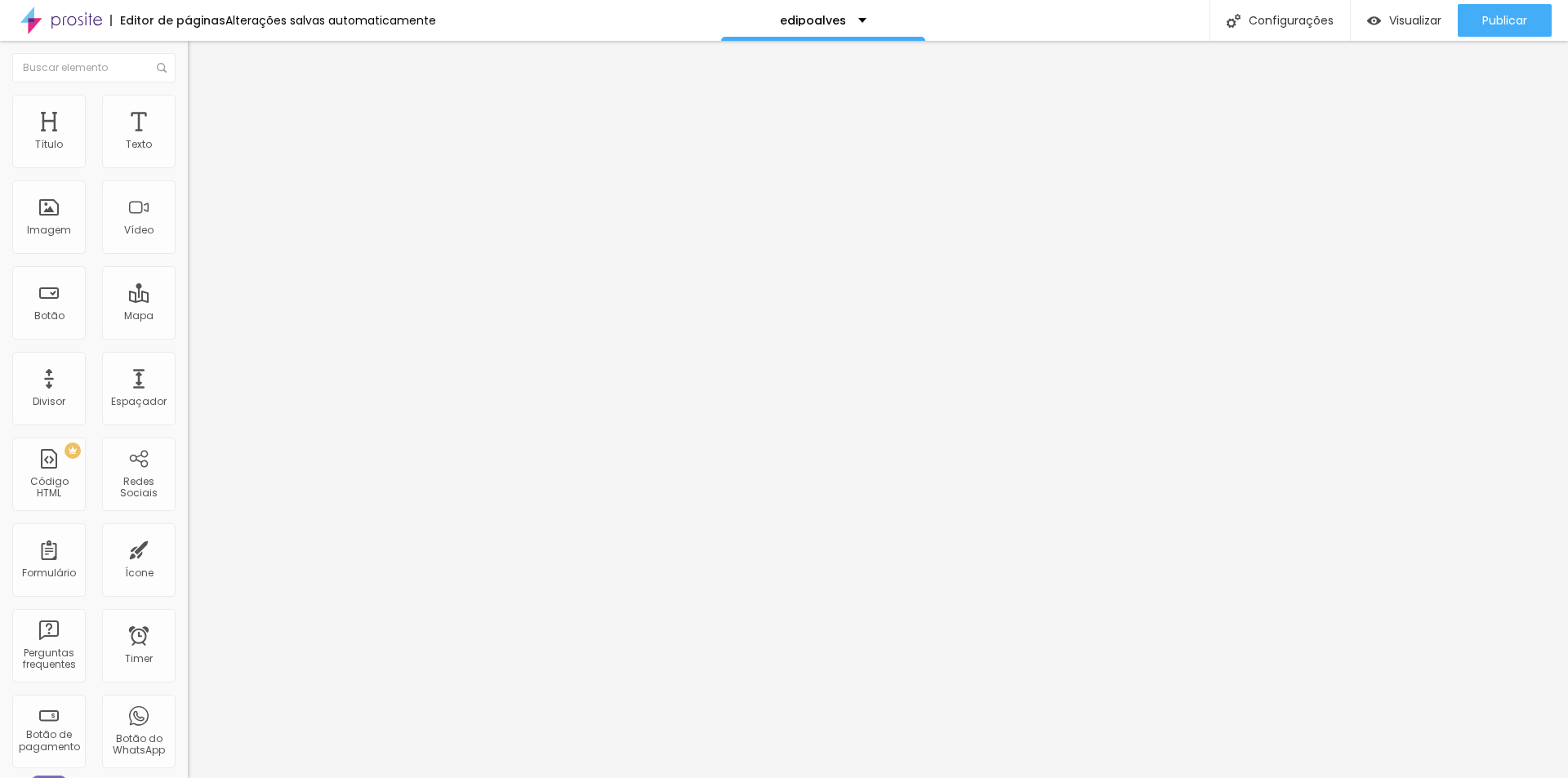
type input "75"
type input "71"
type input "69"
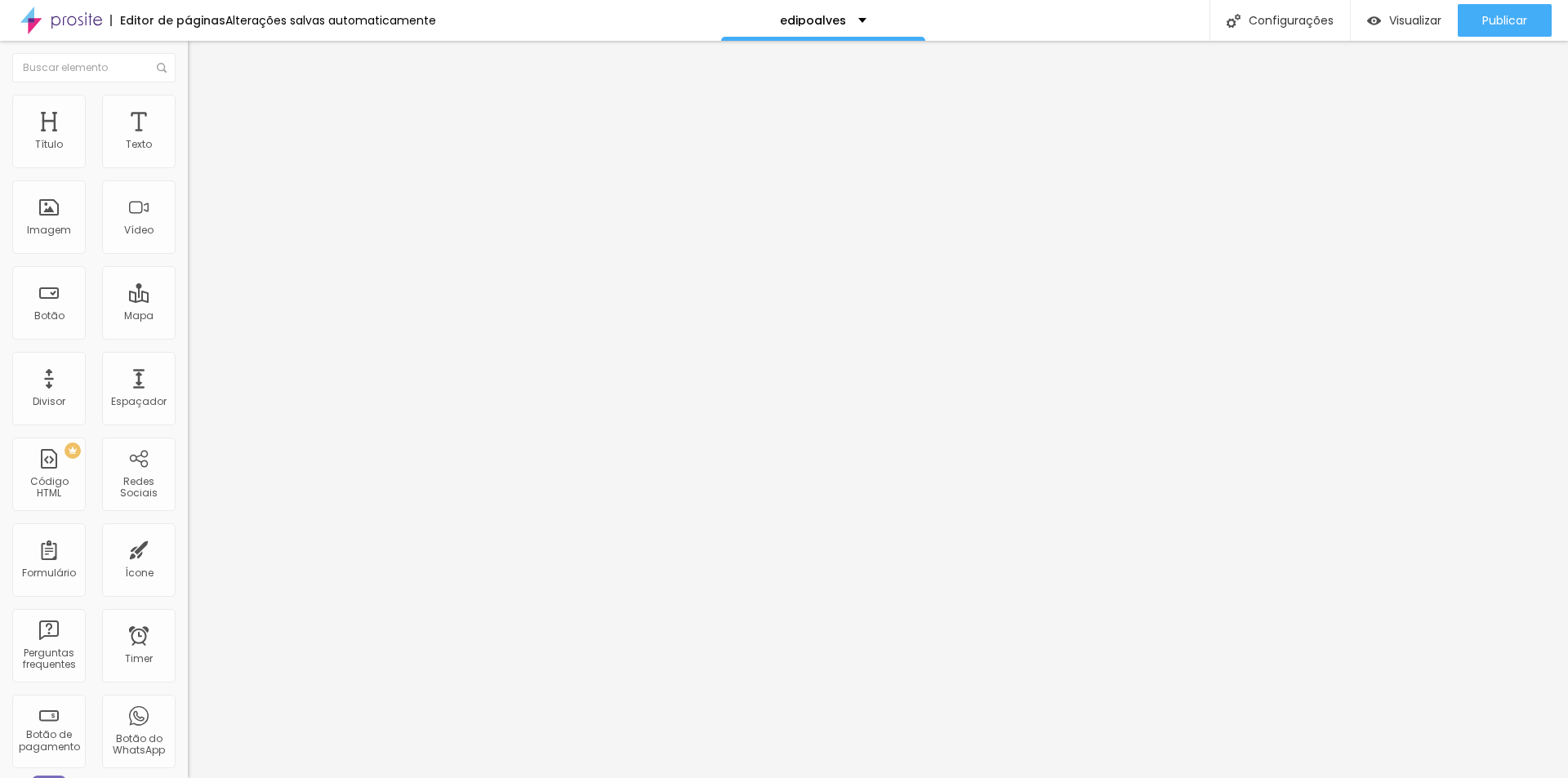
type input "69"
type input "68"
type input "67"
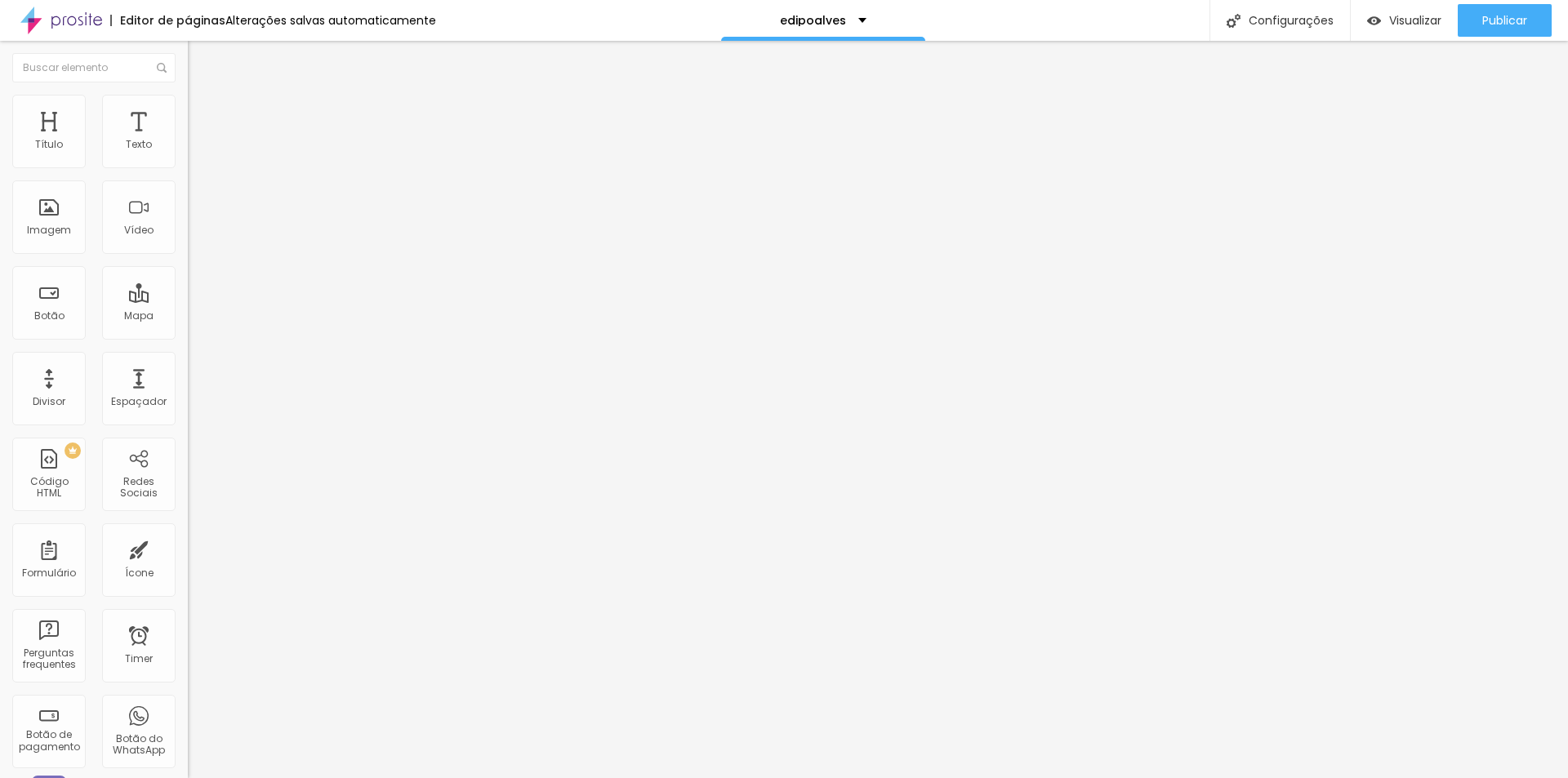
type input "66"
type input "65"
type input "60"
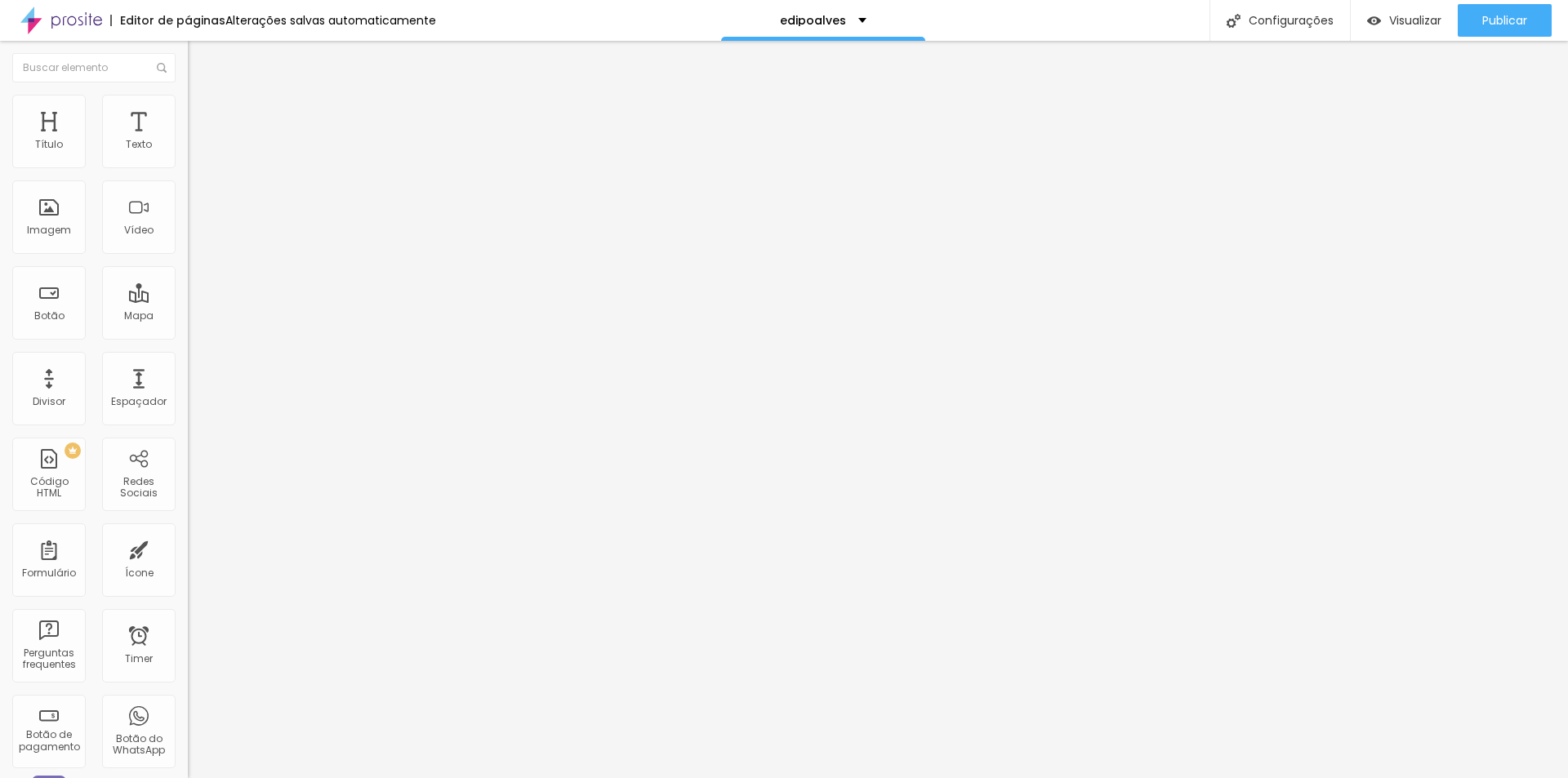
type input "60"
type input "59"
type input "60"
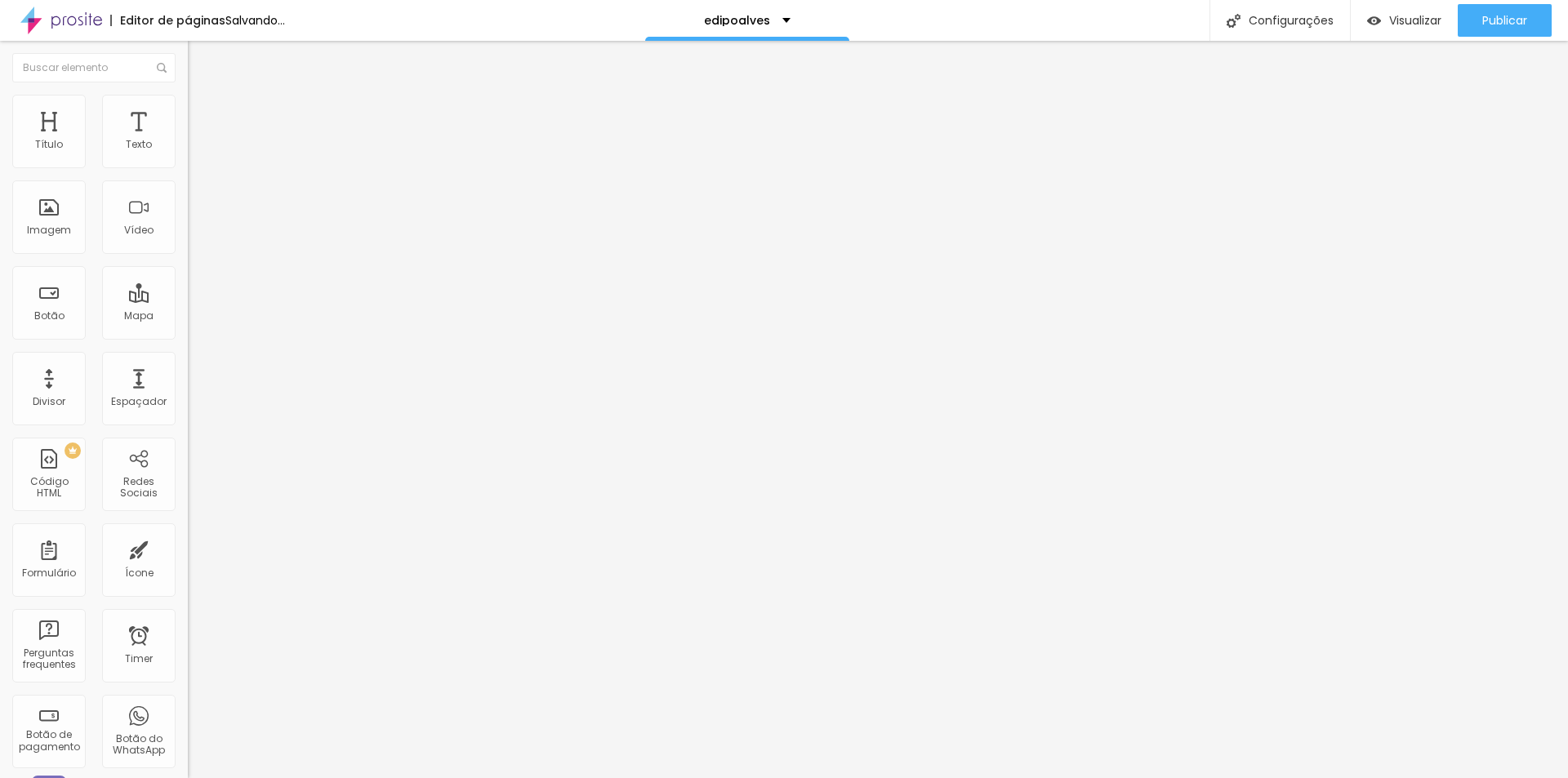
type input "61"
type input "62"
type input "63"
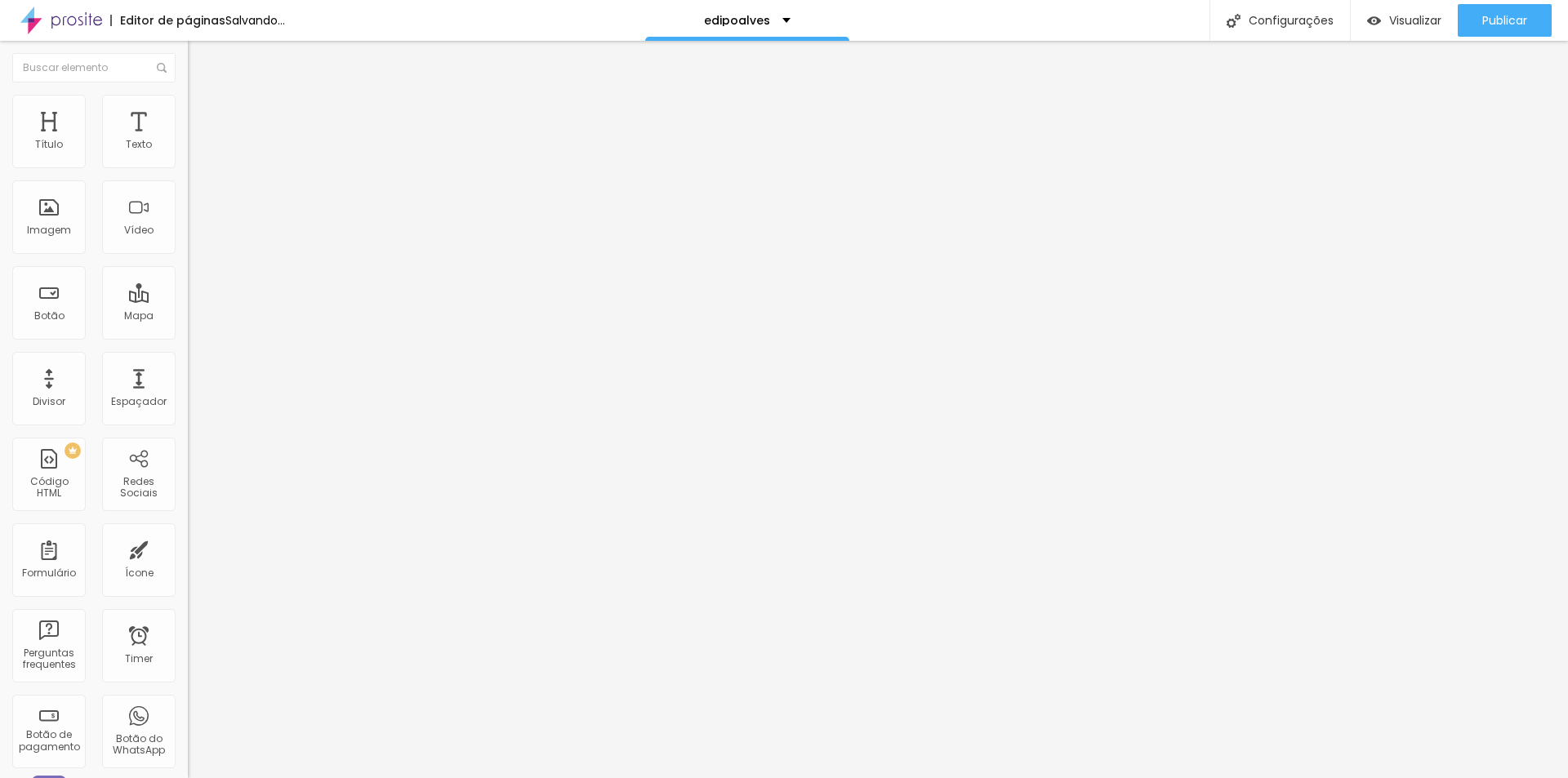
type input "63"
type input "64"
type input "65"
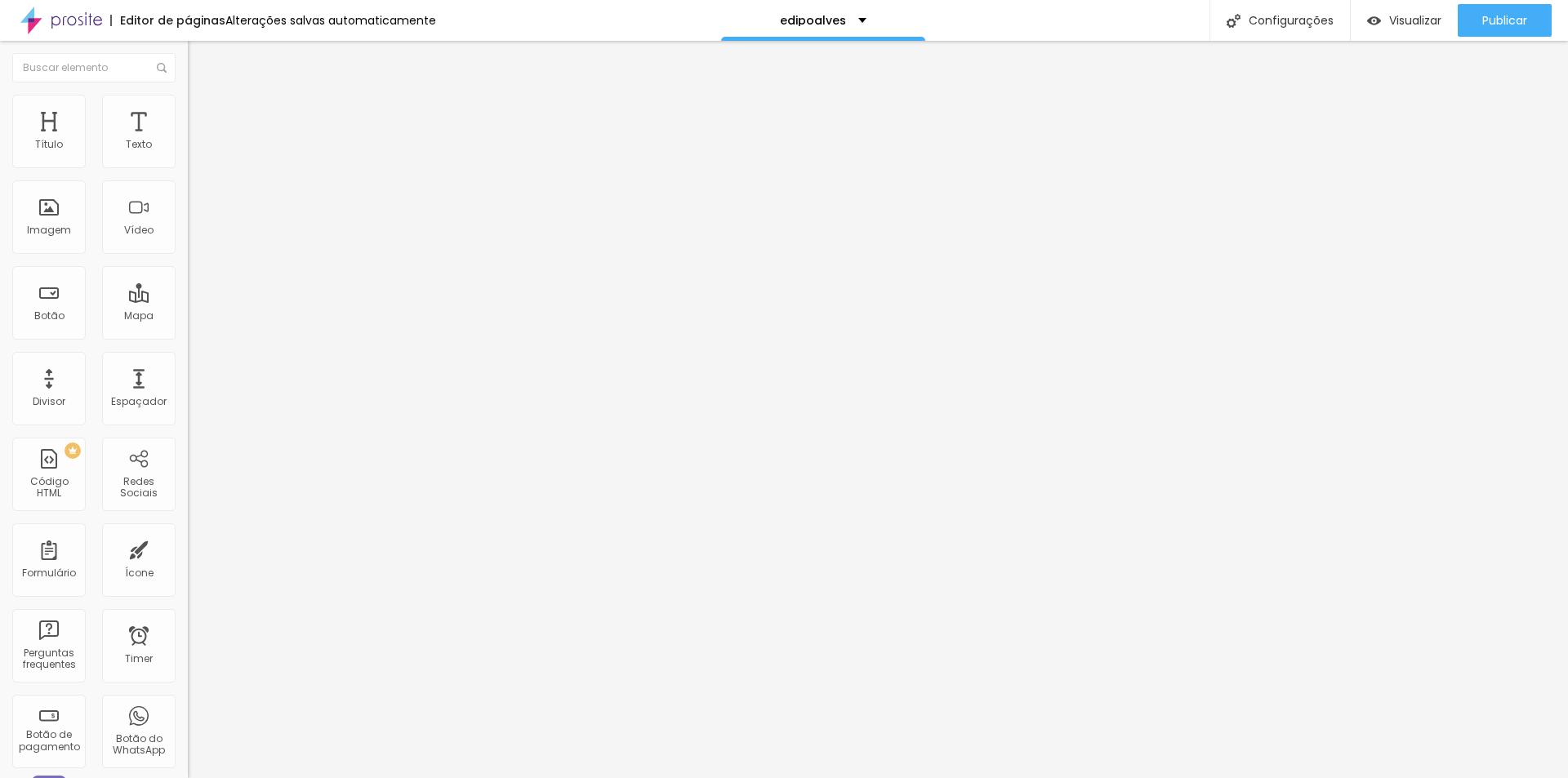
type input "66"
type input "67"
type input "68"
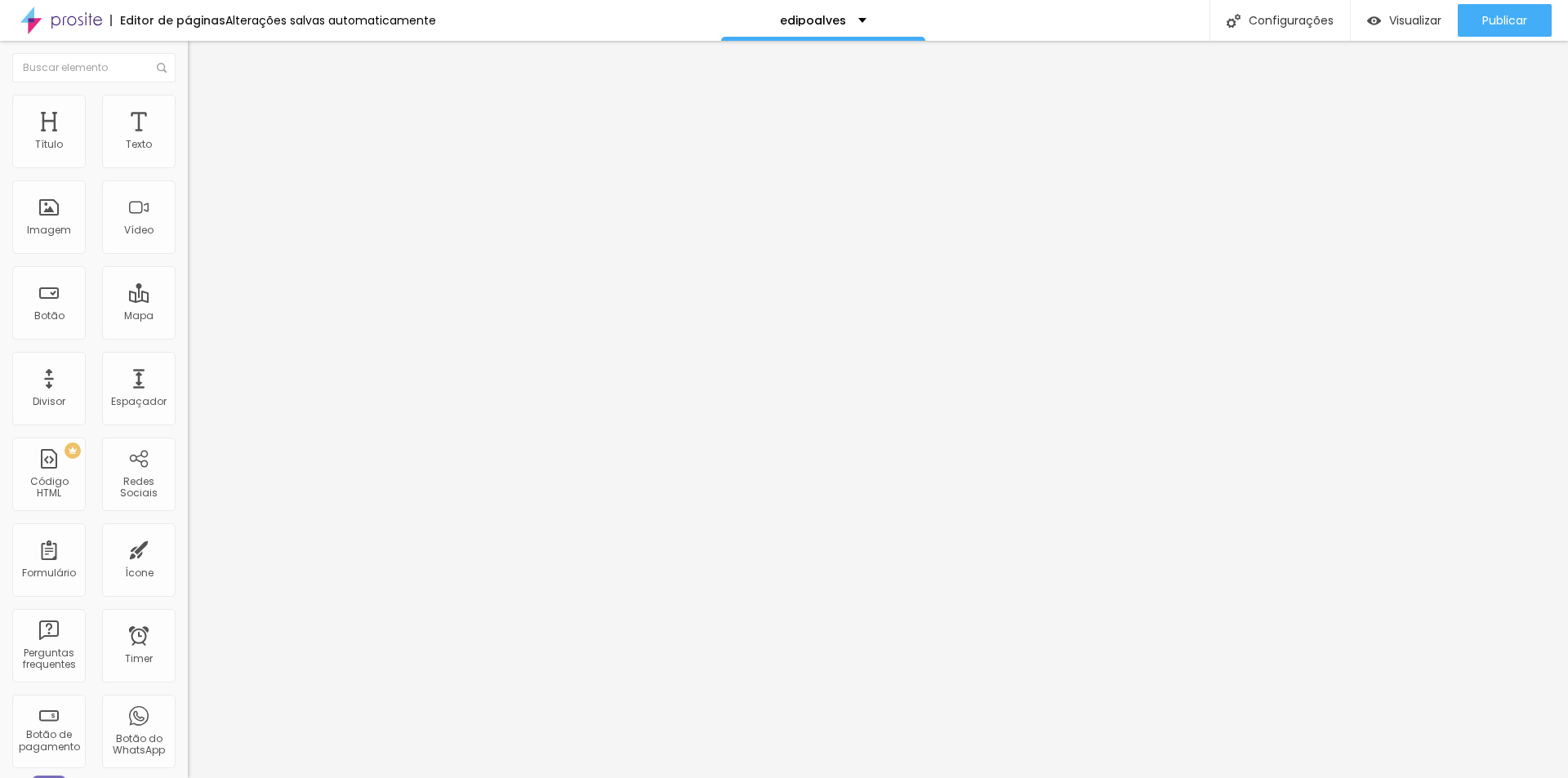
type input "68"
type input "69"
type input "70"
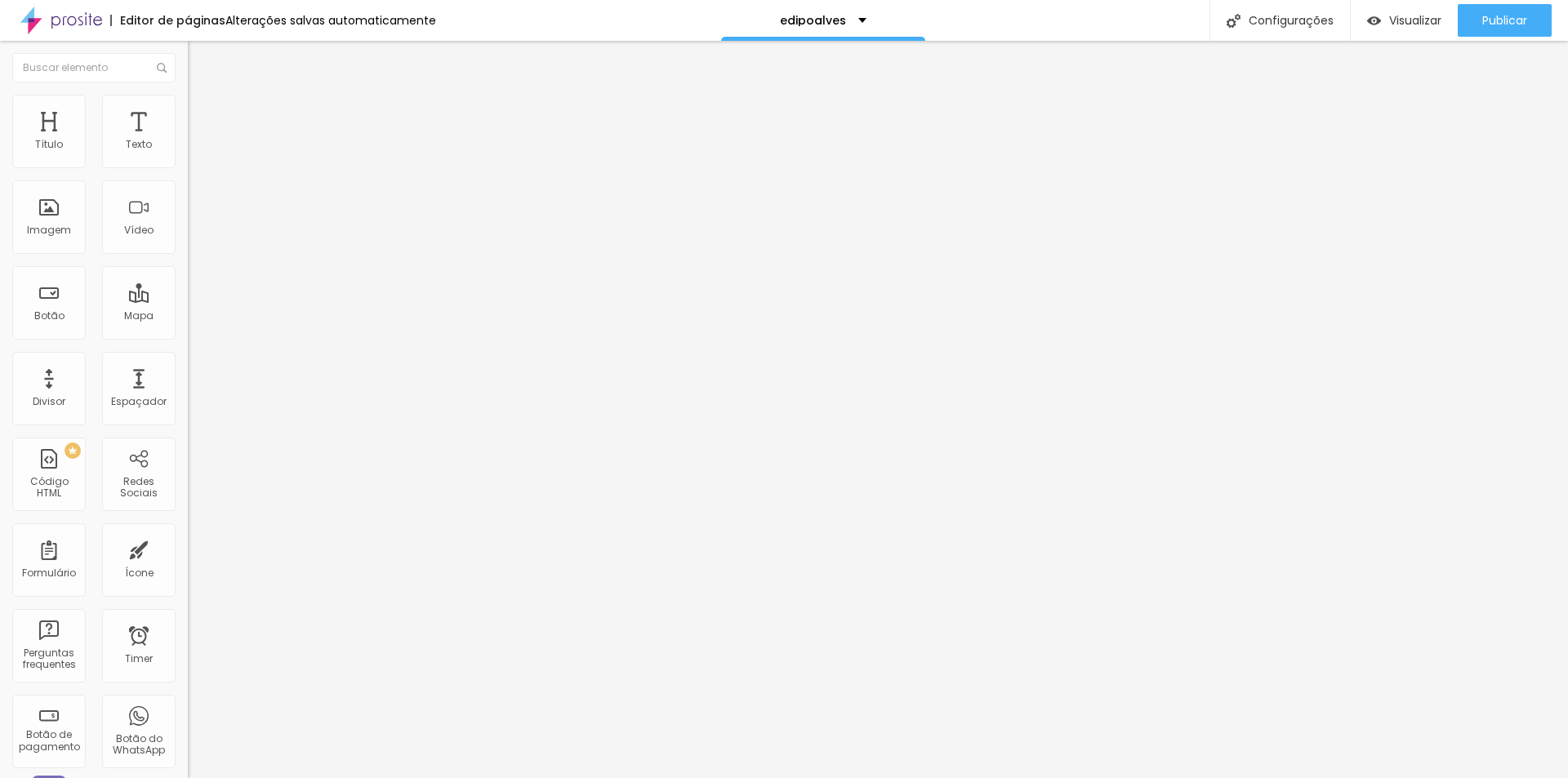
type input "71"
drag, startPoint x: 167, startPoint y: 177, endPoint x: 107, endPoint y: 181, distance: 60.1
type input "71"
click at [188, 167] on input "range" at bounding box center [240, 160] width 106 height 13
click at [188, 111] on li "Avançado" at bounding box center [282, 119] width 188 height 17
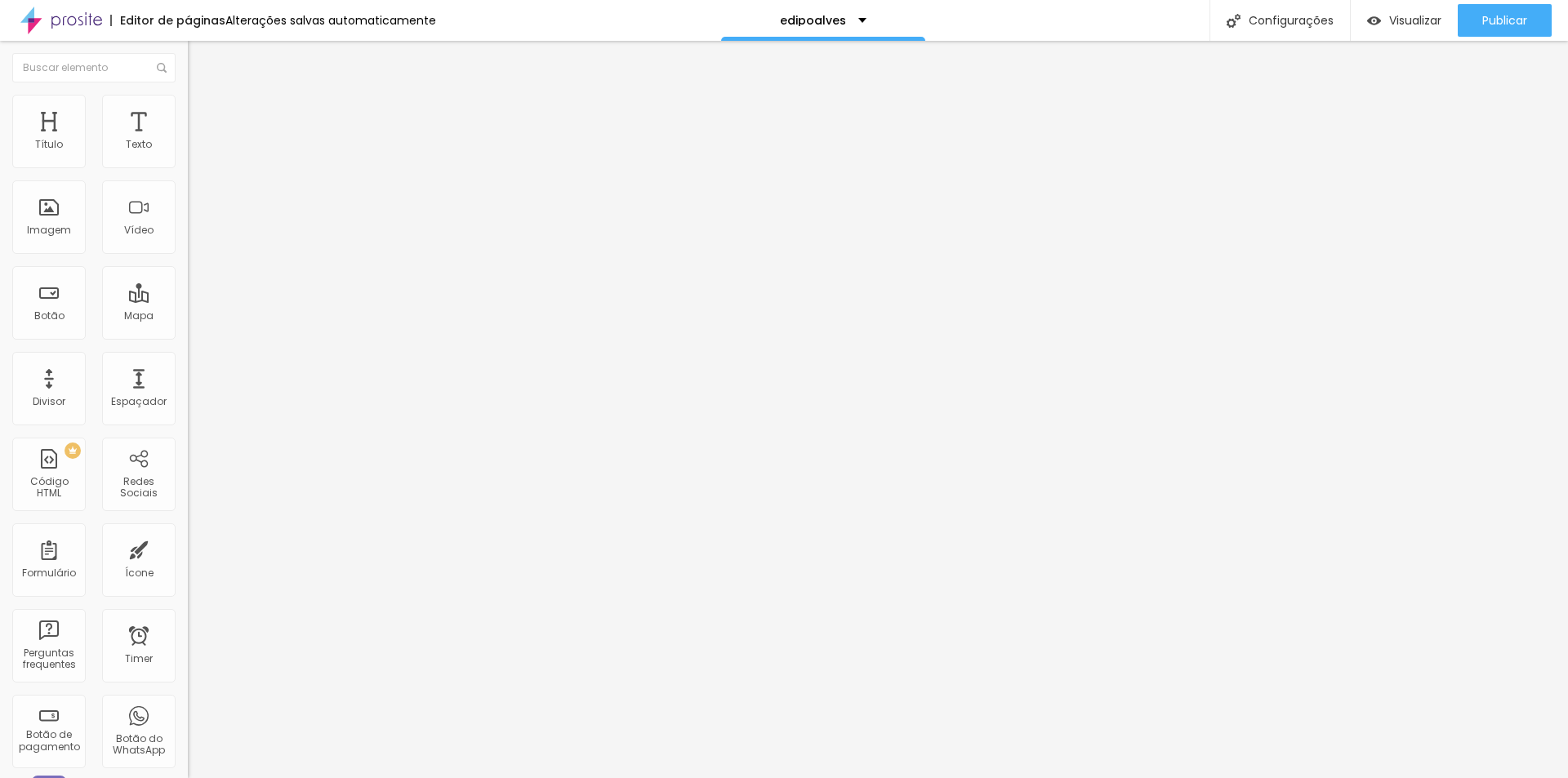
click at [203, 111] on span "Avançado" at bounding box center [229, 106] width 54 height 14
type input "1"
type input "3"
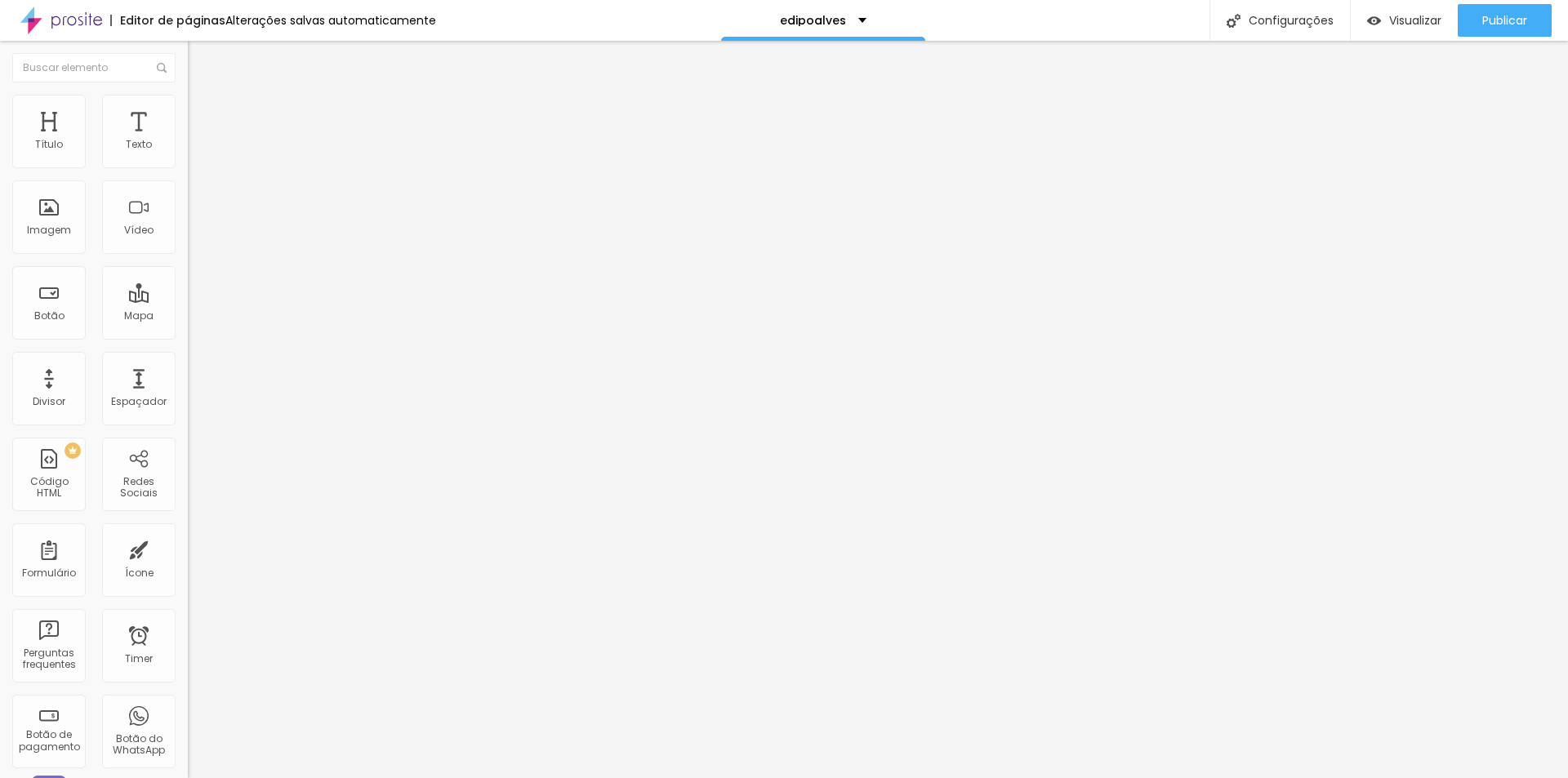
type input "5"
type input "6"
type input "7"
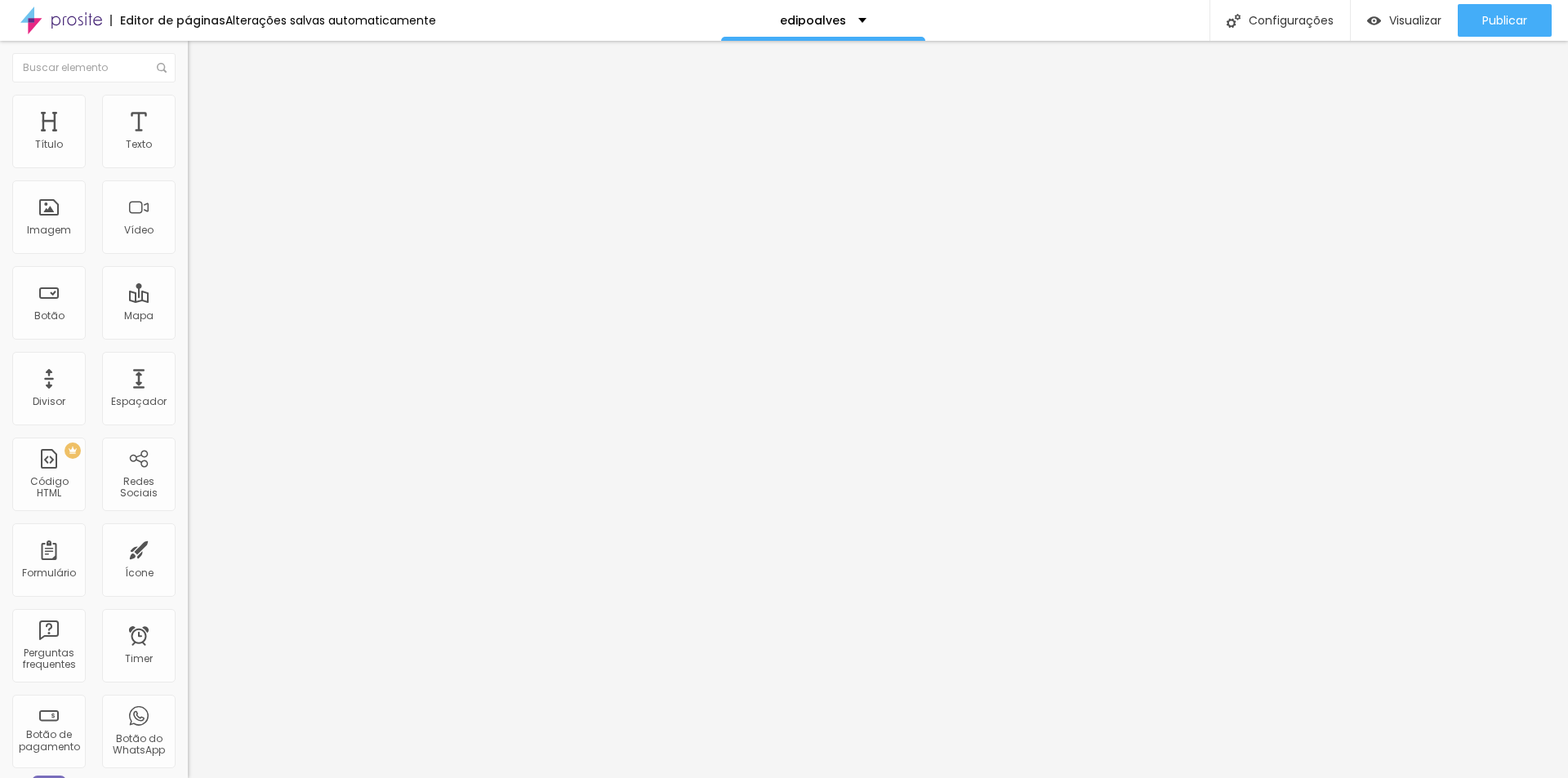
type input "7"
type input "8"
type input "9"
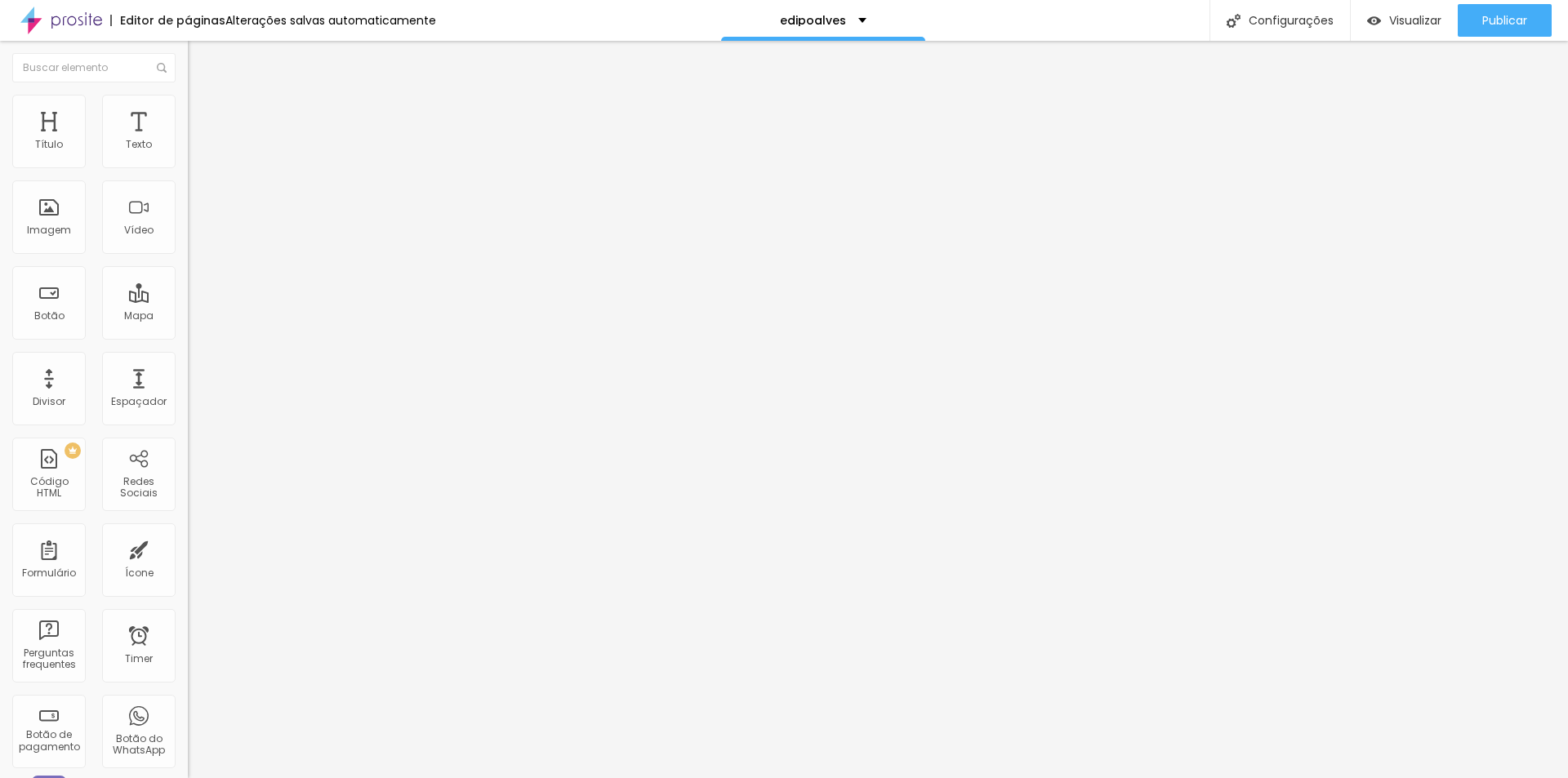
type input "10"
type input "11"
type input "12"
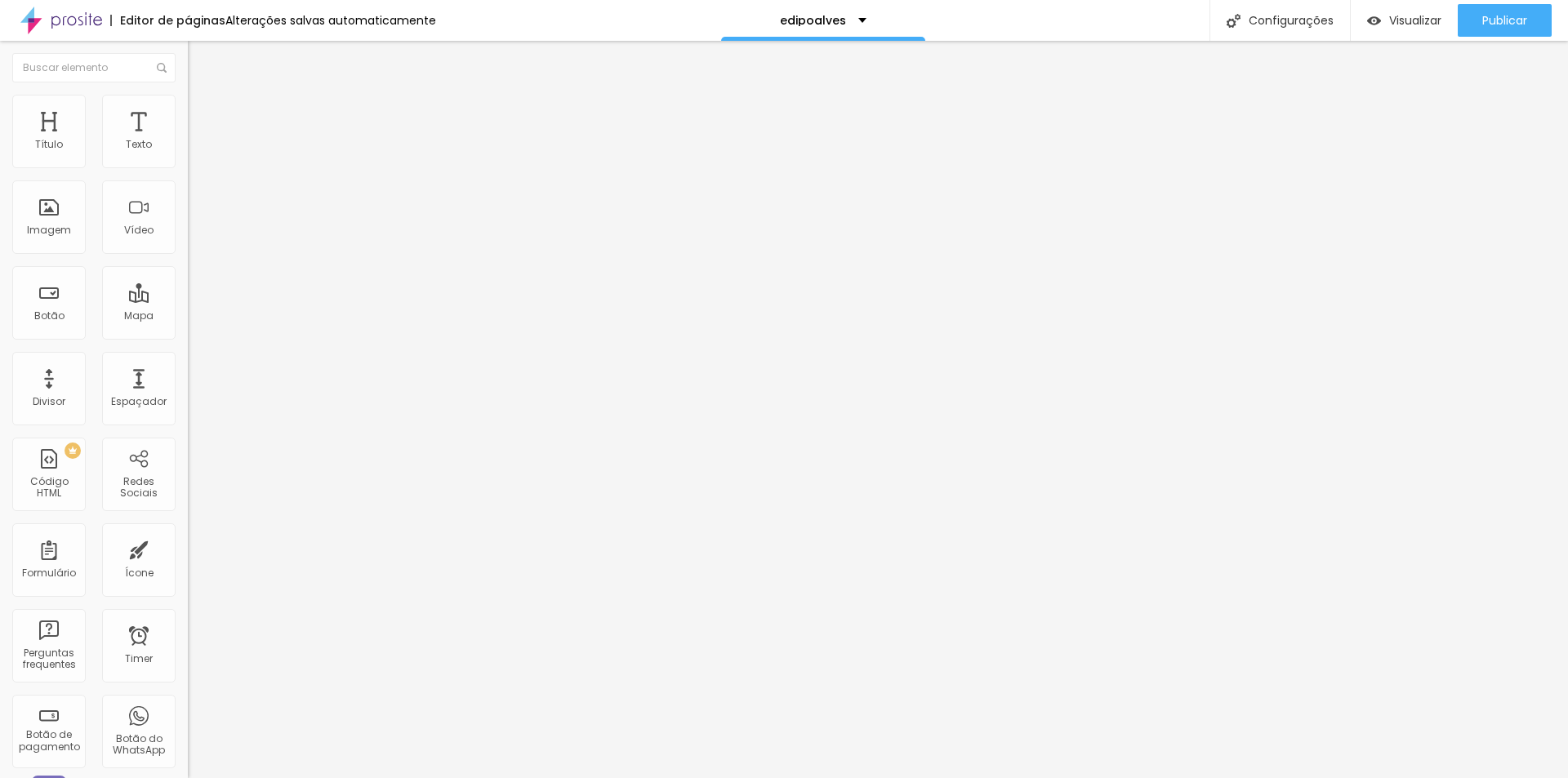
type input "12"
type input "13"
type input "15"
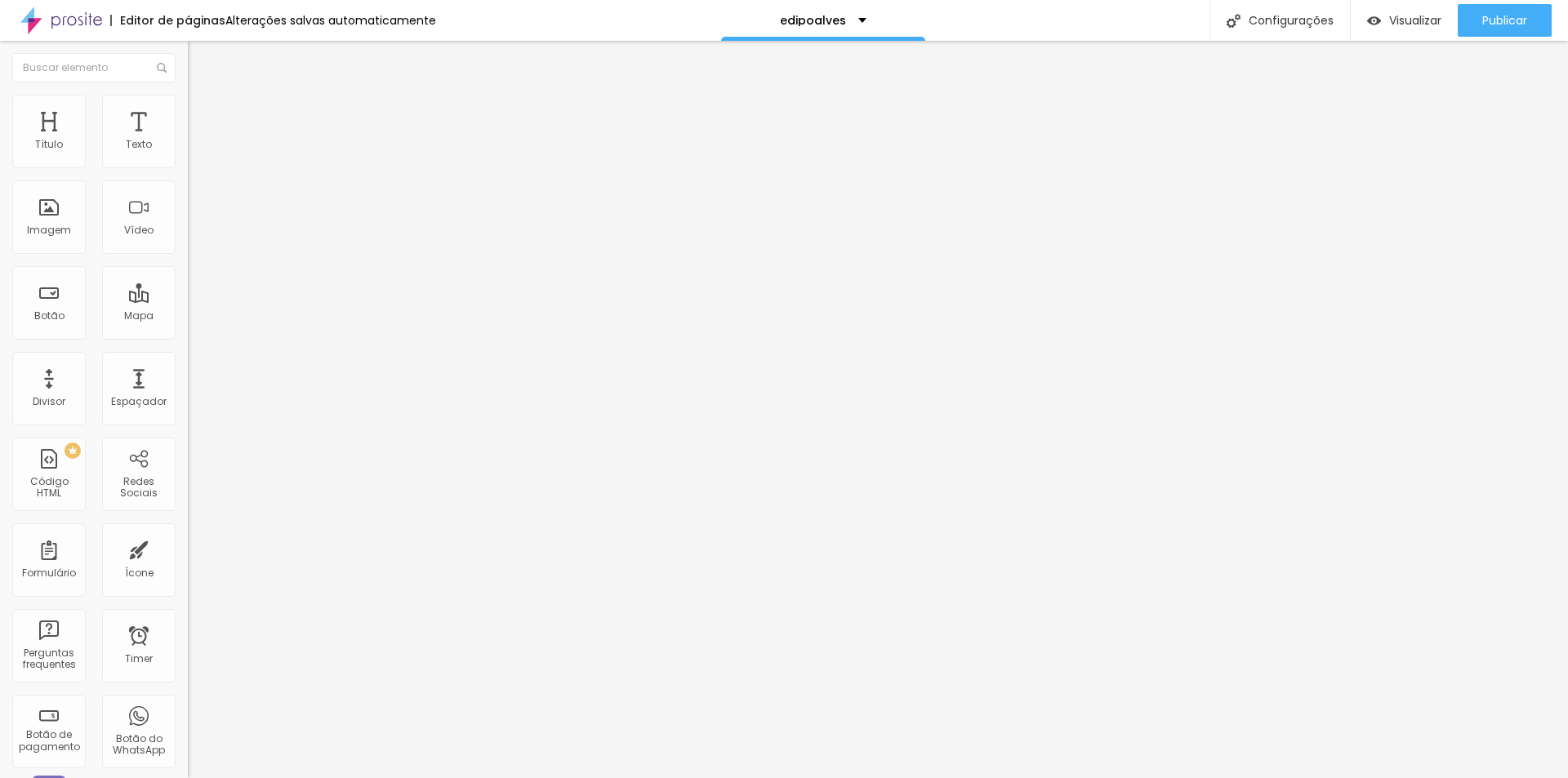
type input "16"
type input "18"
type input "20"
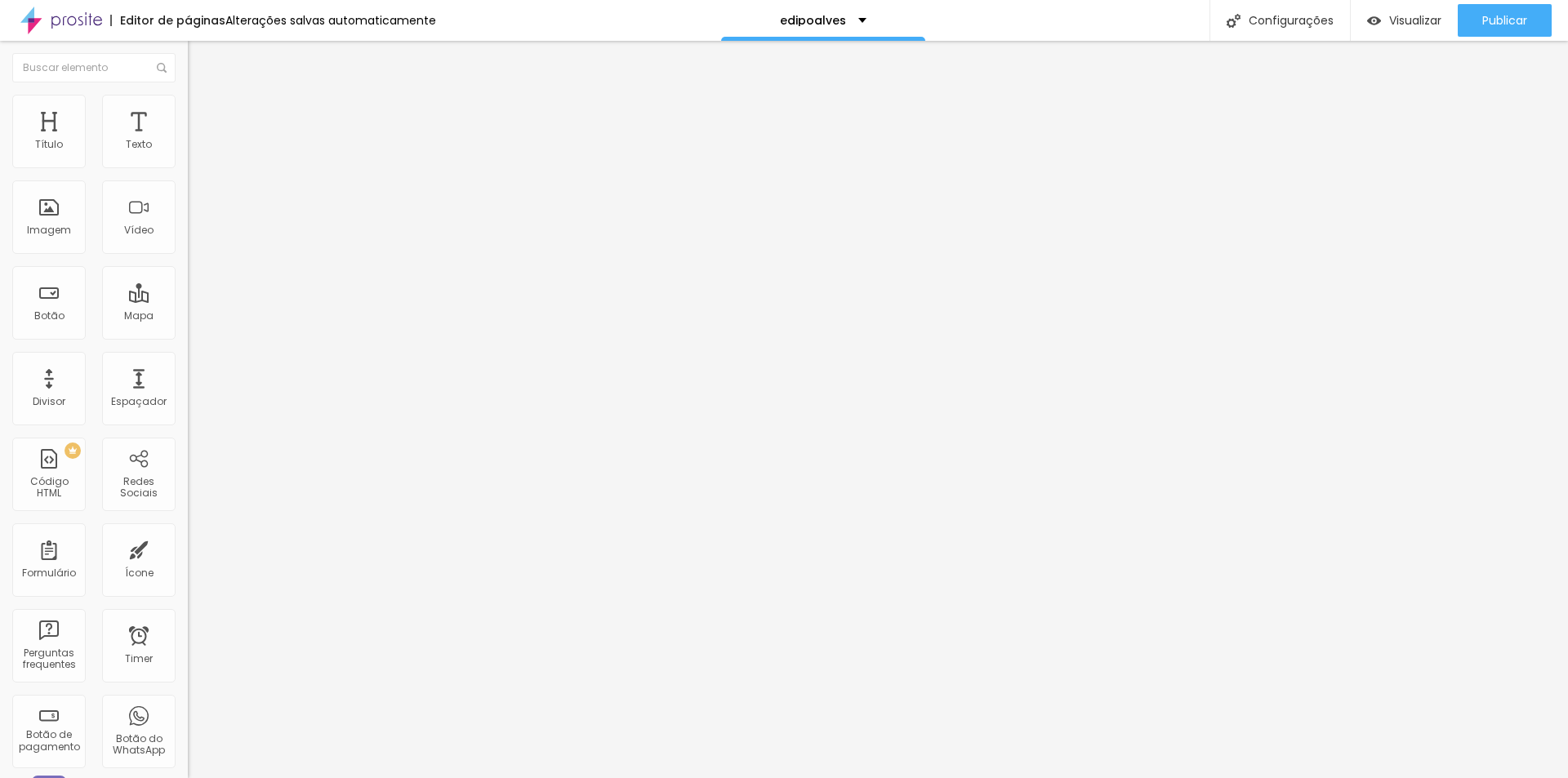
type input "20"
type input "21"
type input "23"
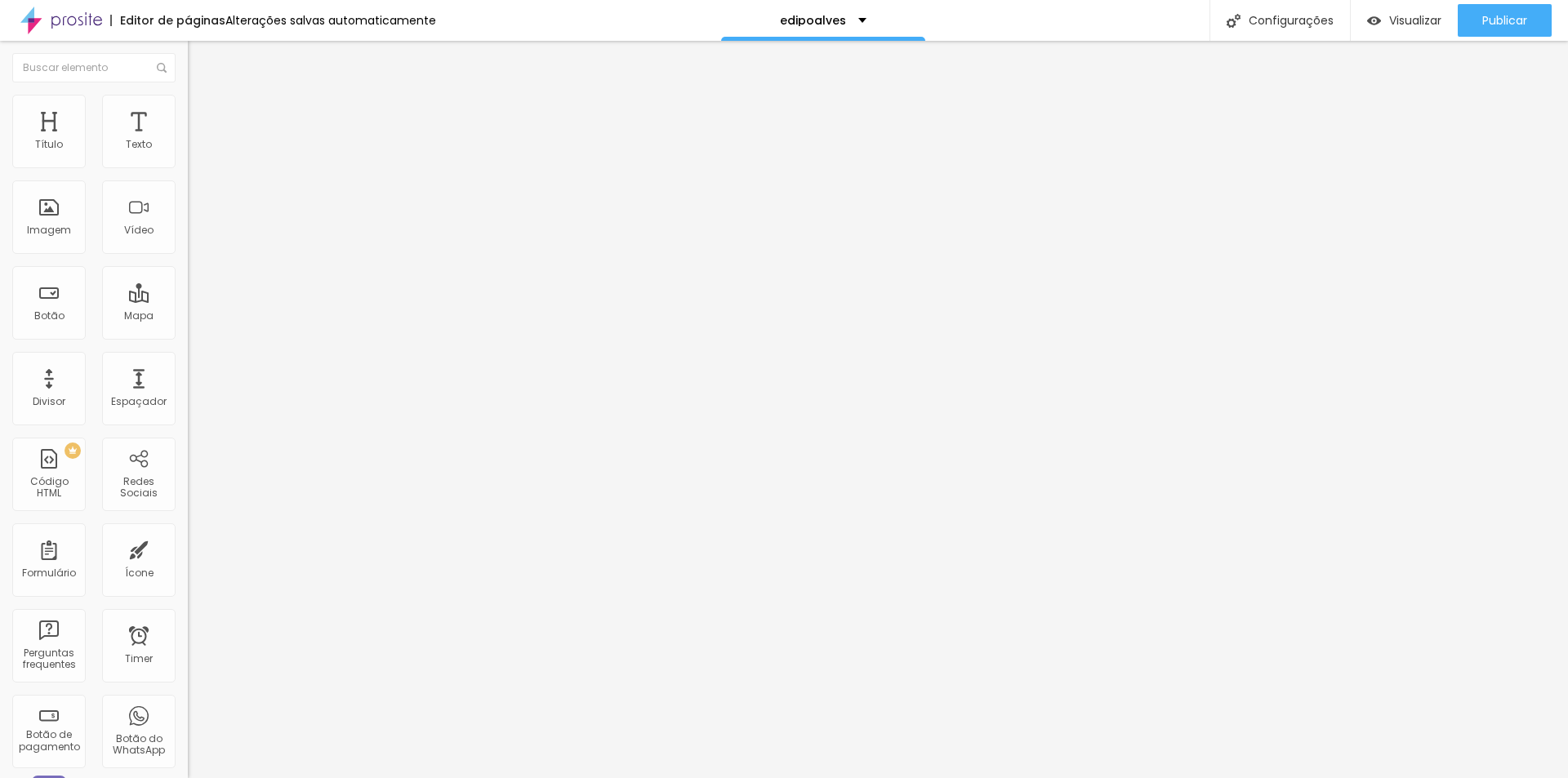
type input "24"
type input "25"
type input "28"
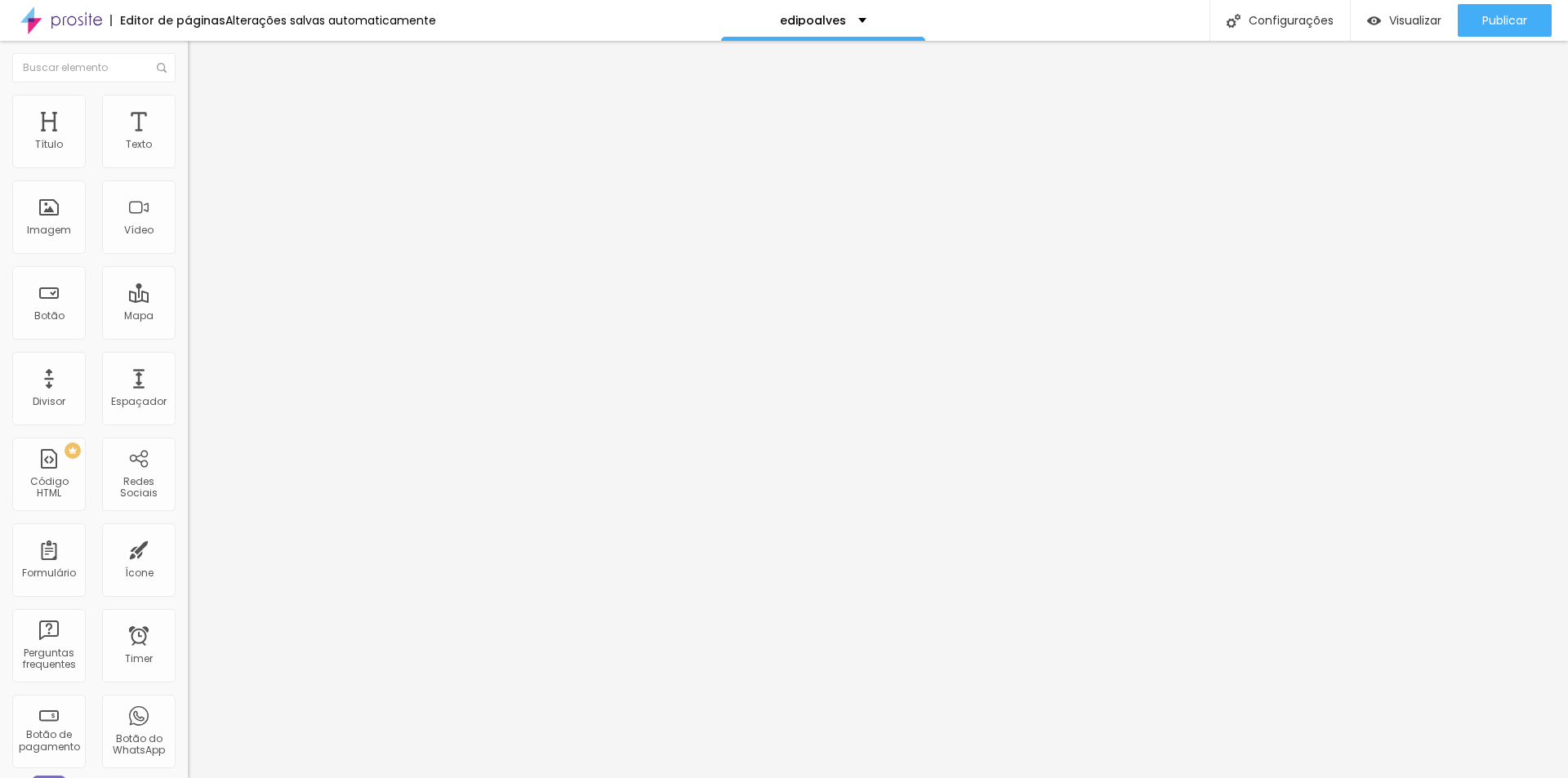
type input "28"
type input "30"
type input "32"
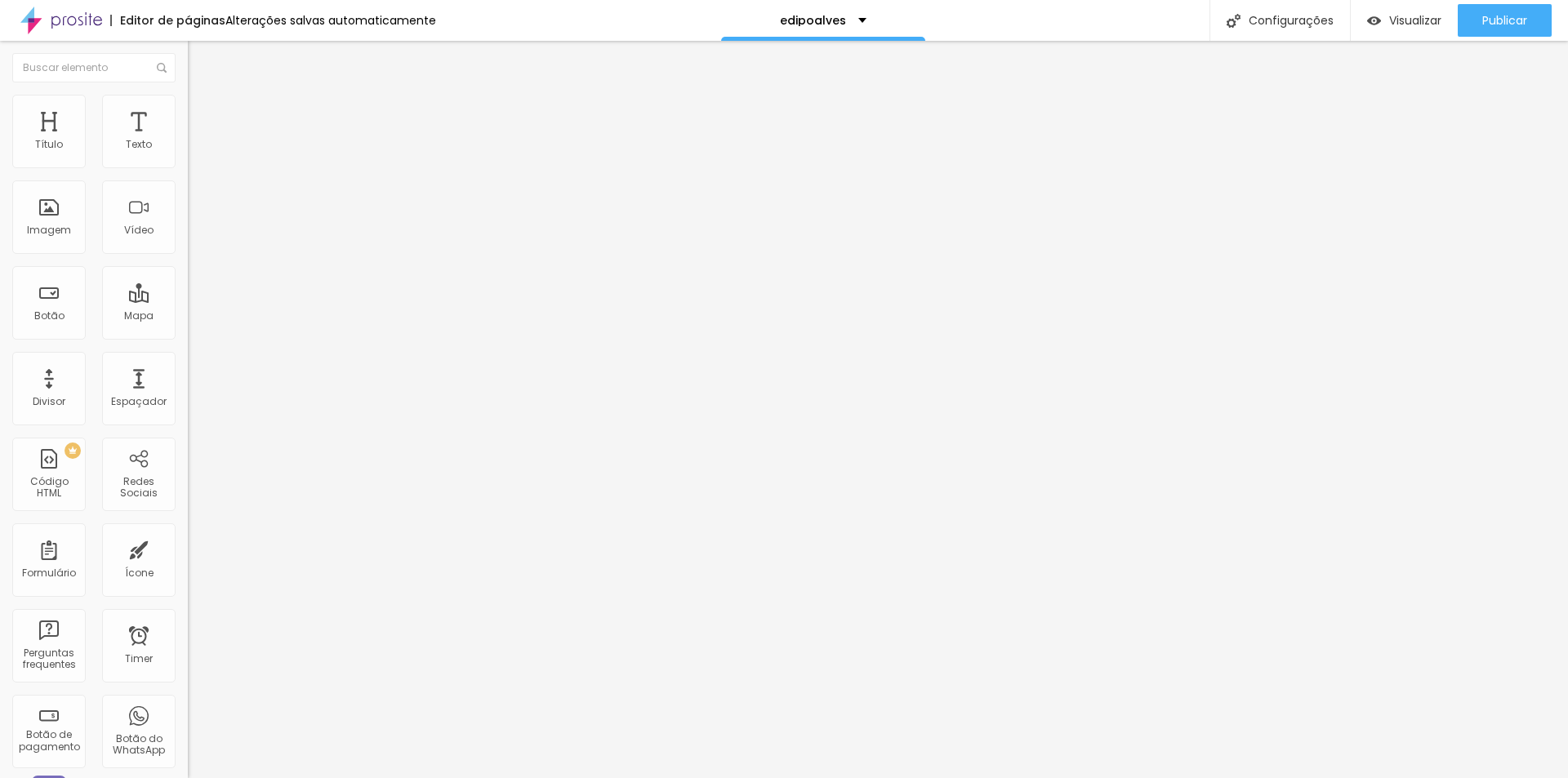
type input "35"
type input "36"
drag, startPoint x: 37, startPoint y: 159, endPoint x: 74, endPoint y: 161, distance: 37.1
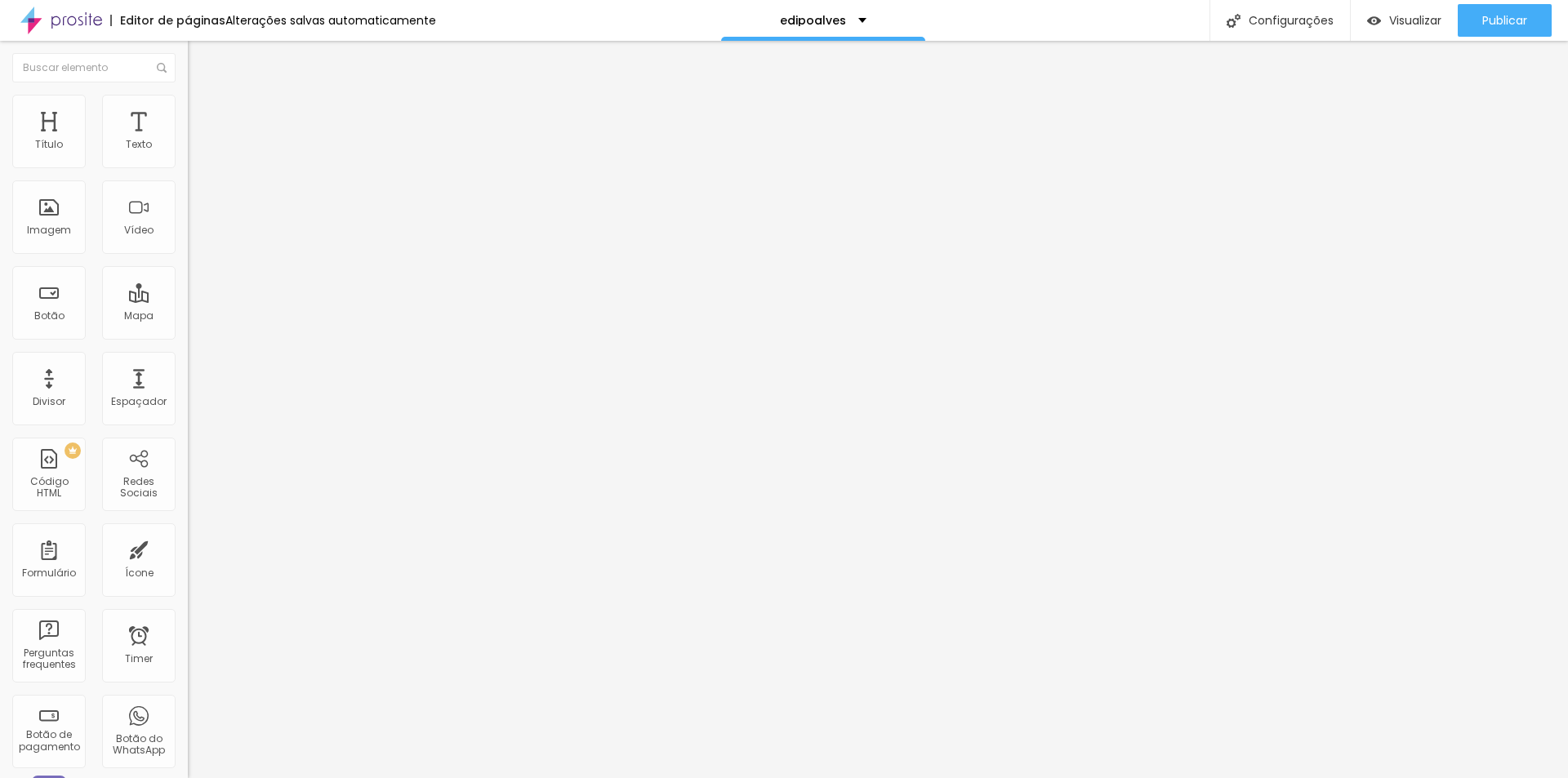
type input "36"
click at [188, 301] on input "range" at bounding box center [240, 306] width 106 height 13
type input "23"
type input "22"
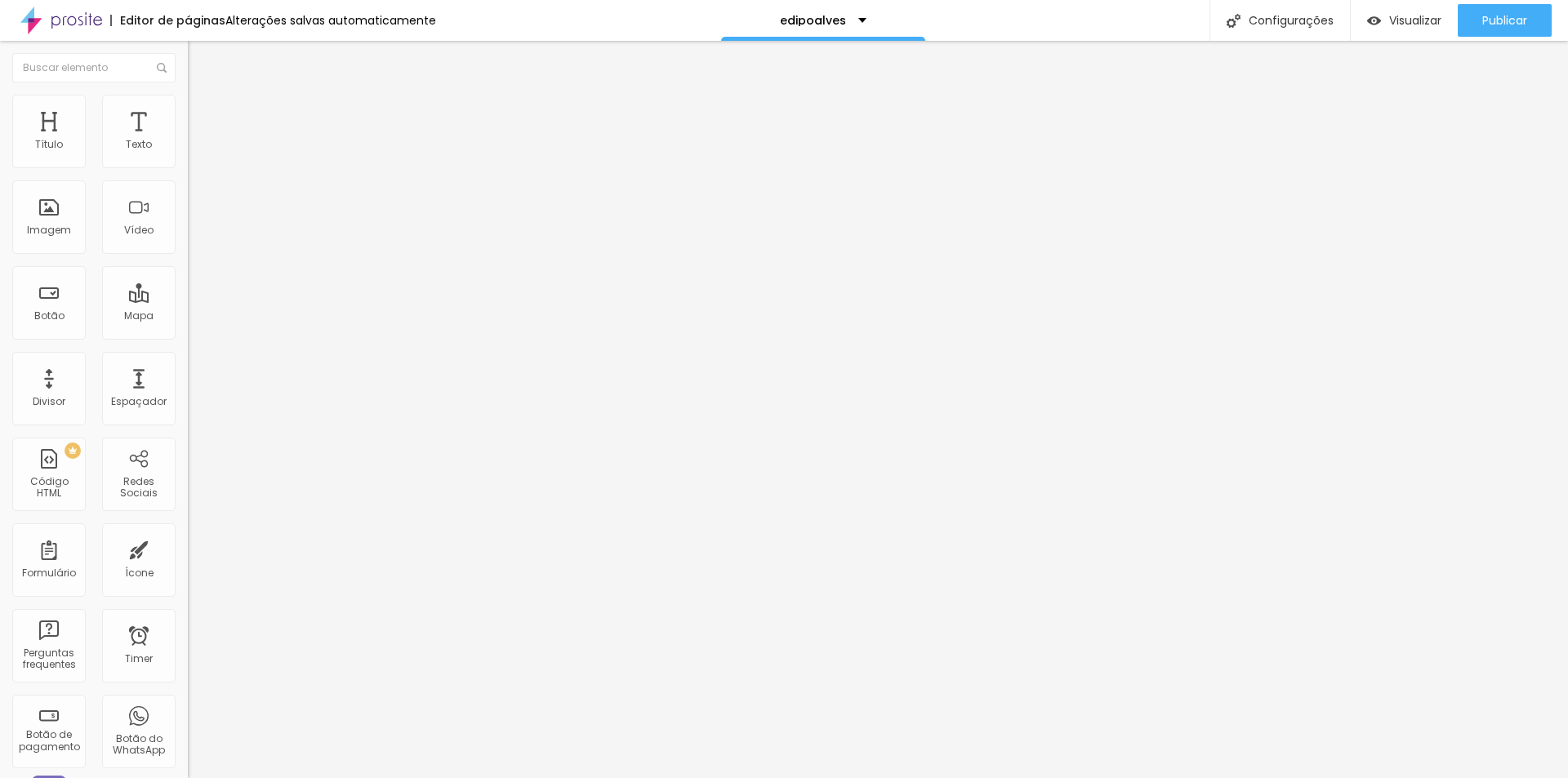
type input "22"
type input "20"
type input "18"
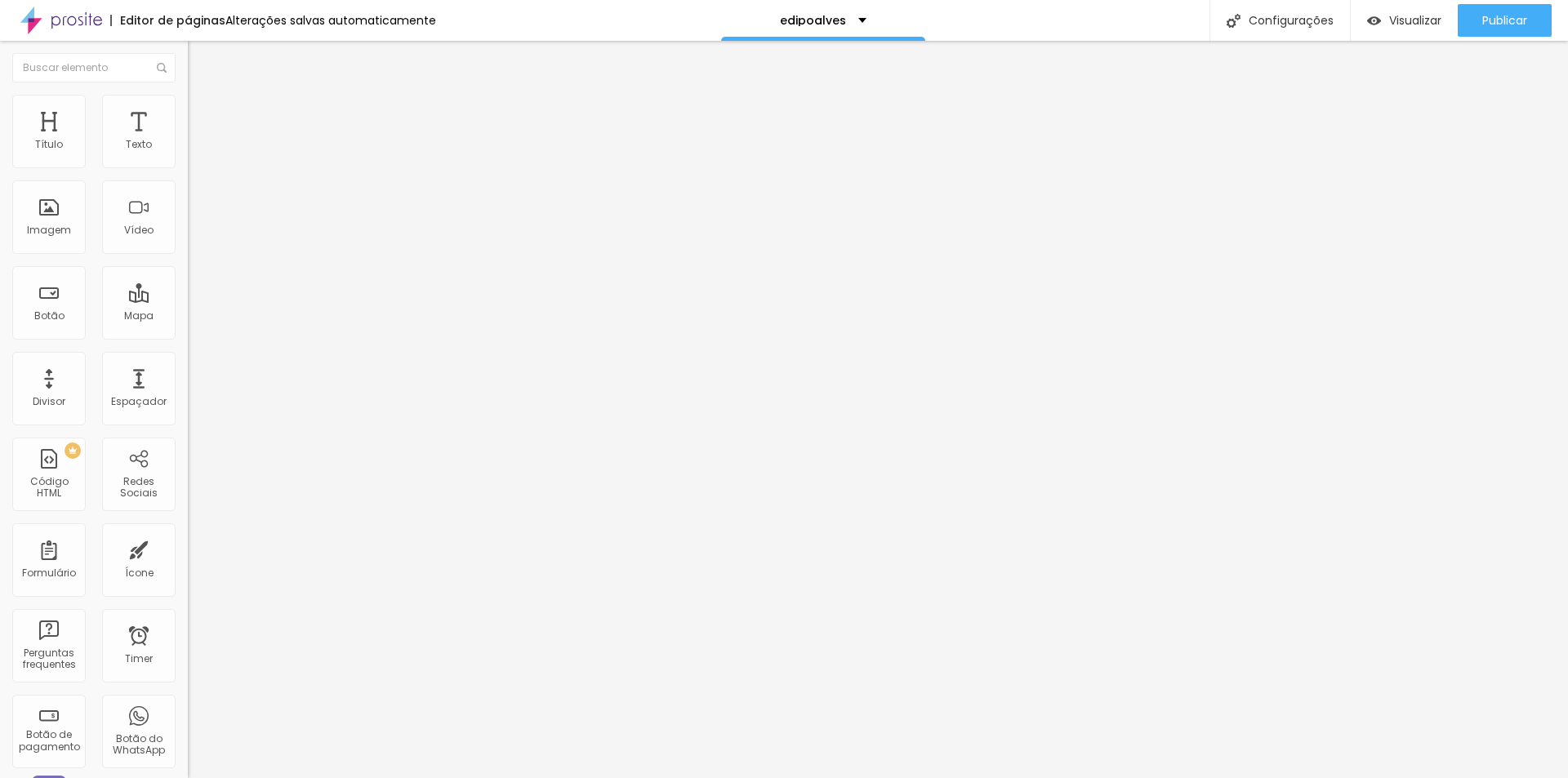
drag, startPoint x: 63, startPoint y: 191, endPoint x: 82, endPoint y: 196, distance: 19.6
click at [188, 532] on input "range" at bounding box center [240, 538] width 106 height 13
click at [188, 107] on li "Estilo" at bounding box center [282, 103] width 188 height 17
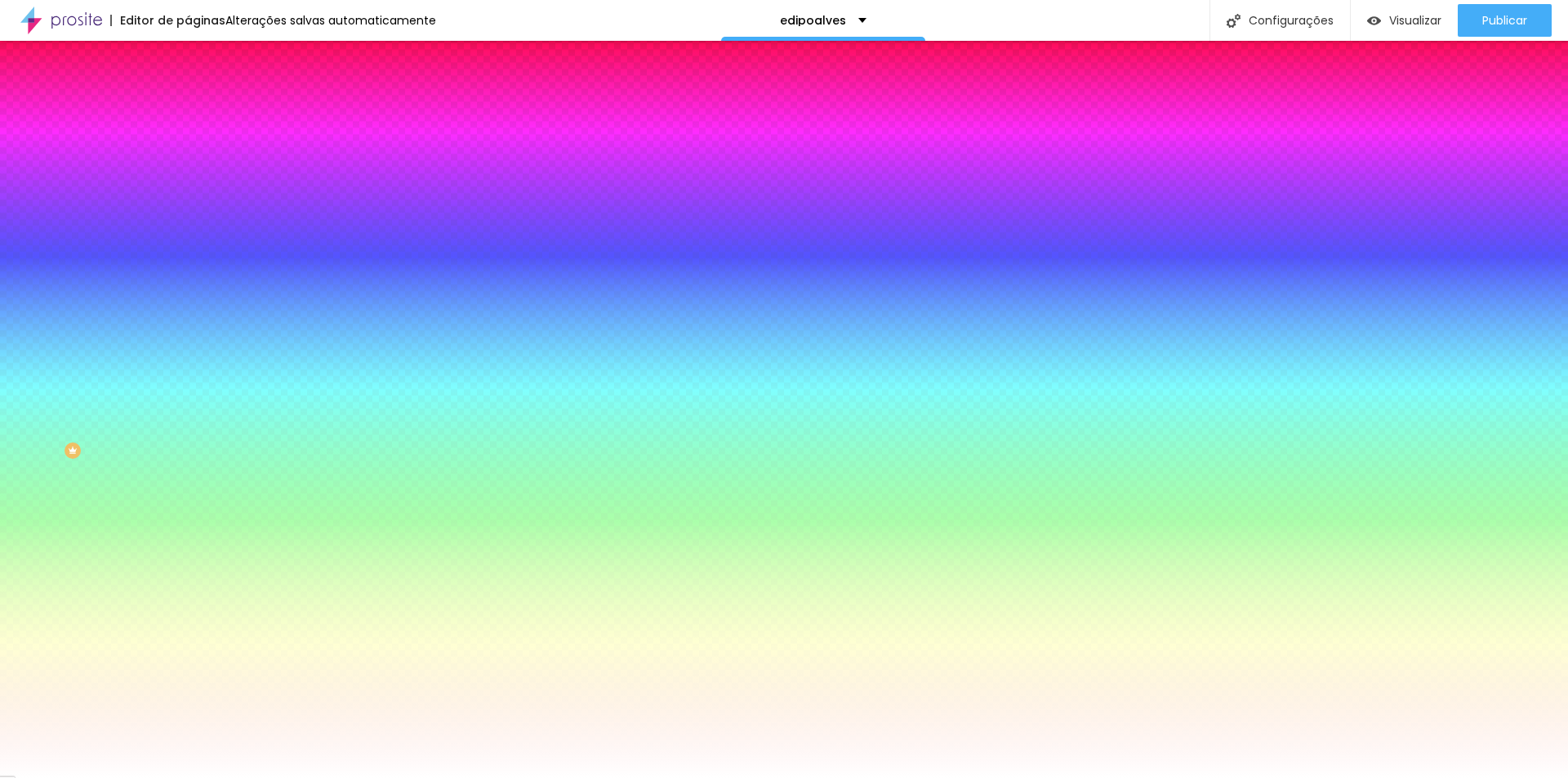
click at [188, 95] on li "Conteúdo" at bounding box center [282, 86] width 188 height 17
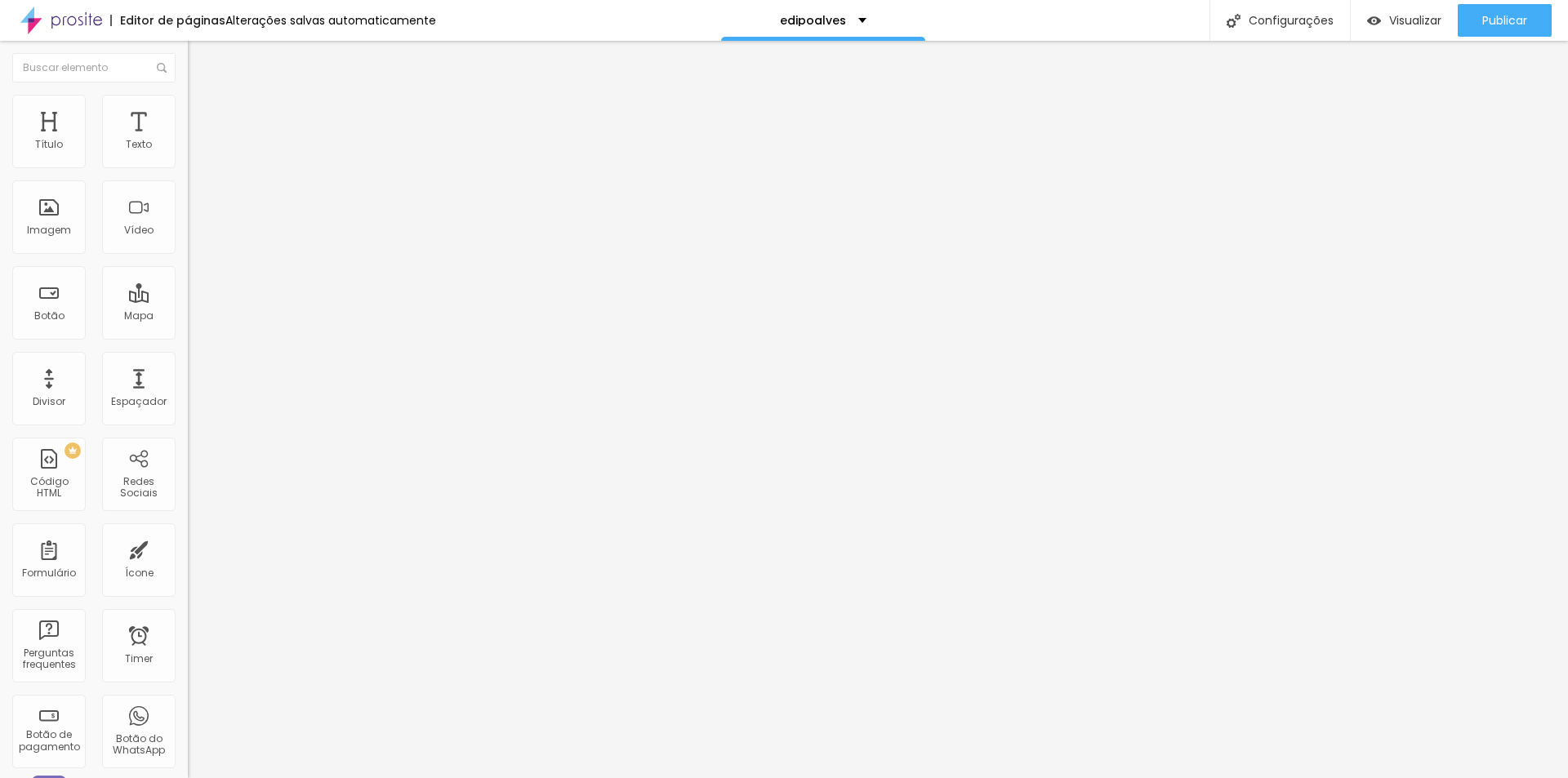
click at [188, 108] on li "Estilo" at bounding box center [282, 103] width 188 height 17
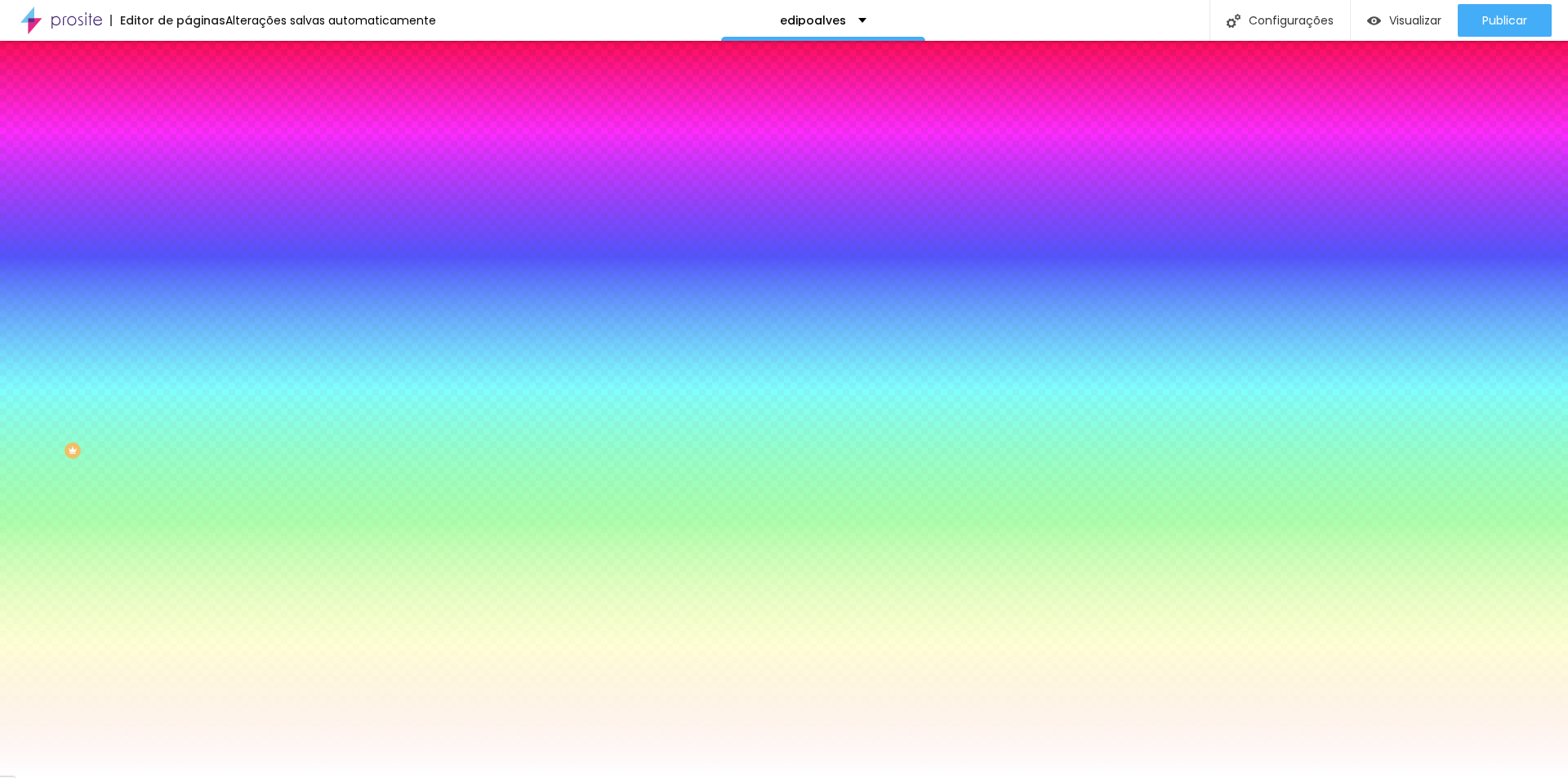
click at [188, 93] on img at bounding box center [195, 85] width 15 height 15
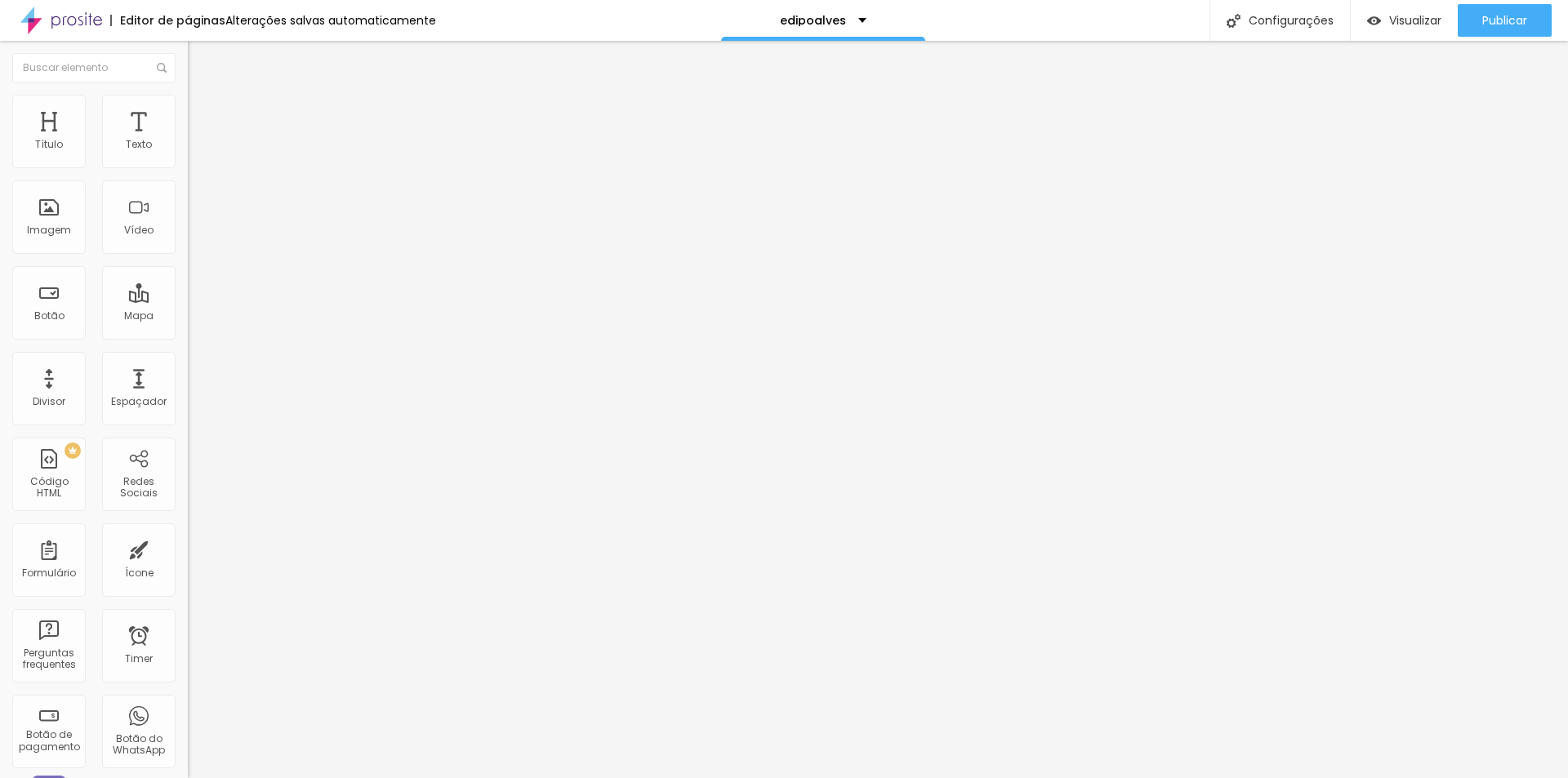
click at [188, 336] on input "https://[URL][DOMAIN_NAME]" at bounding box center [286, 328] width 196 height 17
drag, startPoint x: 92, startPoint y: 341, endPoint x: 109, endPoint y: 341, distance: 17.0
click at [188, 336] on input "https://[URL][DOMAIN_NAME]" at bounding box center [286, 328] width 196 height 17
paste input "[URL][DOMAIN_NAME]"
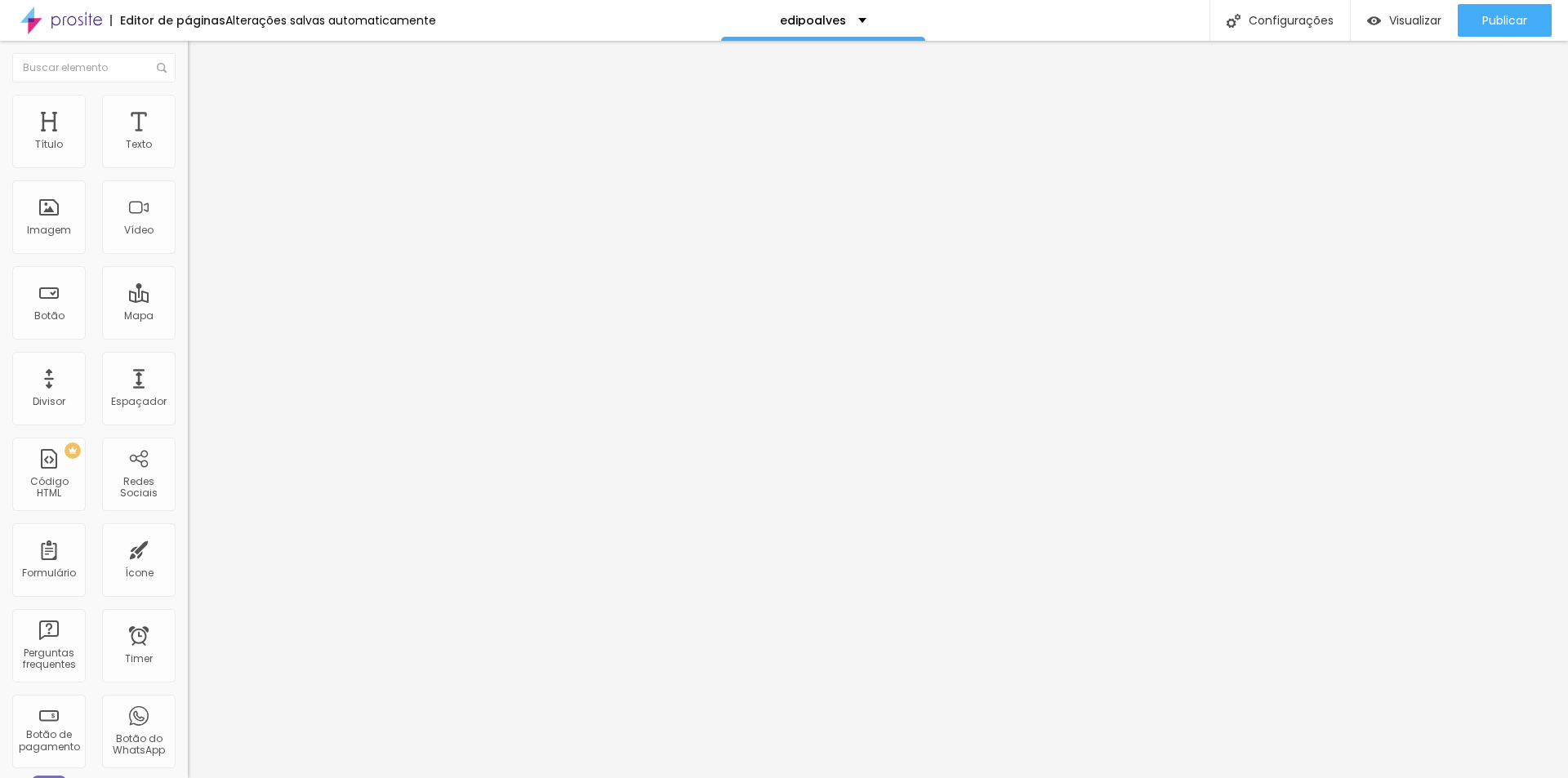
scroll to position [0, 0]
click at [188, 153] on input "Site" at bounding box center [286, 145] width 196 height 17
drag, startPoint x: 48, startPoint y: 182, endPoint x: 0, endPoint y: 176, distance: 48.4
click at [188, 176] on div "Texto Site [GEOGRAPHIC_DATA] Link URL https:/[URL][DOMAIN_NAME] Abrir em uma no…" at bounding box center [282, 251] width 188 height 247
click at [1412, 21] on span "Visualizar" at bounding box center [1415, 20] width 52 height 13
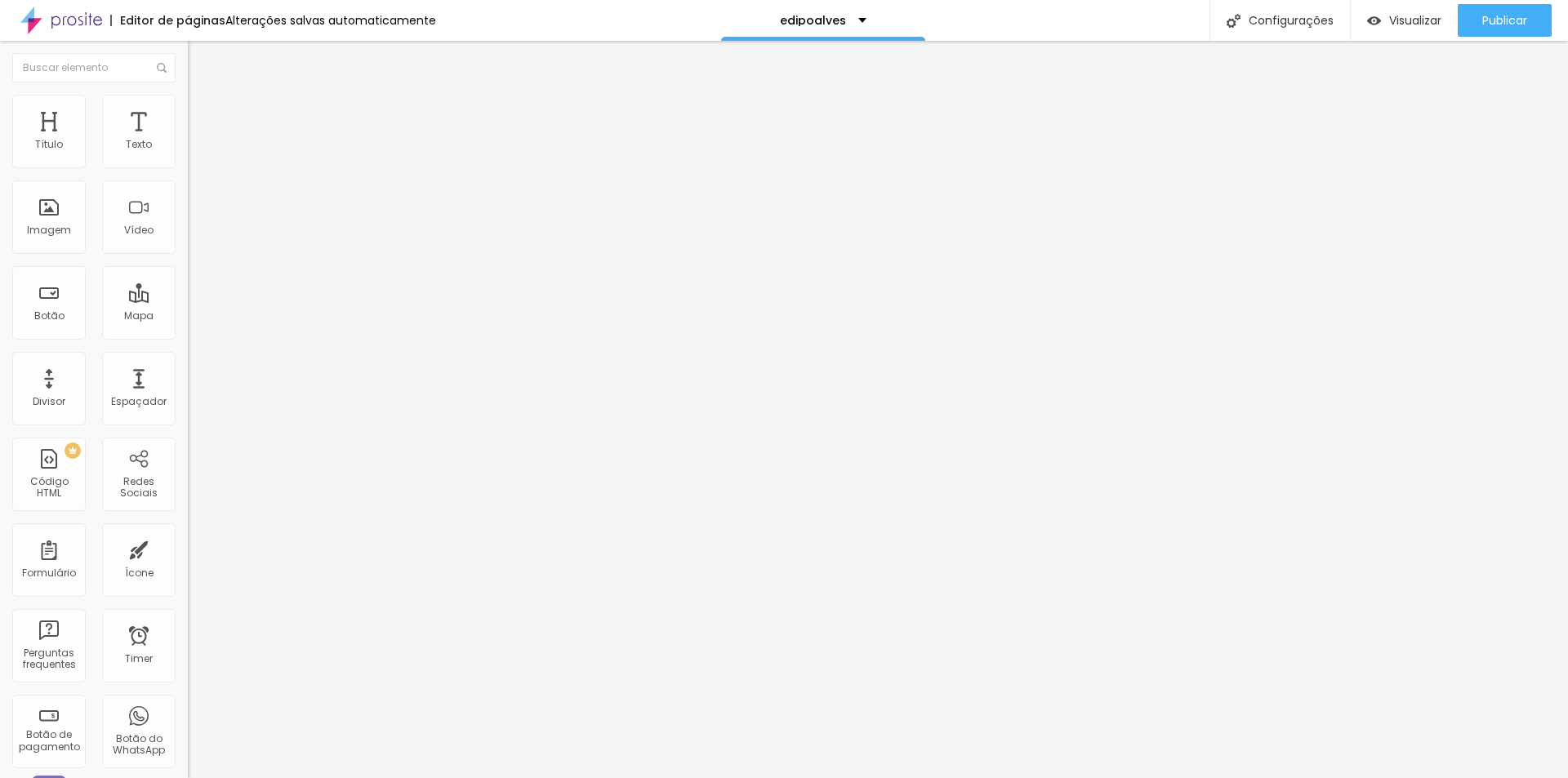
click at [188, 336] on input "https://[URL][DOMAIN_NAME]" at bounding box center [286, 328] width 196 height 17
paste input "[URL][DOMAIN_NAME]"
click at [188, 336] on input "https:/[URL][DOMAIN_NAME]" at bounding box center [286, 328] width 196 height 17
paste input "text"
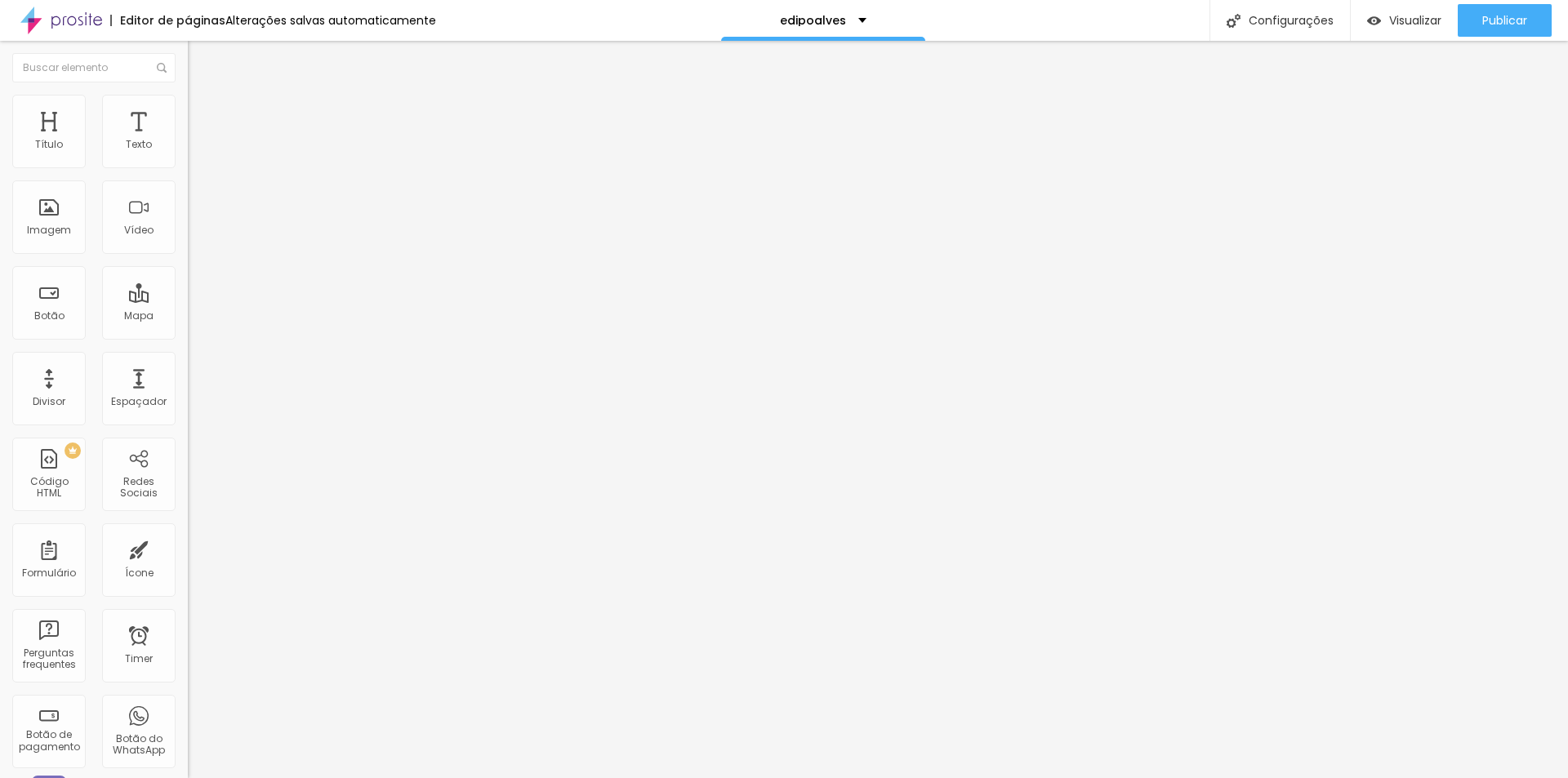
click at [188, 109] on li "Estilo" at bounding box center [282, 103] width 188 height 17
click at [188, 107] on li "Avançado" at bounding box center [282, 103] width 188 height 17
click at [188, 573] on div "ID Html" at bounding box center [282, 578] width 188 height 10
click at [203, 96] on span "Estilo" at bounding box center [216, 89] width 26 height 14
click at [1493, 22] on span "Publicar" at bounding box center [1505, 20] width 44 height 13
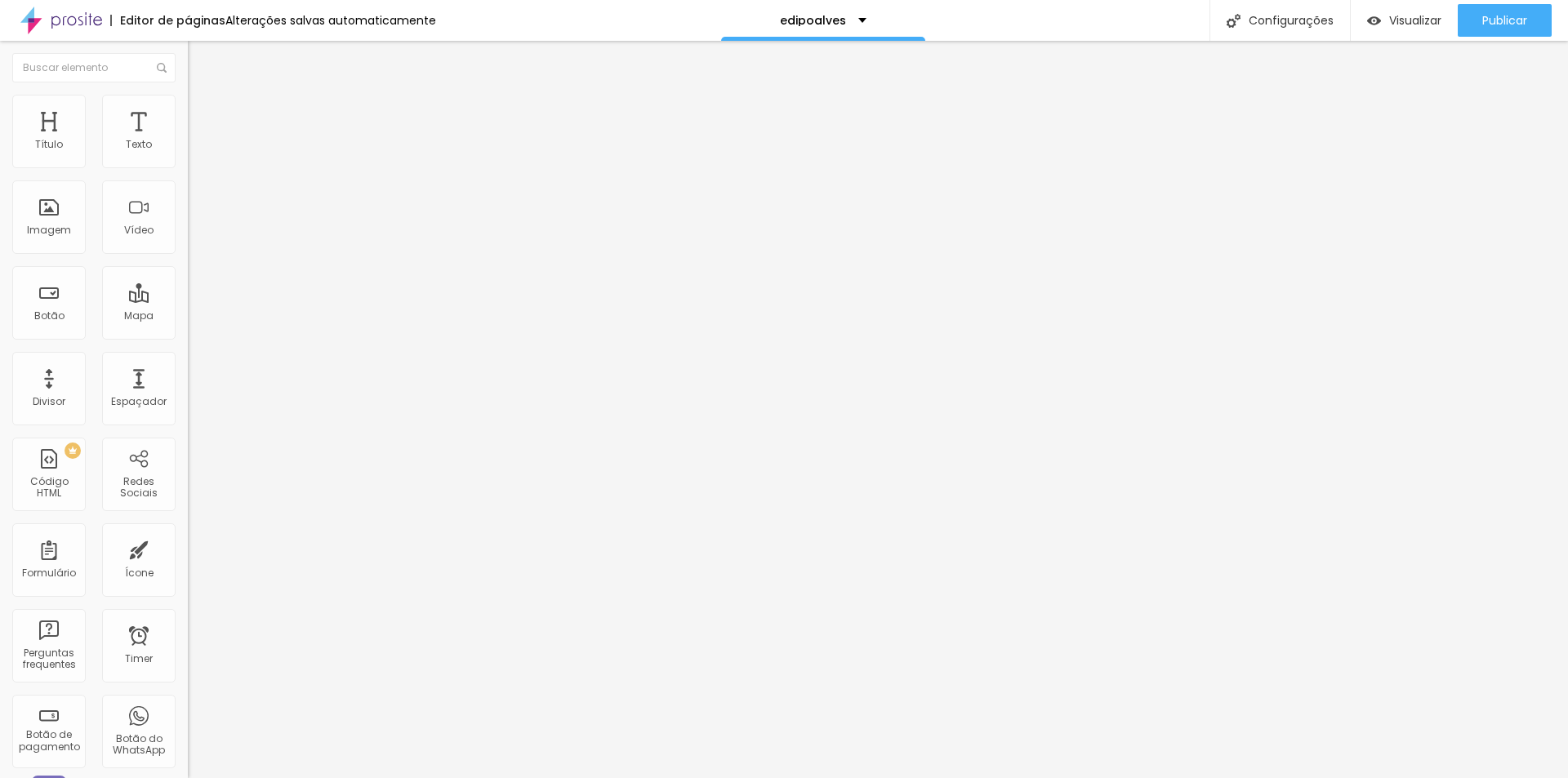
click at [61, 12] on img at bounding box center [61, 20] width 82 height 41
